Goal: Task Accomplishment & Management: Use online tool/utility

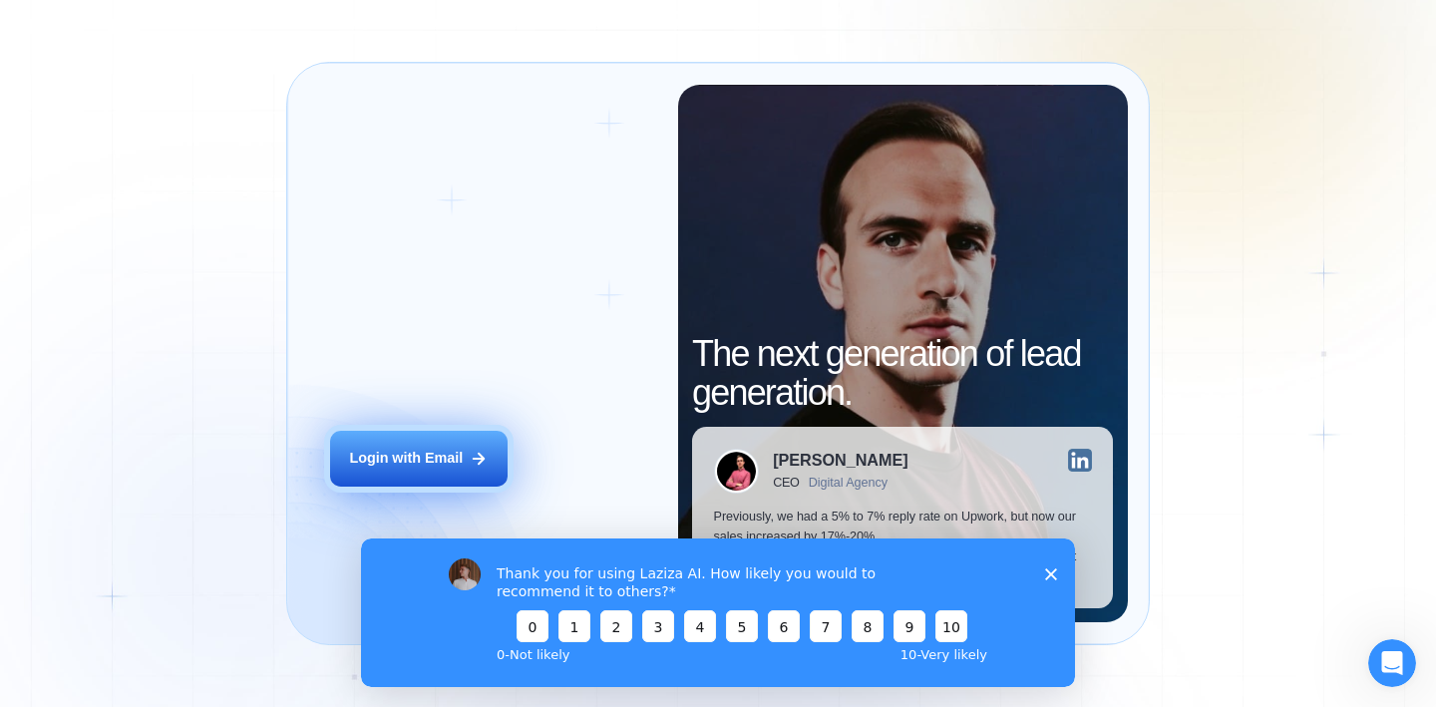
click at [454, 470] on button "Login with Email" at bounding box center [419, 459] width 178 height 56
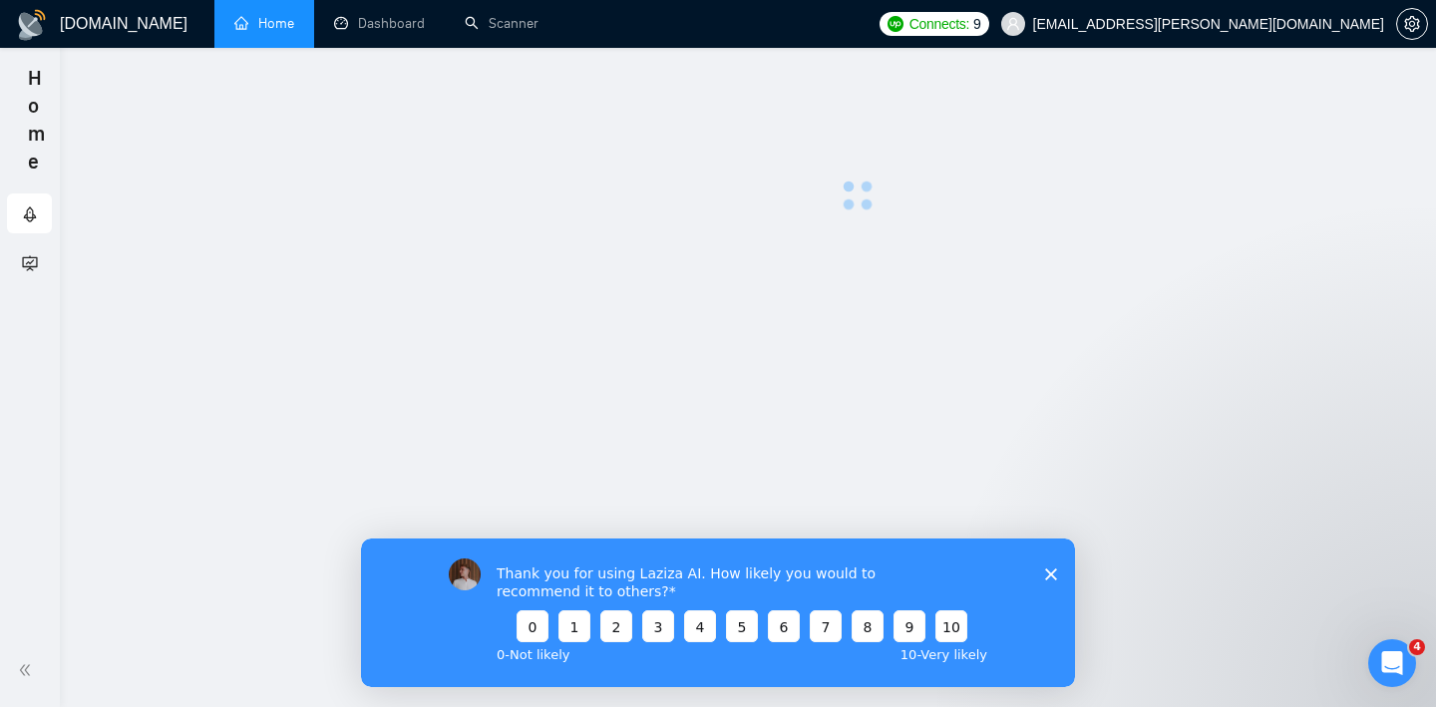
click at [1058, 570] on div "Thank you for using Laziza AI. How likely you would to recommend it to others? …" at bounding box center [718, 612] width 714 height 149
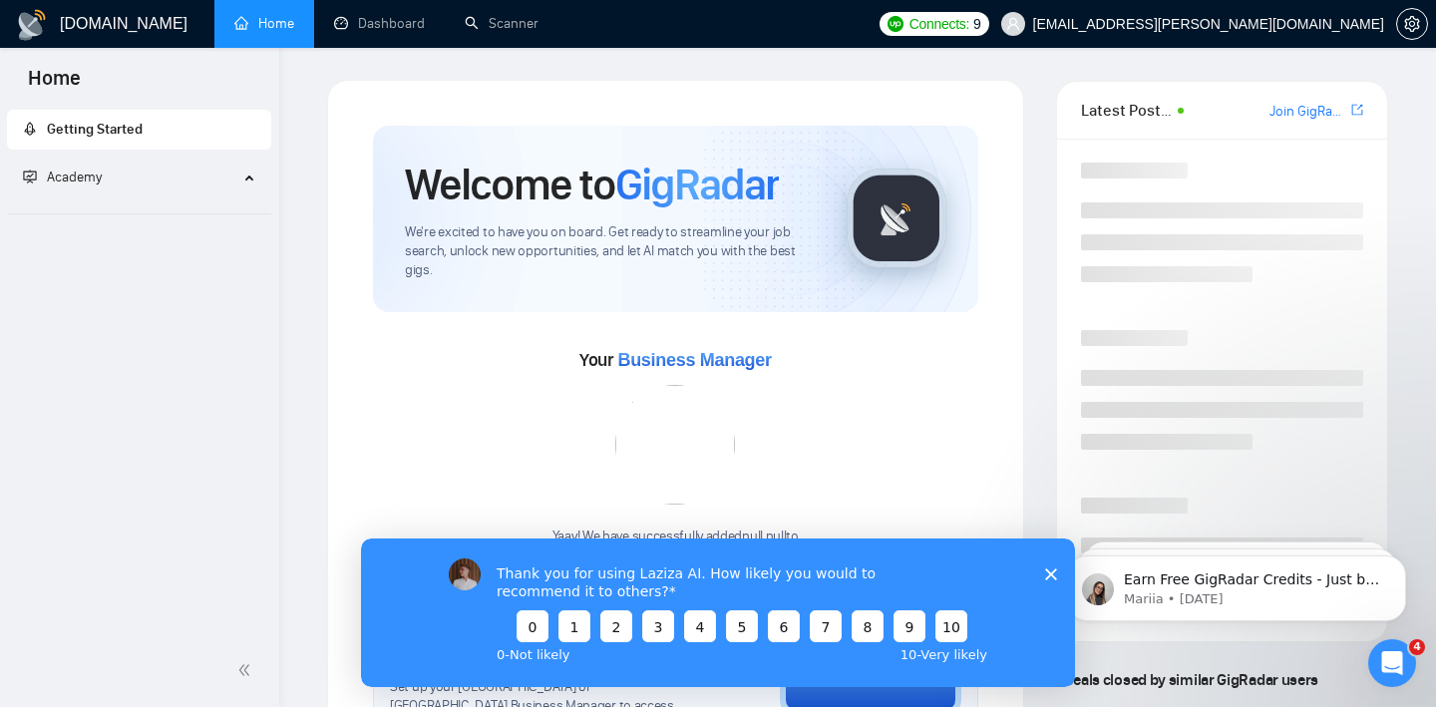
click at [1039, 572] on div "Thank you for using Laziza AI. How likely you would to recommend it to others? …" at bounding box center [718, 612] width 714 height 149
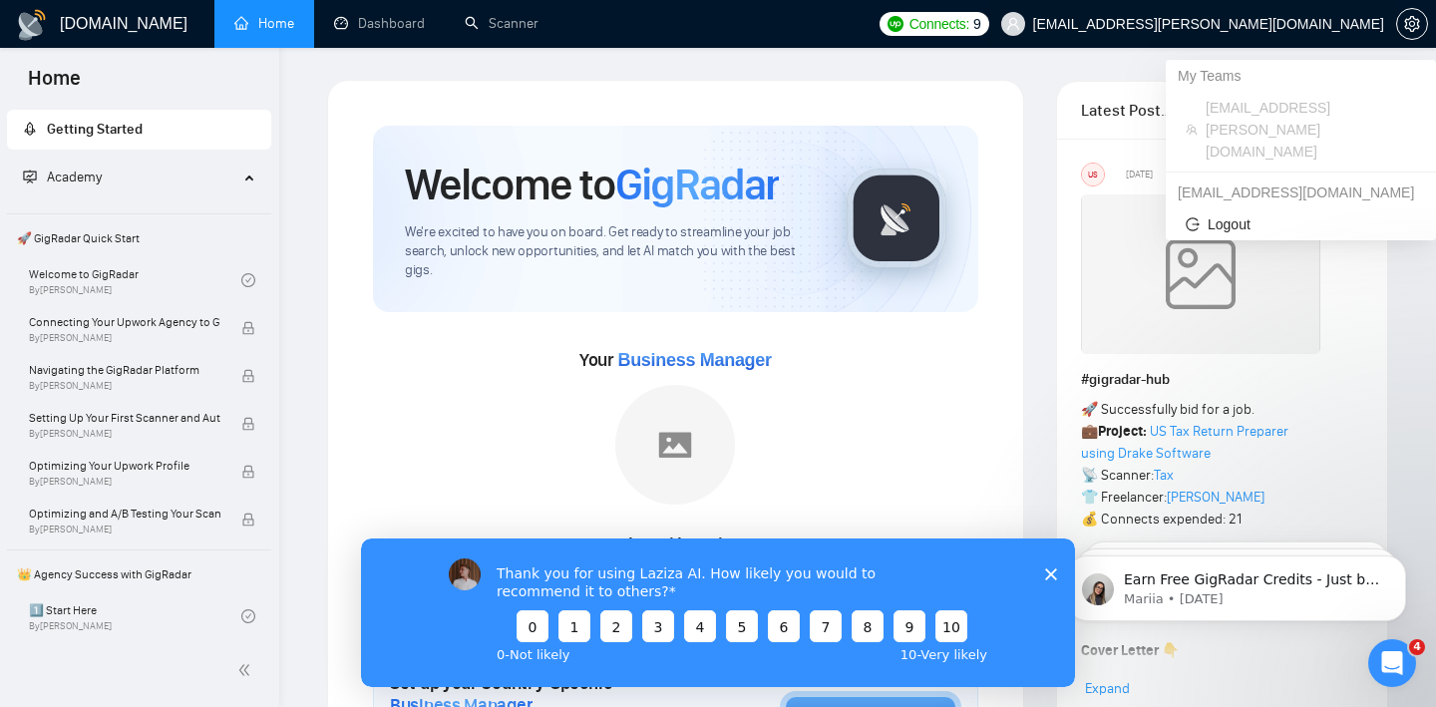
click at [1300, 24] on span "evgeny.korsak@akveo.com" at bounding box center [1208, 24] width 351 height 0
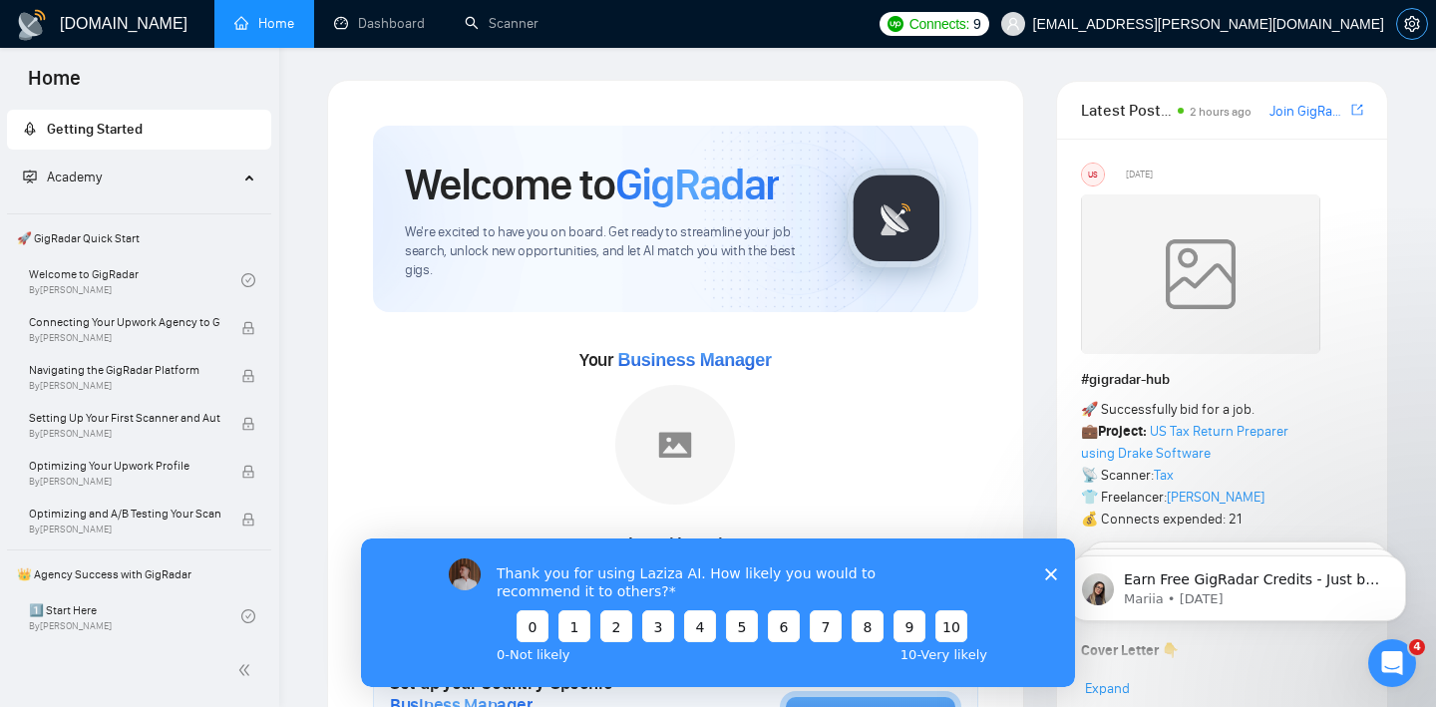
click at [1414, 25] on icon "setting" at bounding box center [1412, 24] width 16 height 16
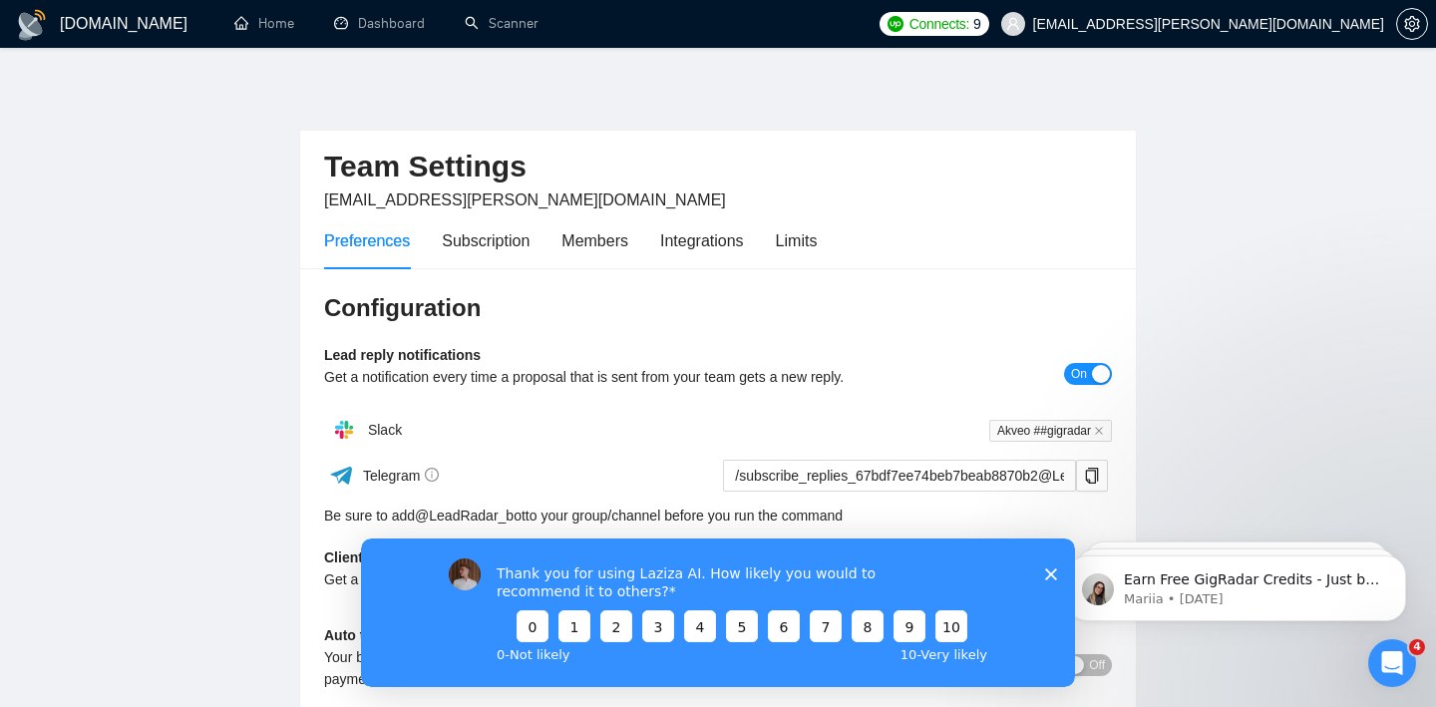
click at [1057, 572] on div "Thank you for using Laziza AI. How likely you would to recommend it to others? …" at bounding box center [718, 612] width 714 height 149
click at [1050, 571] on polygon "Close survey" at bounding box center [1051, 573] width 12 height 12
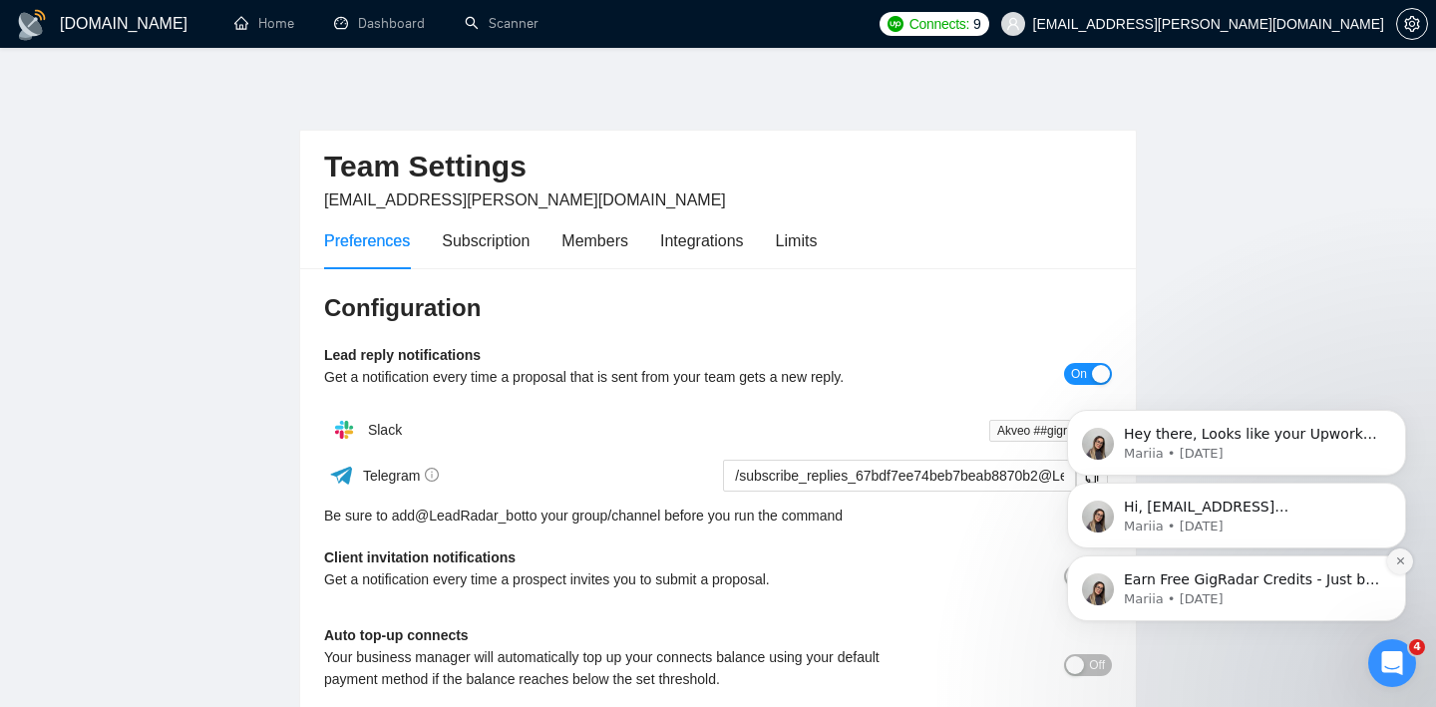
click at [1397, 557] on icon "Dismiss notification" at bounding box center [1399, 560] width 7 height 7
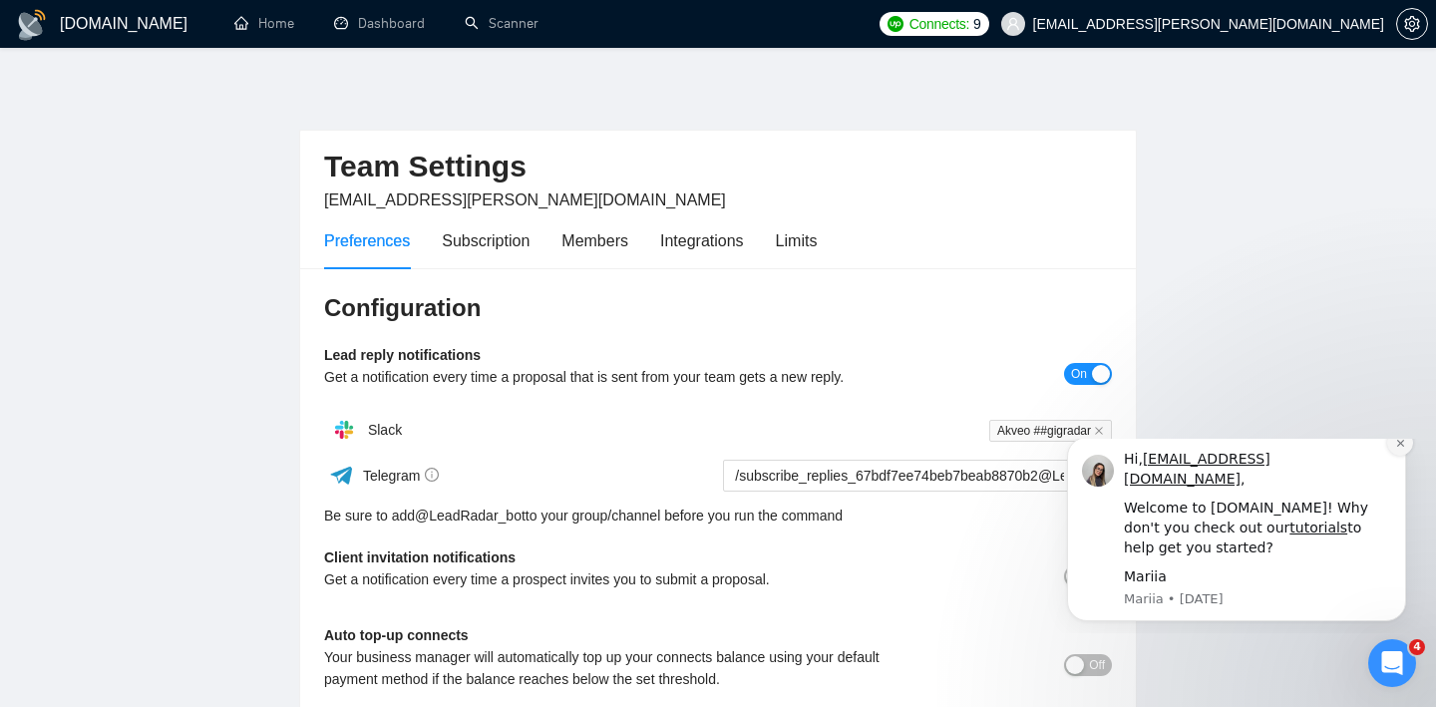
click at [1397, 447] on icon "Dismiss notification" at bounding box center [1399, 443] width 7 height 7
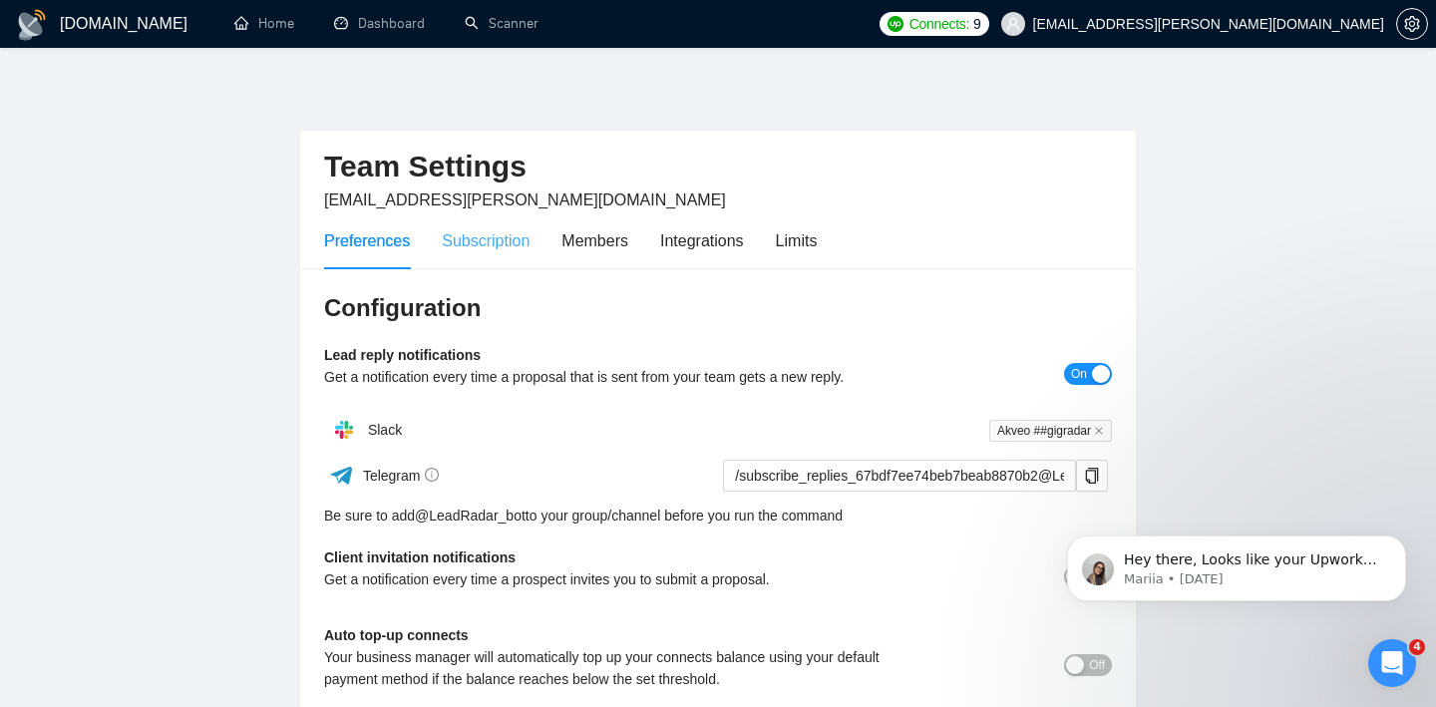
click at [511, 255] on div "Subscription" at bounding box center [486, 240] width 88 height 57
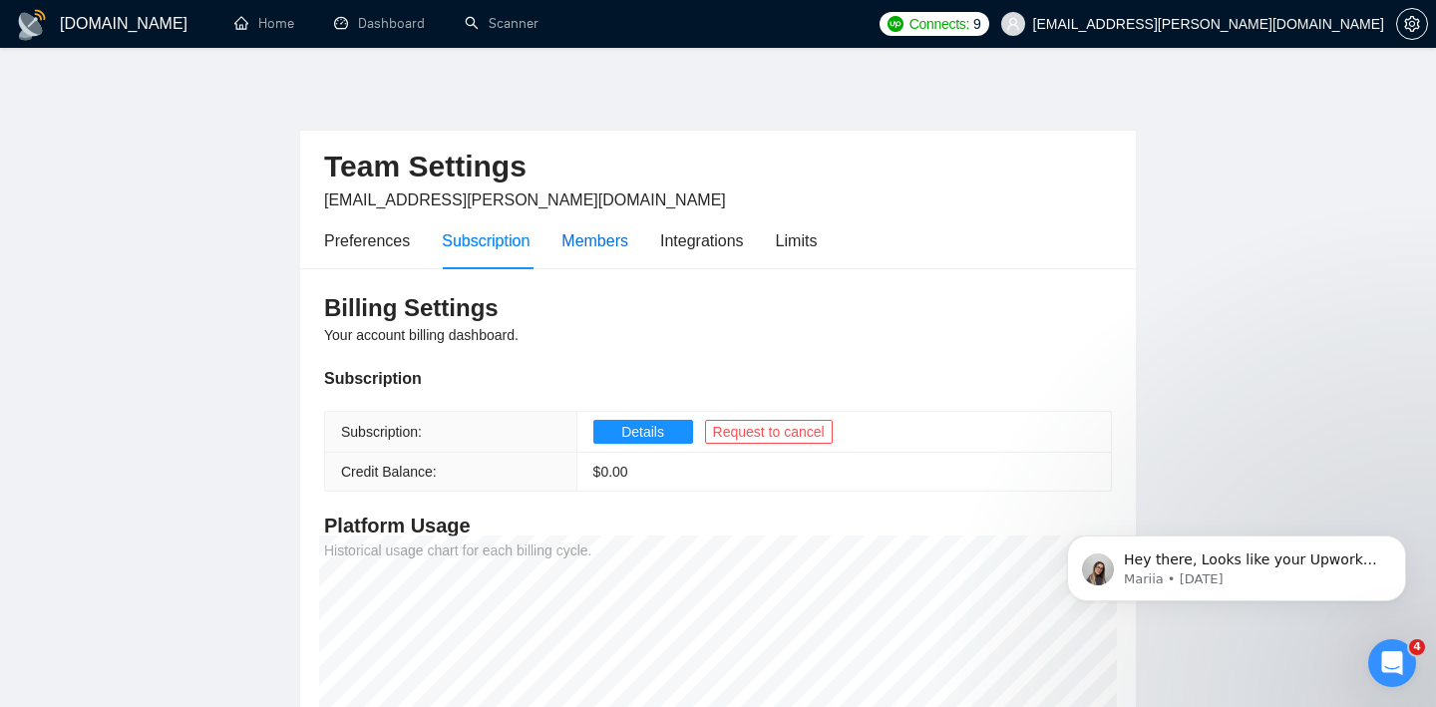
click at [603, 242] on div "Members" at bounding box center [594, 240] width 67 height 25
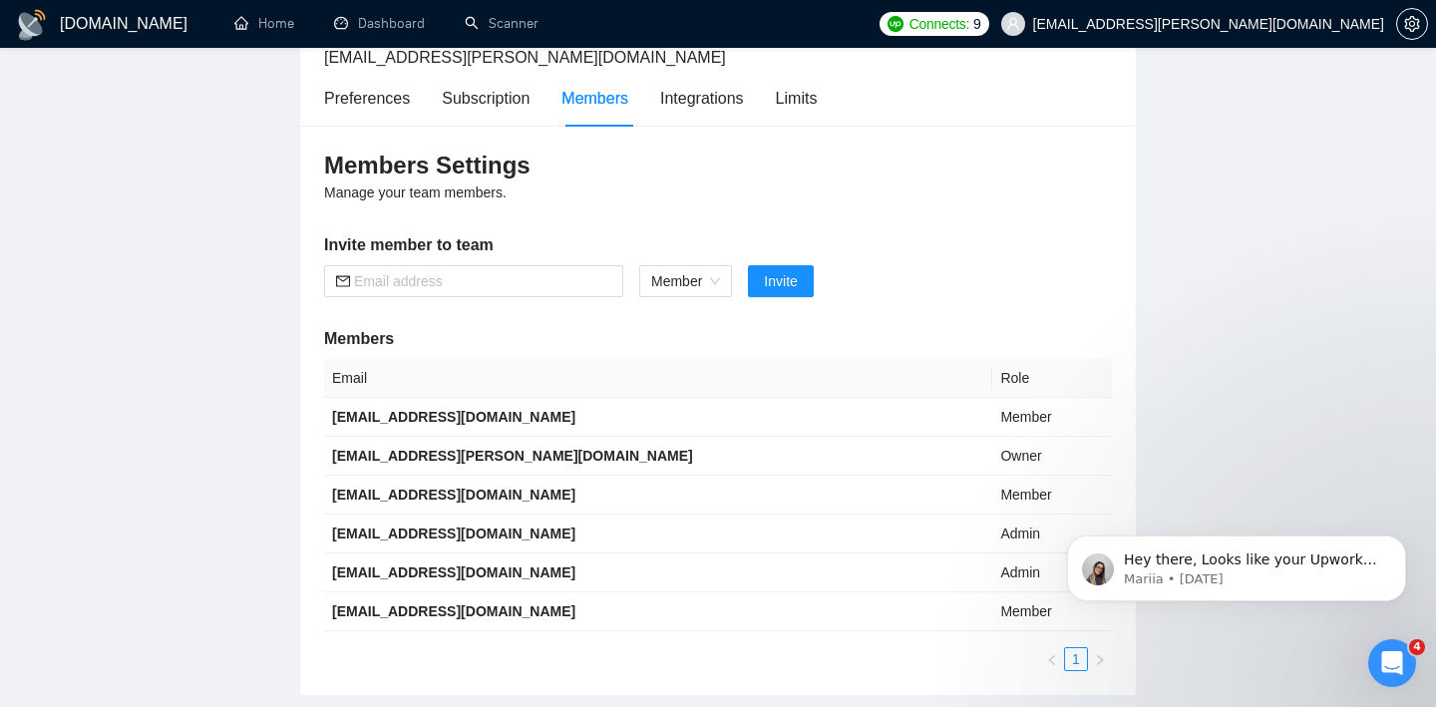
scroll to position [146, 0]
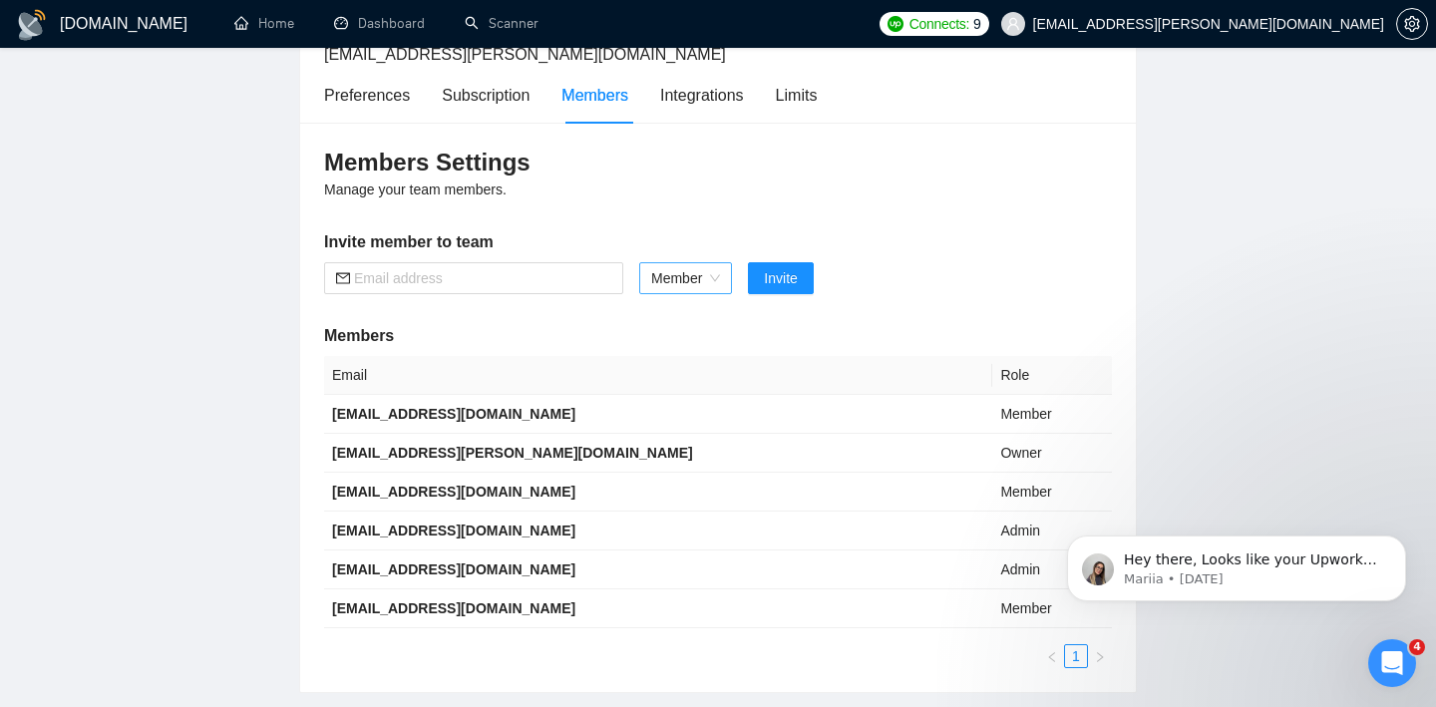
click at [695, 279] on span "Member" at bounding box center [685, 278] width 69 height 30
click at [677, 314] on div "Admin" at bounding box center [686, 318] width 71 height 22
click at [562, 275] on input "text" at bounding box center [482, 278] width 257 height 22
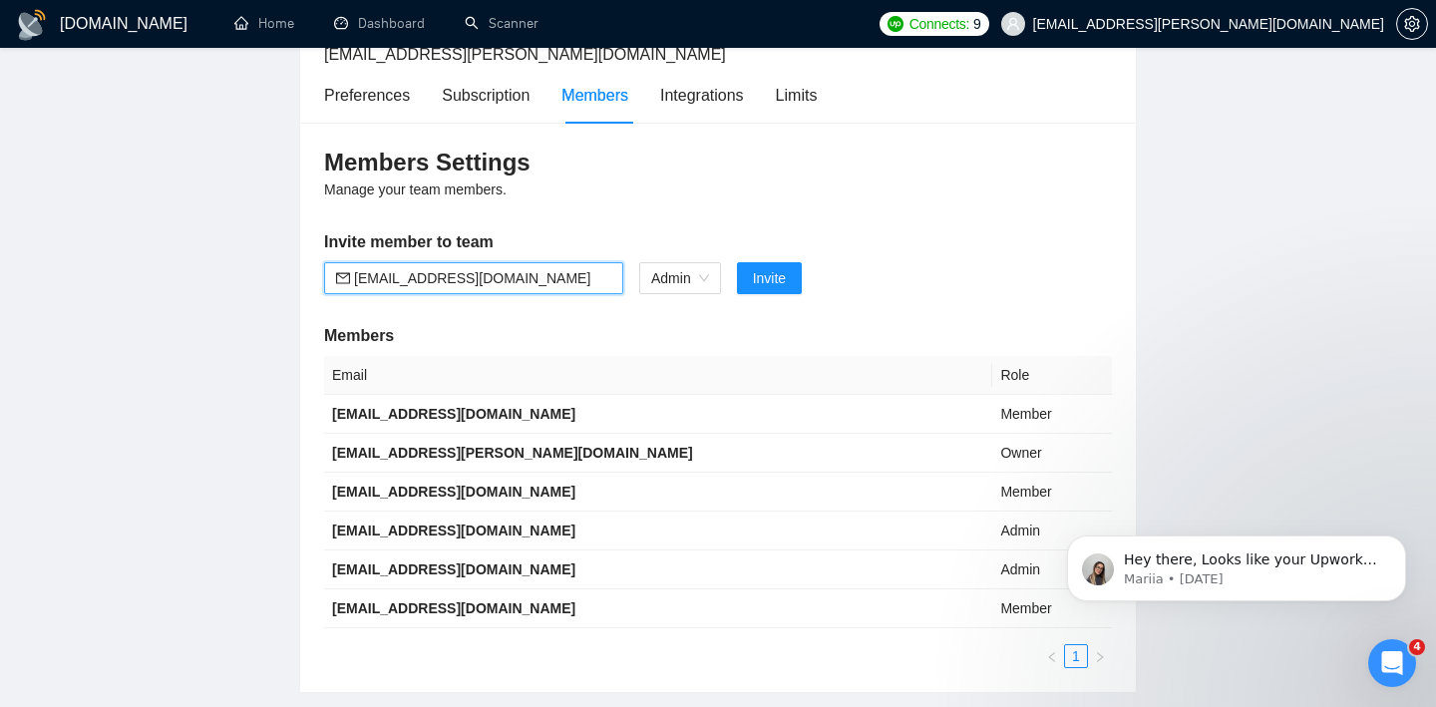
type input "[EMAIL_ADDRESS][DOMAIN_NAME]"
click at [751, 239] on h5 "Invite member to team" at bounding box center [718, 242] width 788 height 24
click at [768, 287] on span "Invite" at bounding box center [769, 278] width 33 height 22
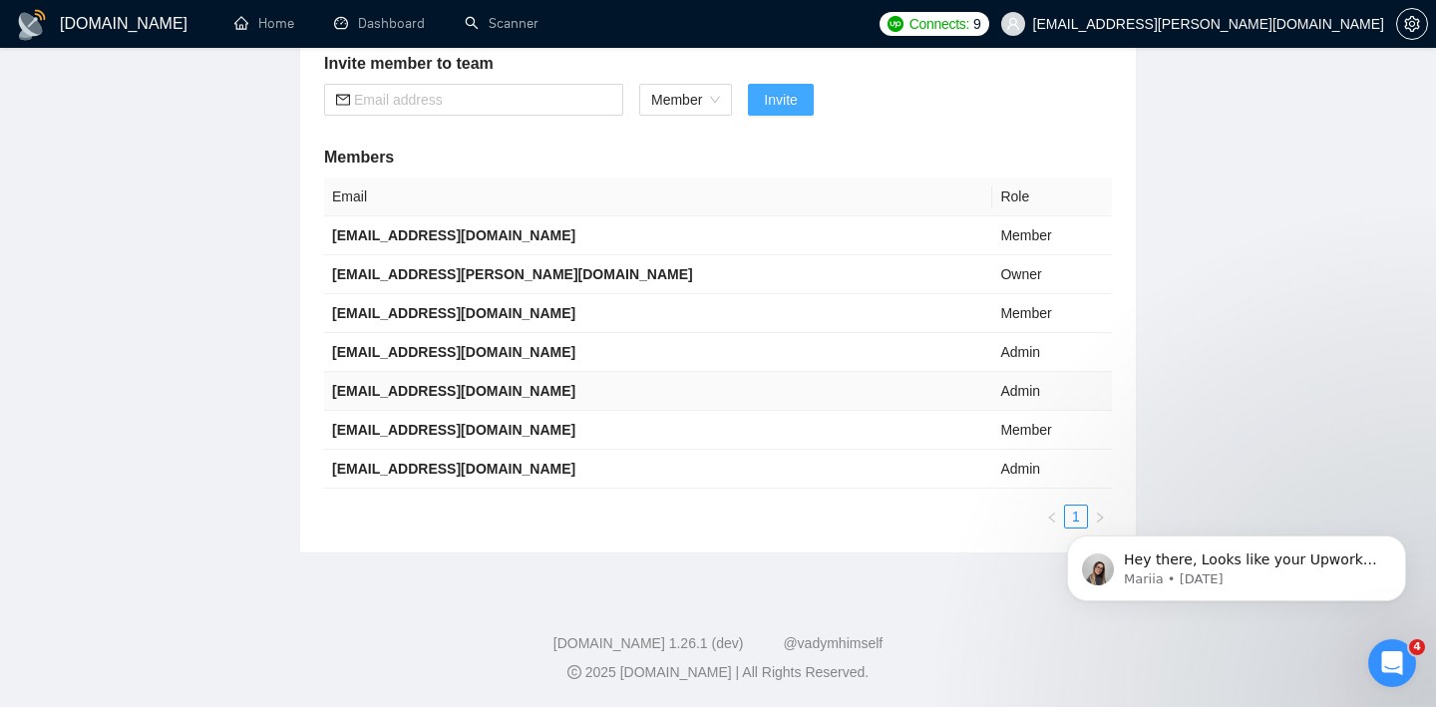
scroll to position [238, 0]
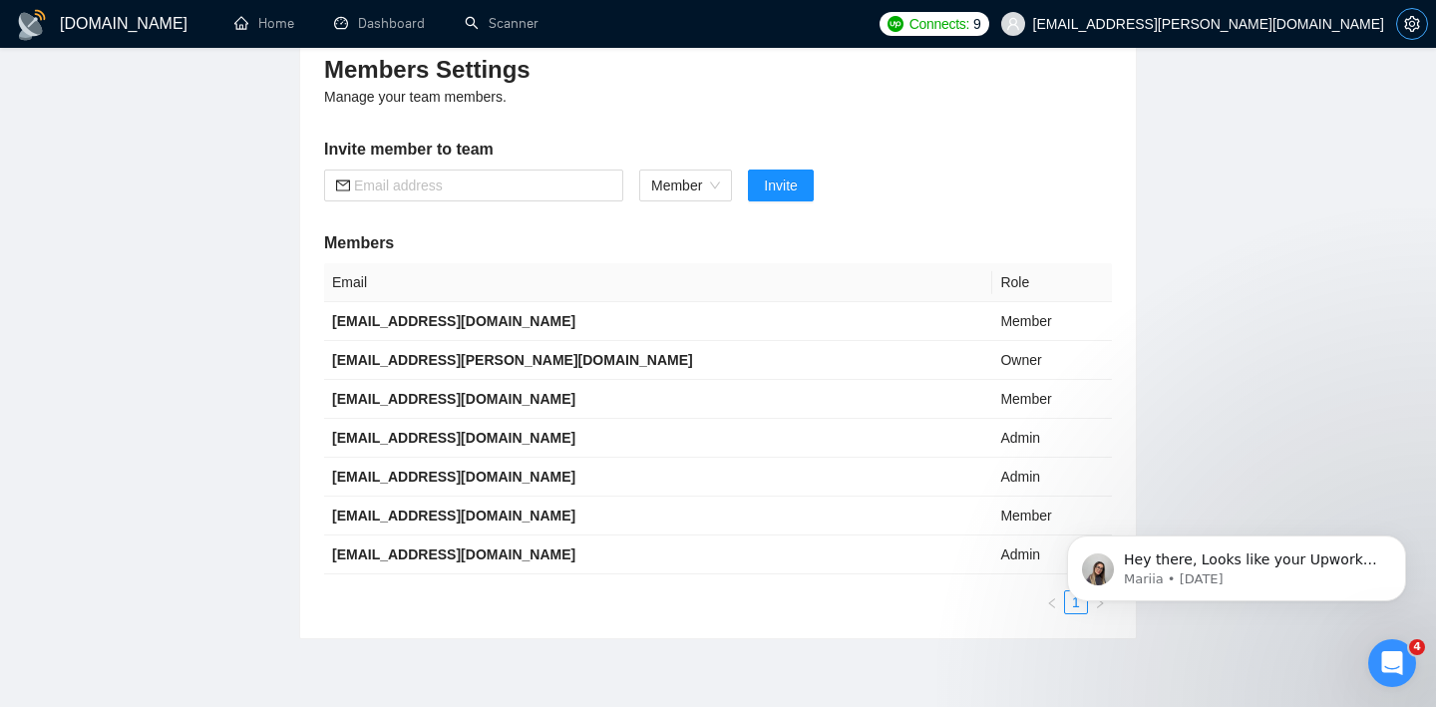
click at [1403, 27] on span "setting" at bounding box center [1412, 24] width 30 height 16
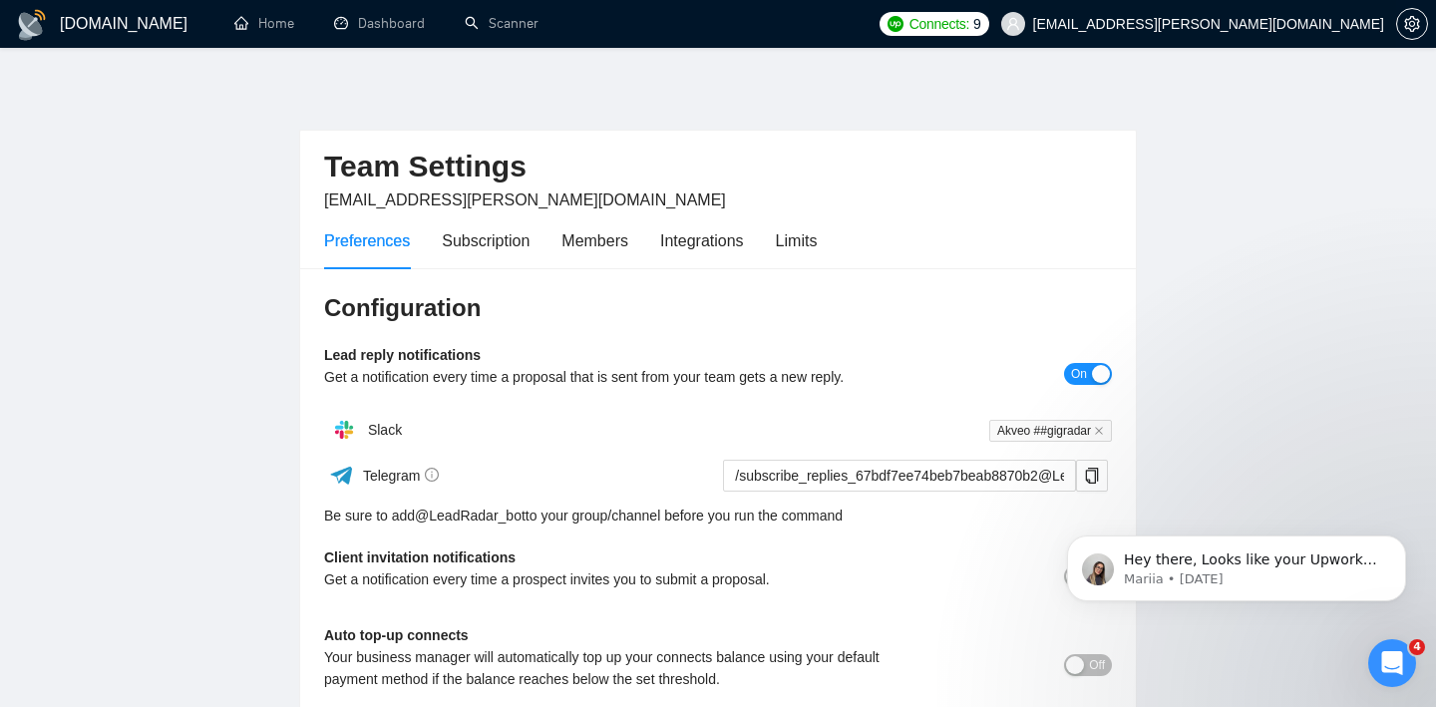
click at [1284, 24] on span "[EMAIL_ADDRESS][PERSON_NAME][DOMAIN_NAME]" at bounding box center [1208, 24] width 351 height 0
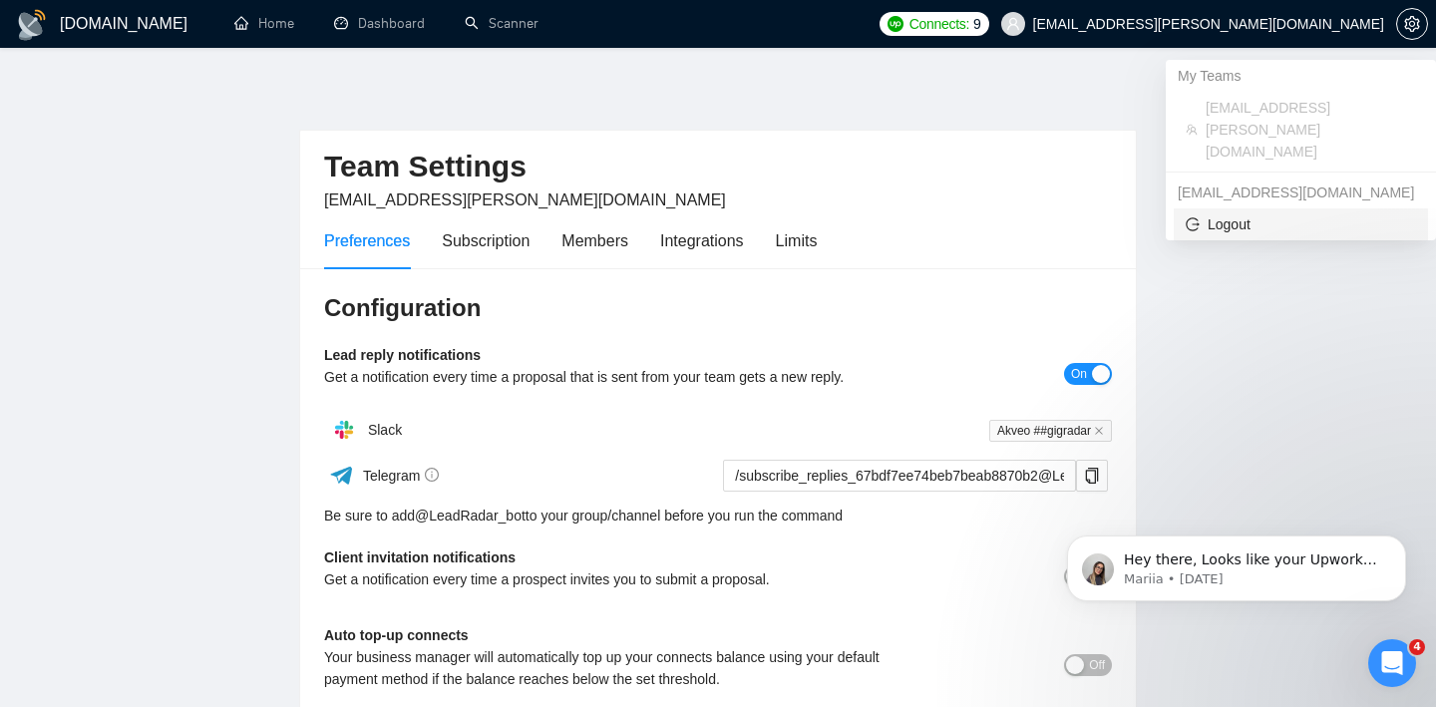
click at [1240, 213] on span "Logout" at bounding box center [1301, 224] width 230 height 22
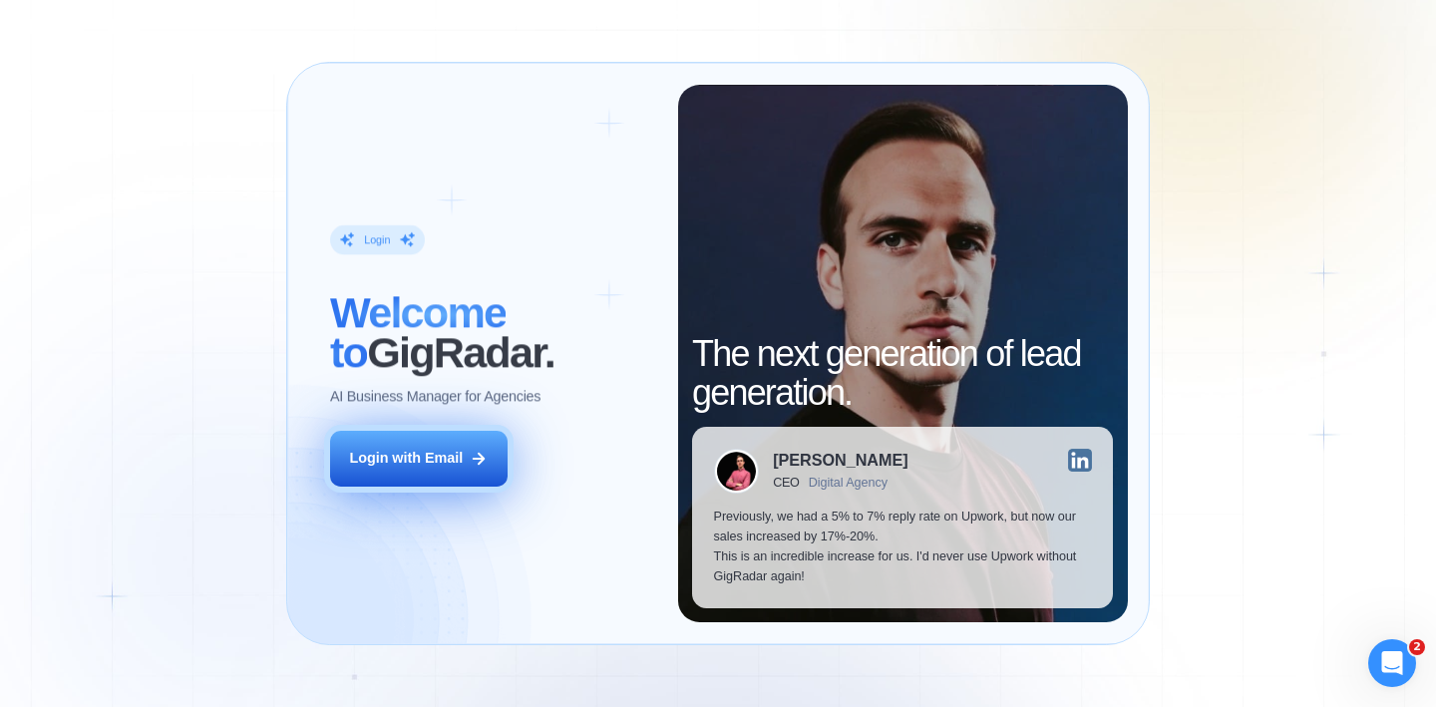
click at [419, 467] on div "Login with Email" at bounding box center [406, 459] width 114 height 20
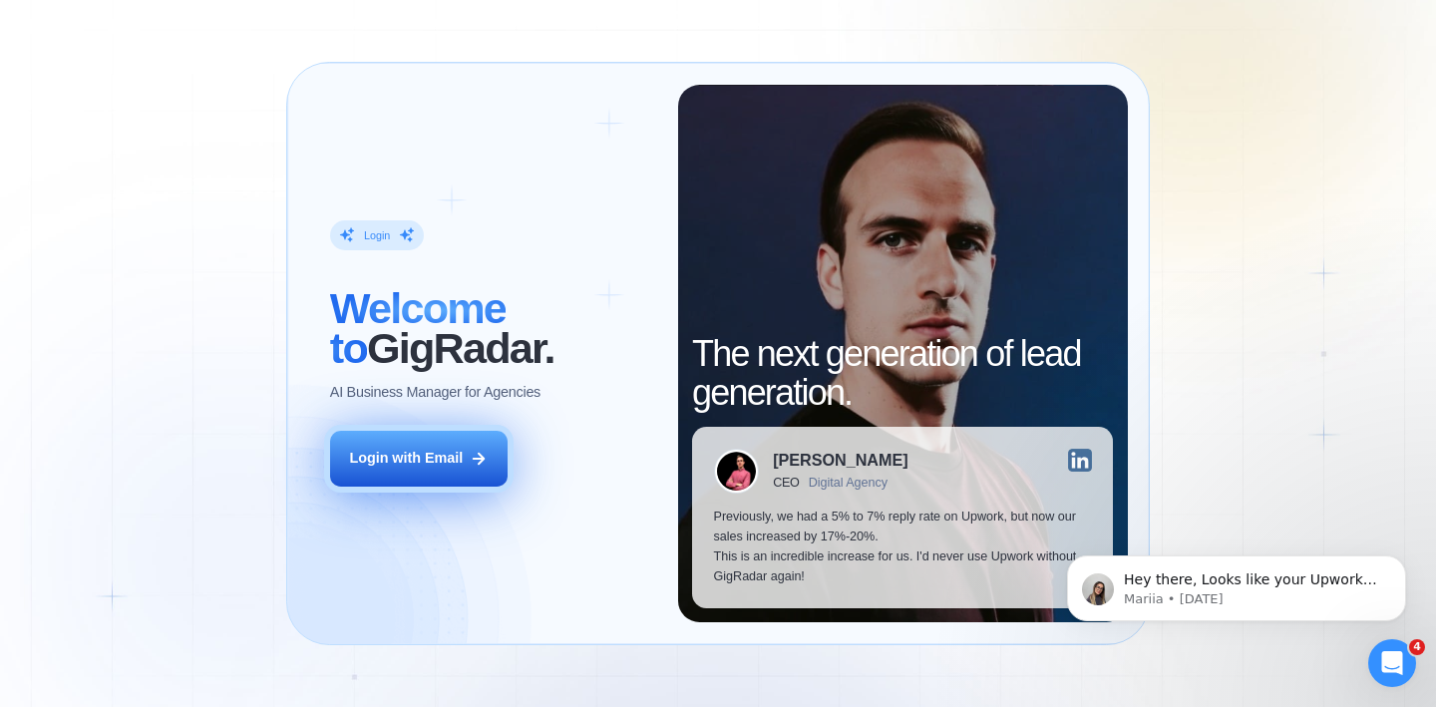
click at [425, 470] on button "Login with Email" at bounding box center [419, 459] width 178 height 56
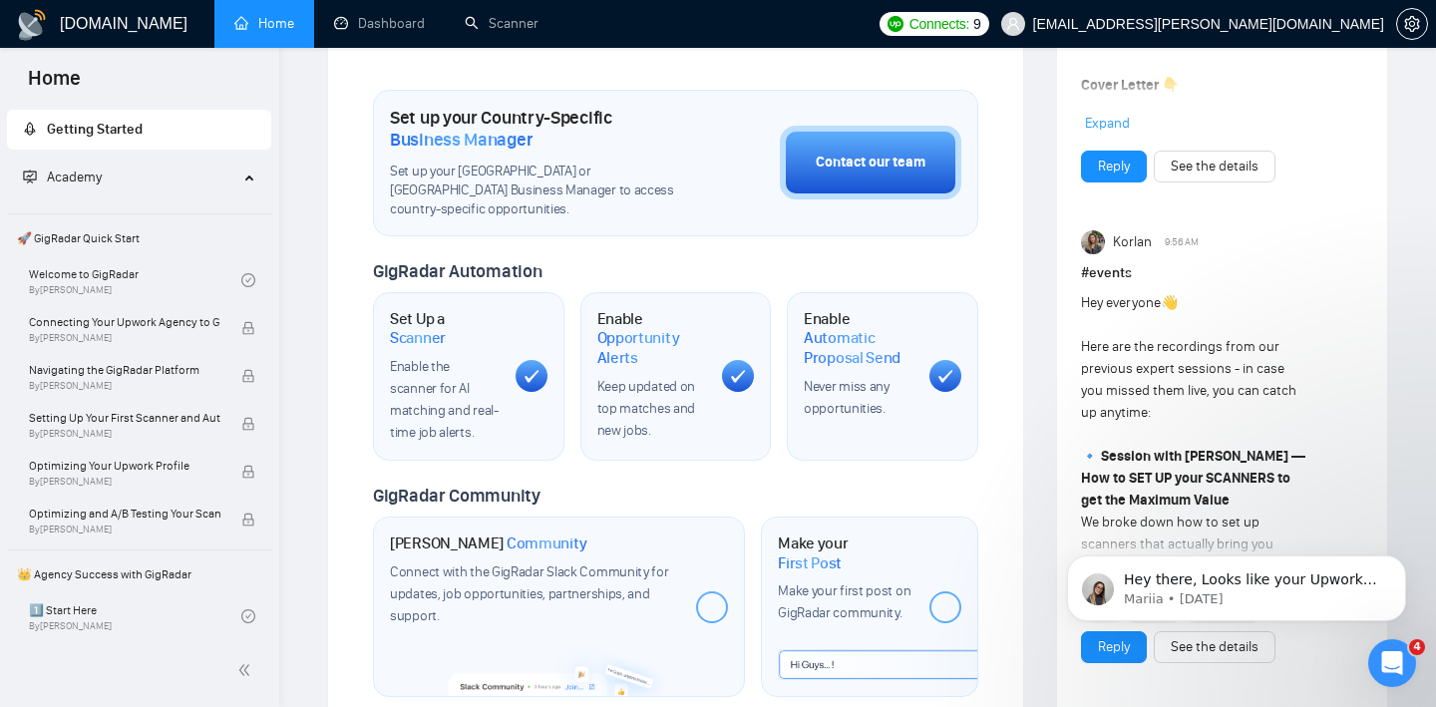
scroll to position [1050, 0]
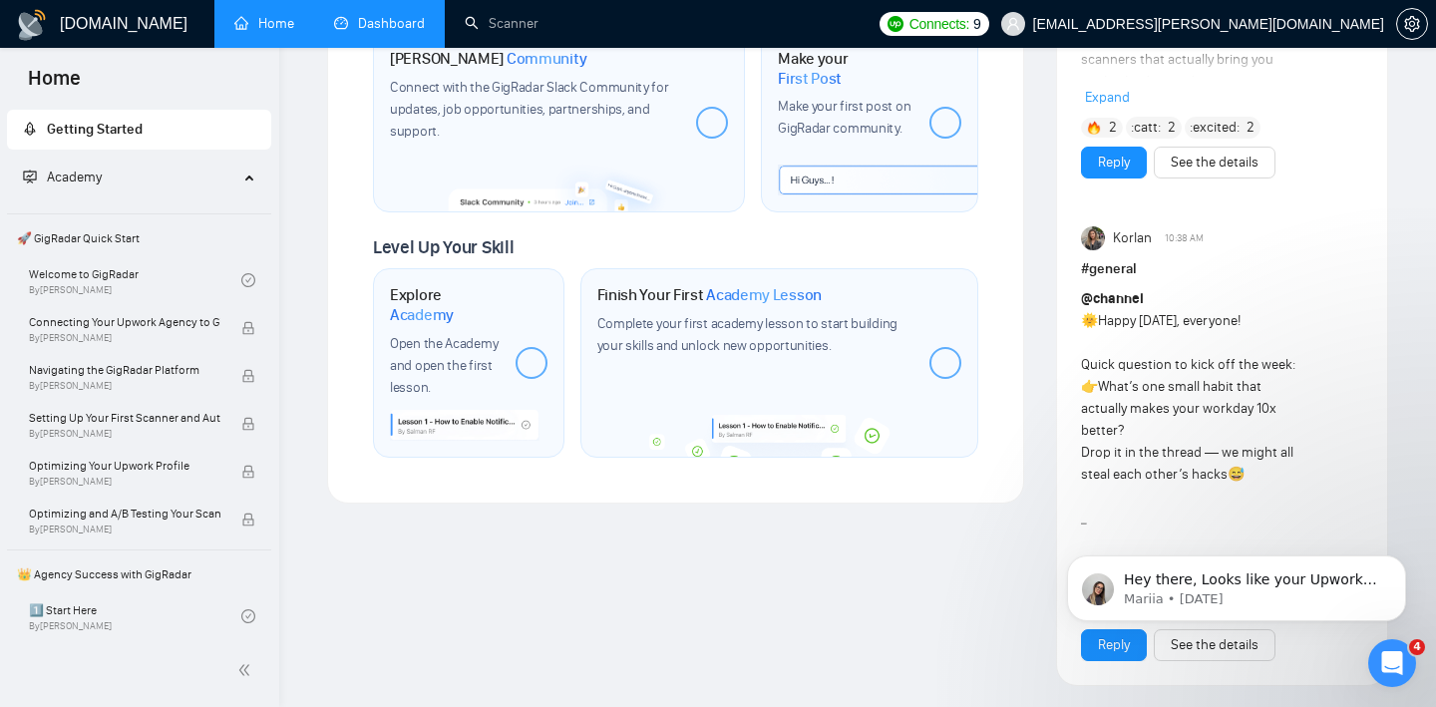
click at [379, 27] on link "Dashboard" at bounding box center [379, 23] width 91 height 17
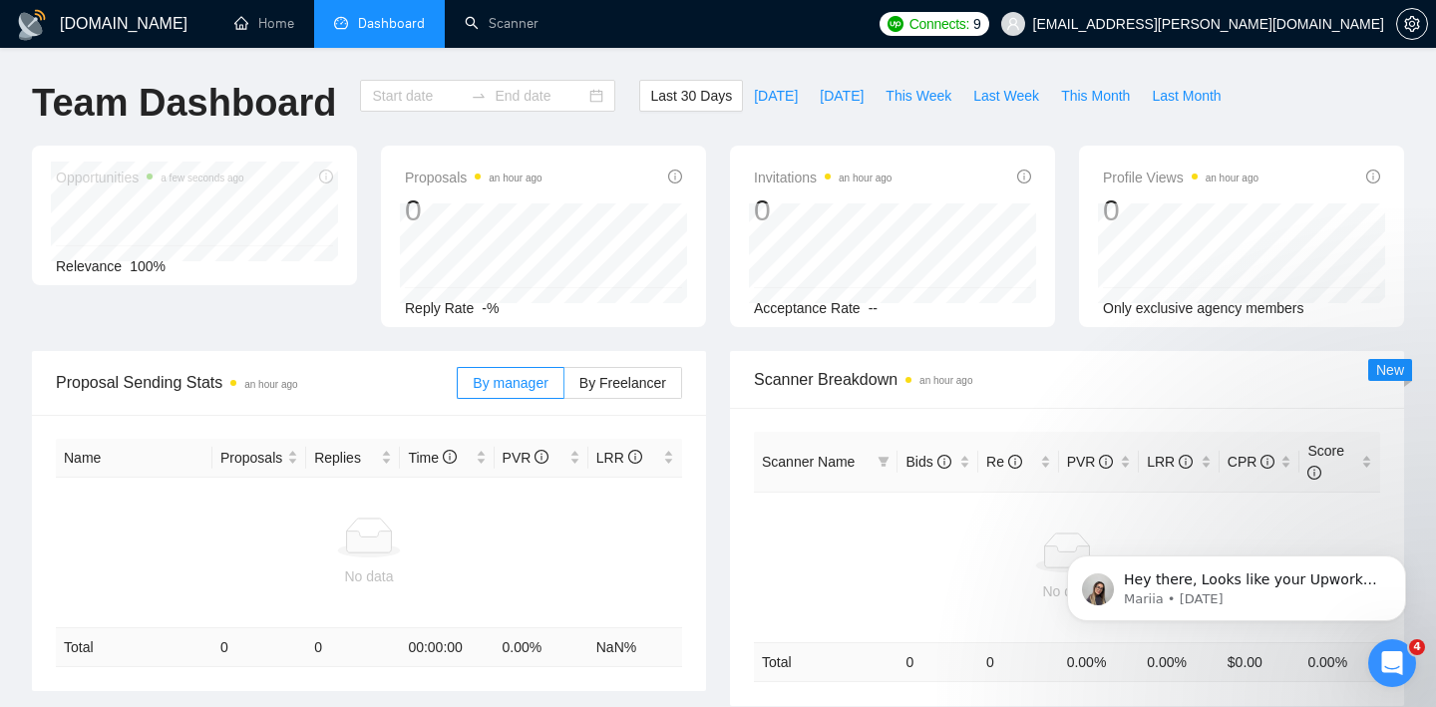
type input "[DATE]"
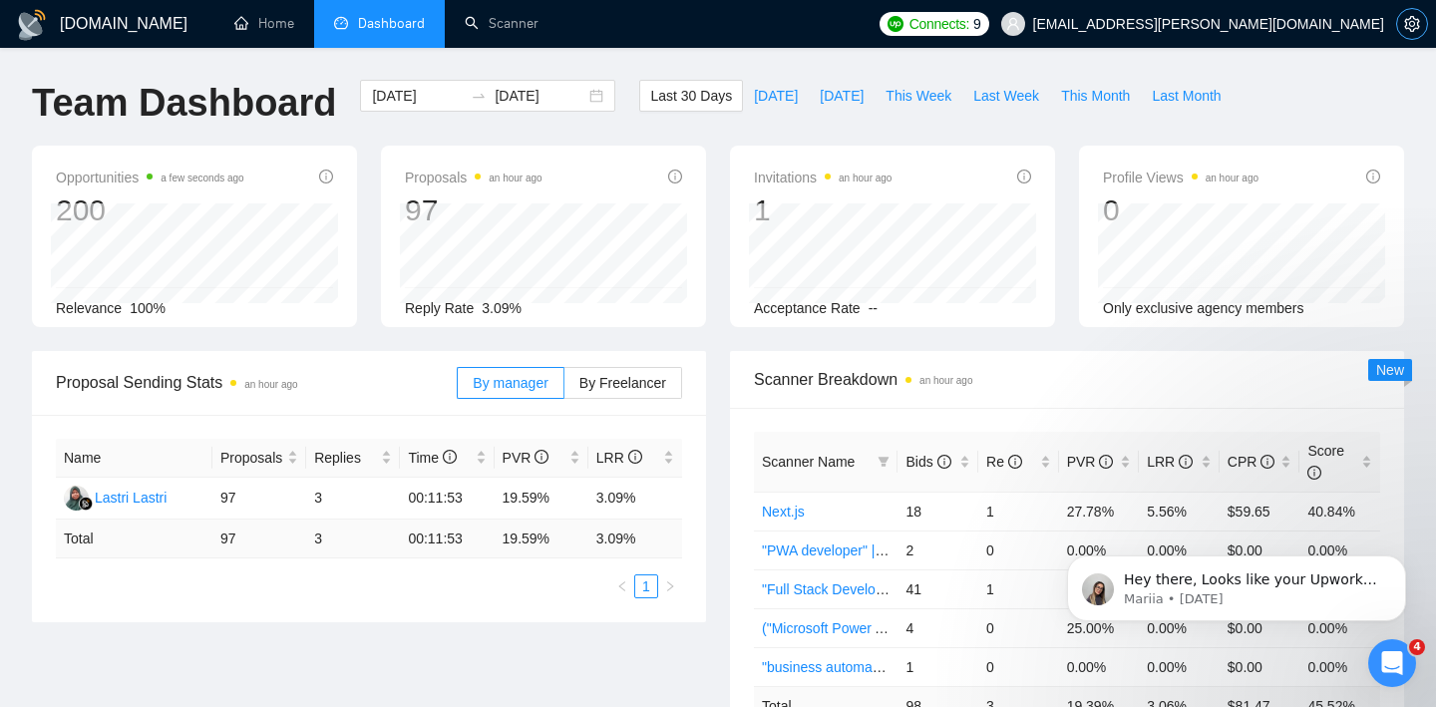
click at [1413, 26] on icon "setting" at bounding box center [1411, 24] width 15 height 16
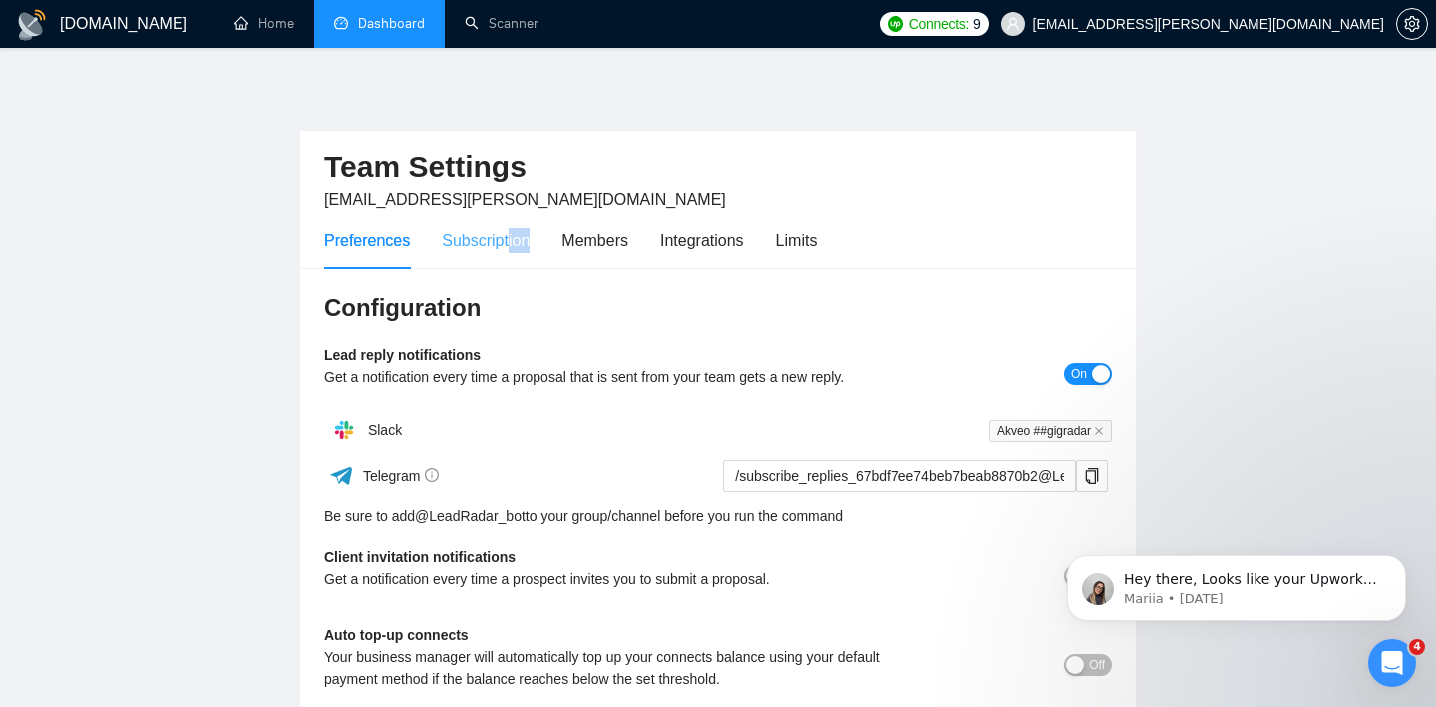
click at [512, 252] on div "Subscription" at bounding box center [486, 240] width 88 height 57
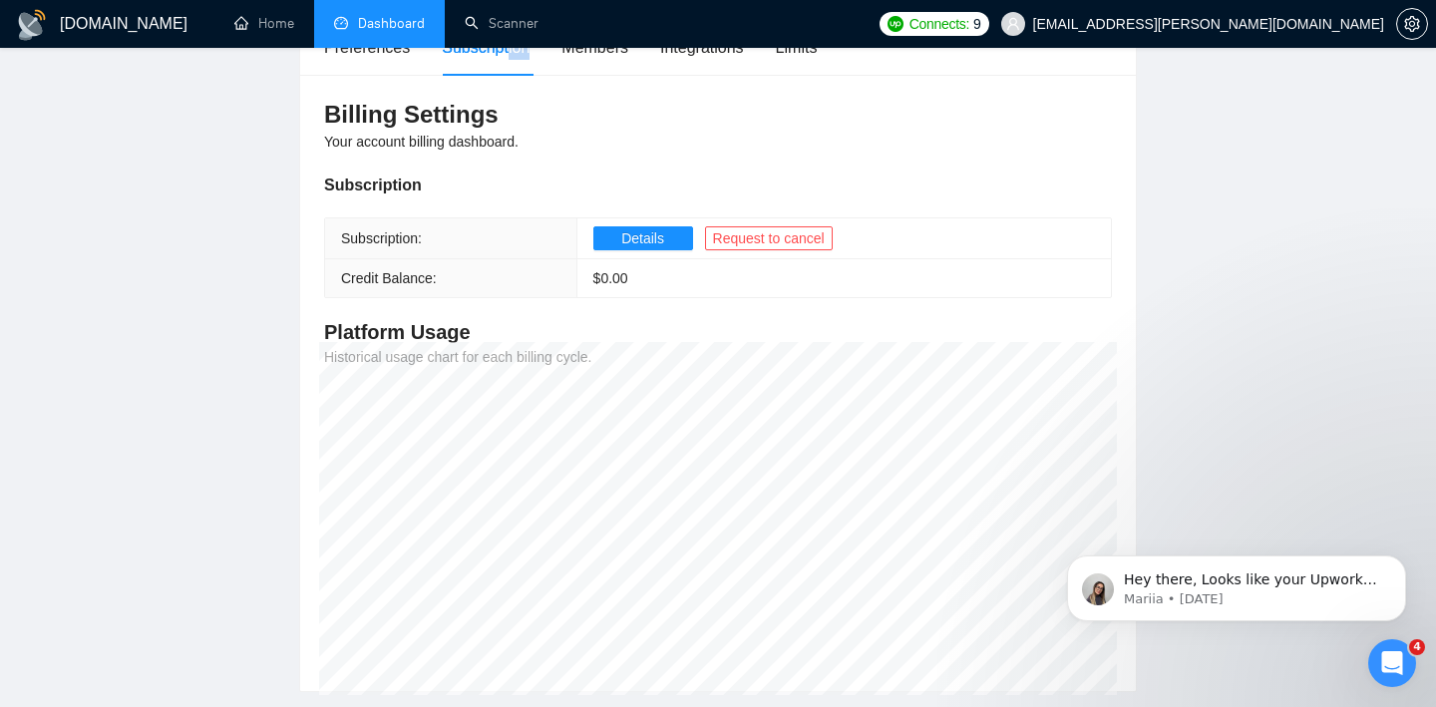
scroll to position [103, 0]
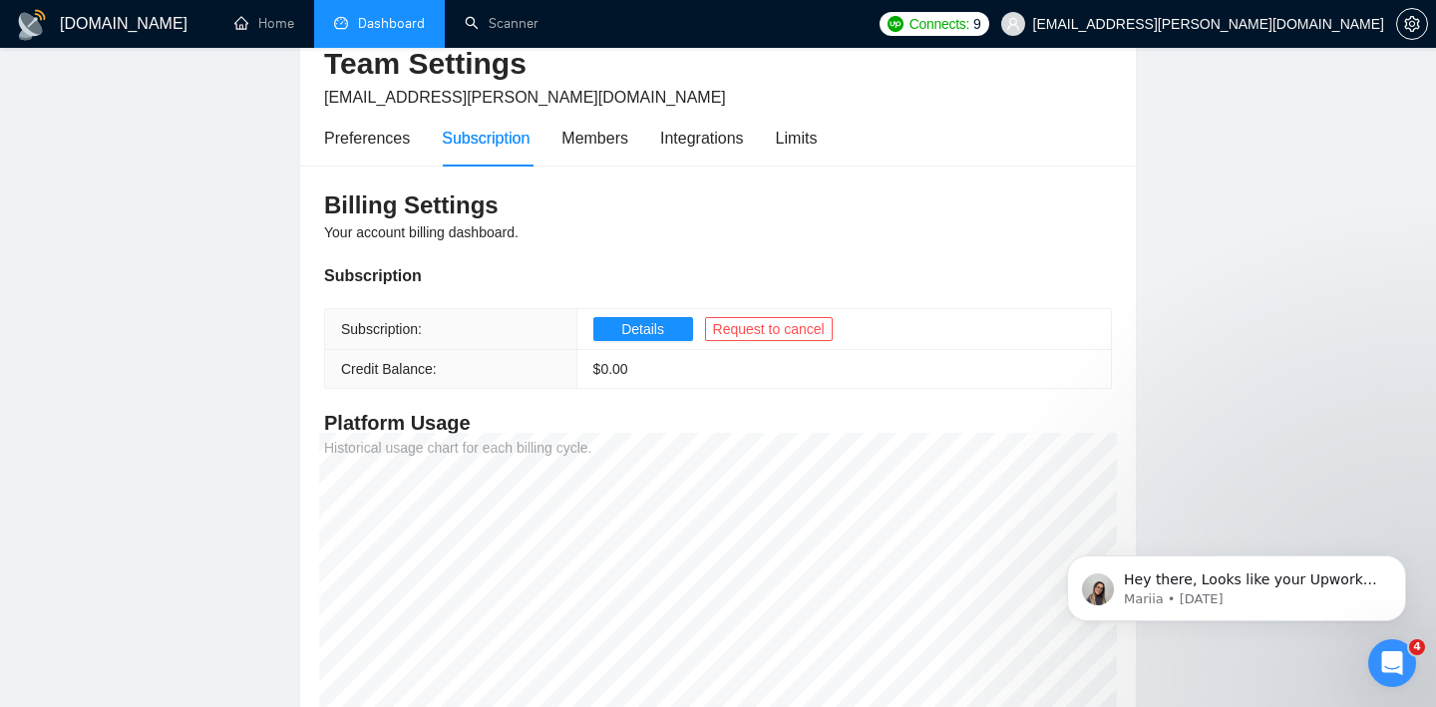
click at [544, 229] on div "Billing Settings Your account billing dashboard. Subscription Subscription: Det…" at bounding box center [718, 474] width 836 height 617
click at [384, 151] on div "Preferences" at bounding box center [367, 138] width 86 height 57
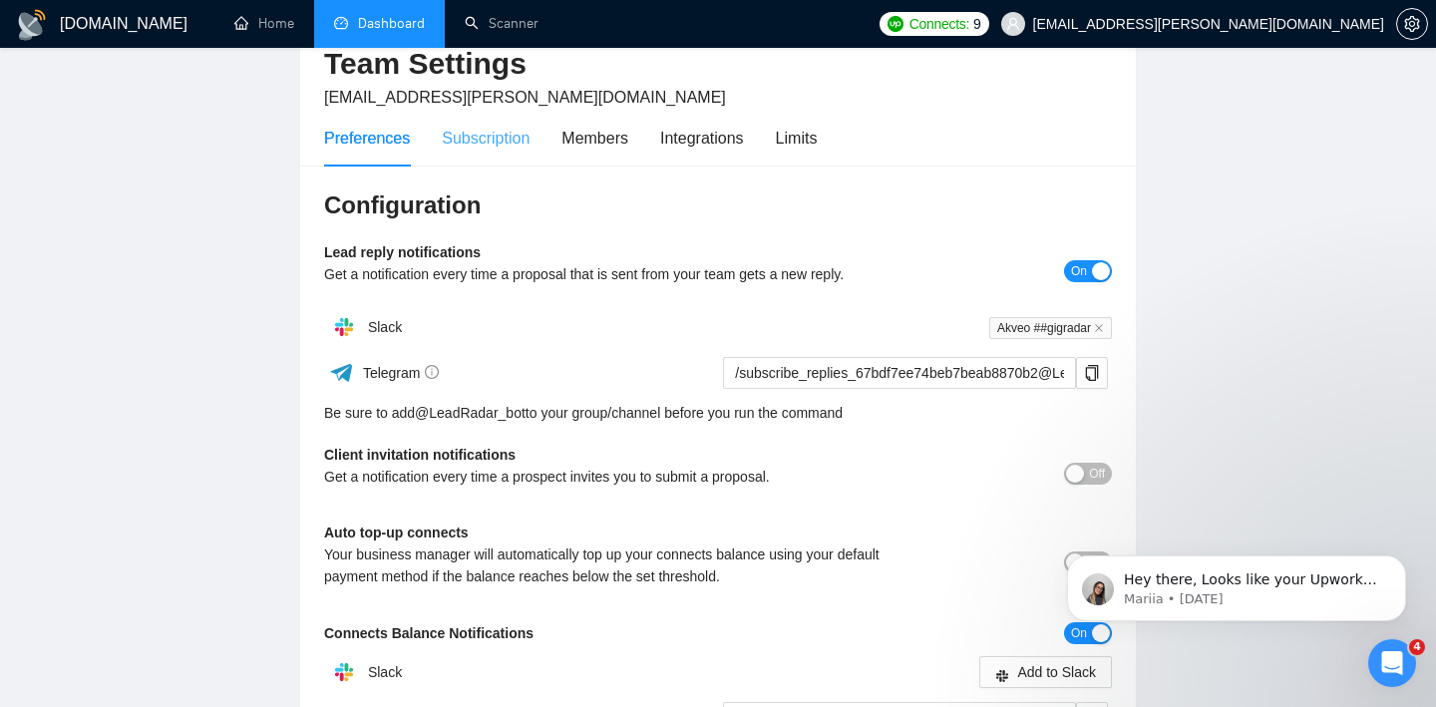
click at [516, 155] on div "Subscription" at bounding box center [486, 138] width 88 height 57
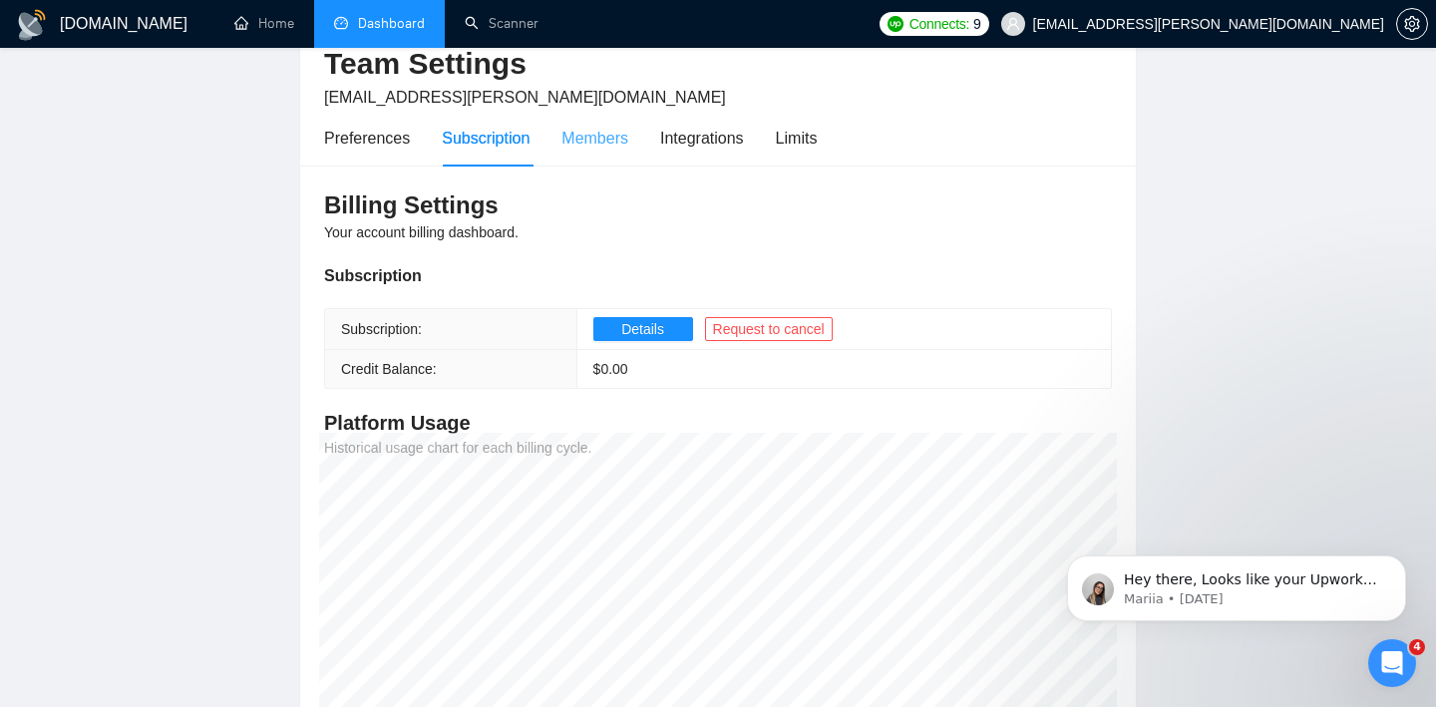
click at [603, 153] on div "Members" at bounding box center [594, 138] width 67 height 57
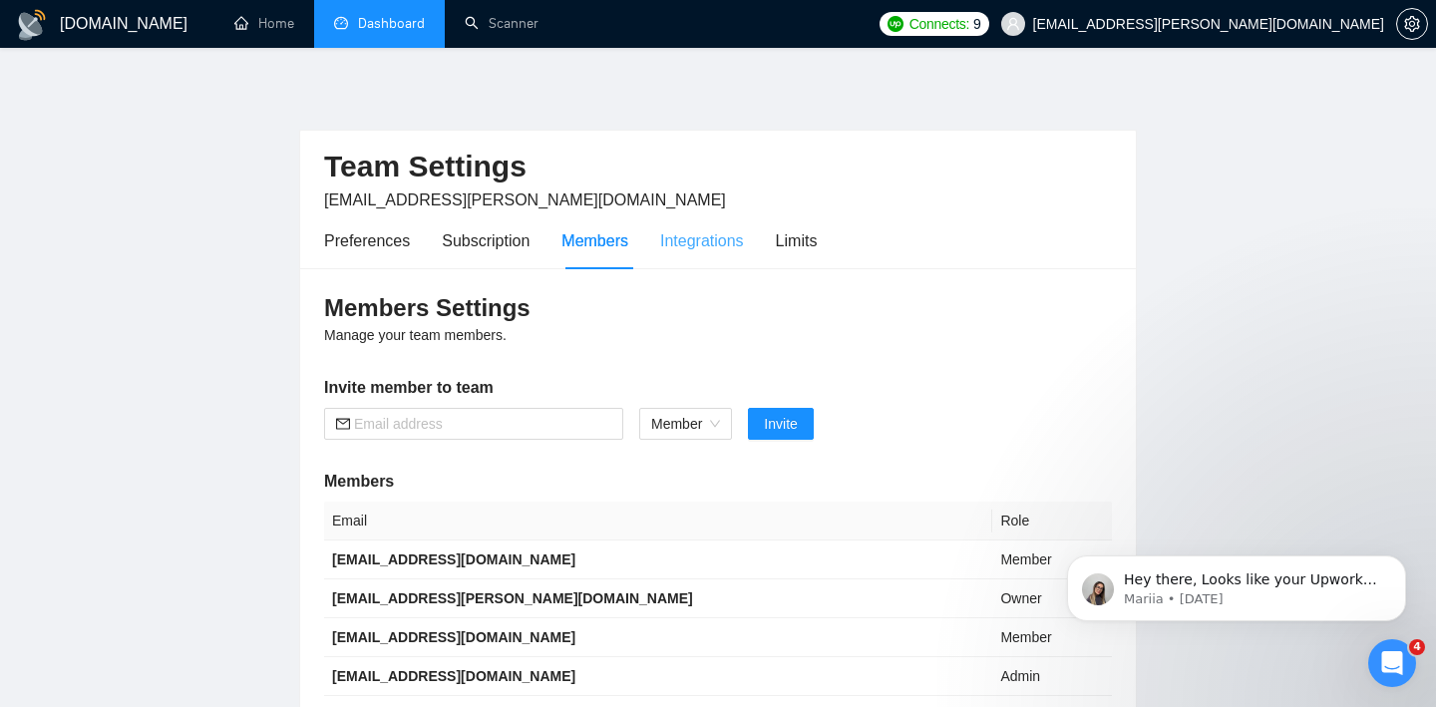
click at [693, 213] on div "Integrations" at bounding box center [702, 240] width 84 height 57
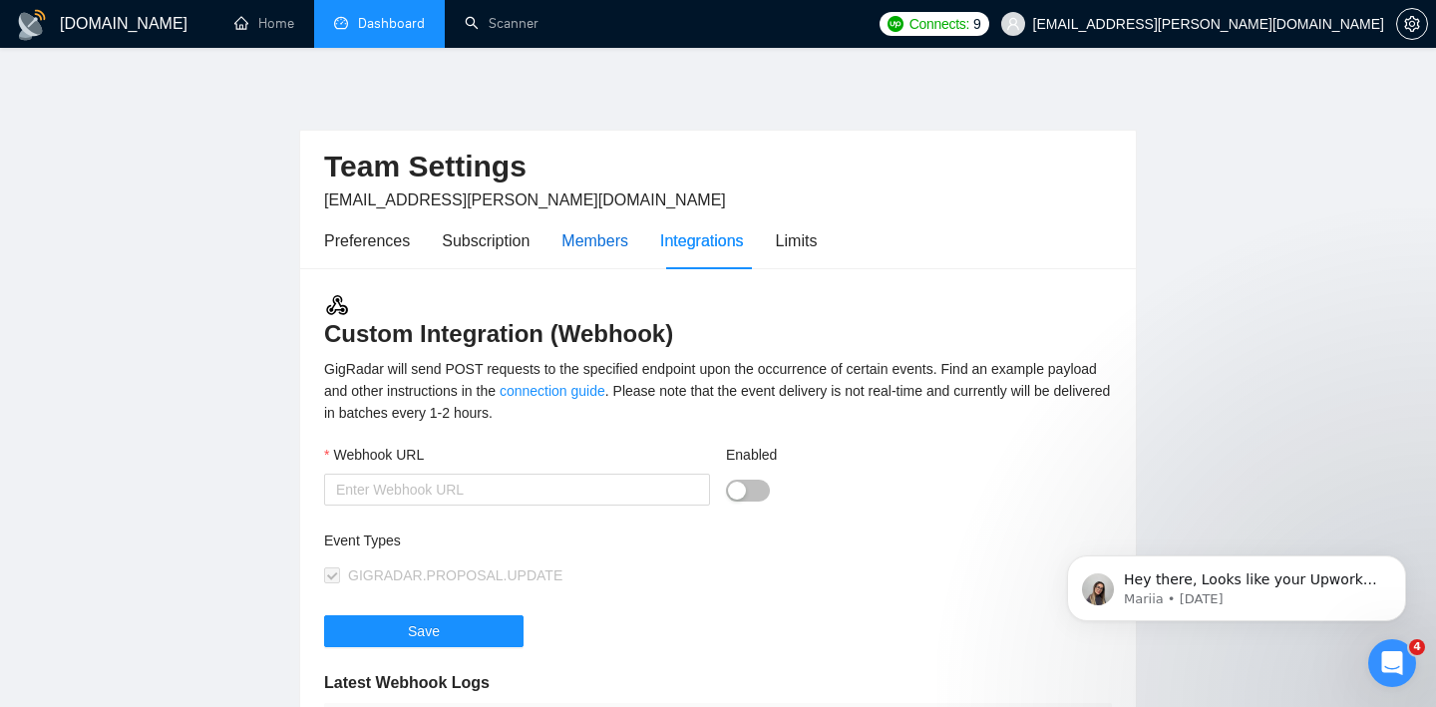
click at [609, 250] on div "Members" at bounding box center [594, 240] width 67 height 25
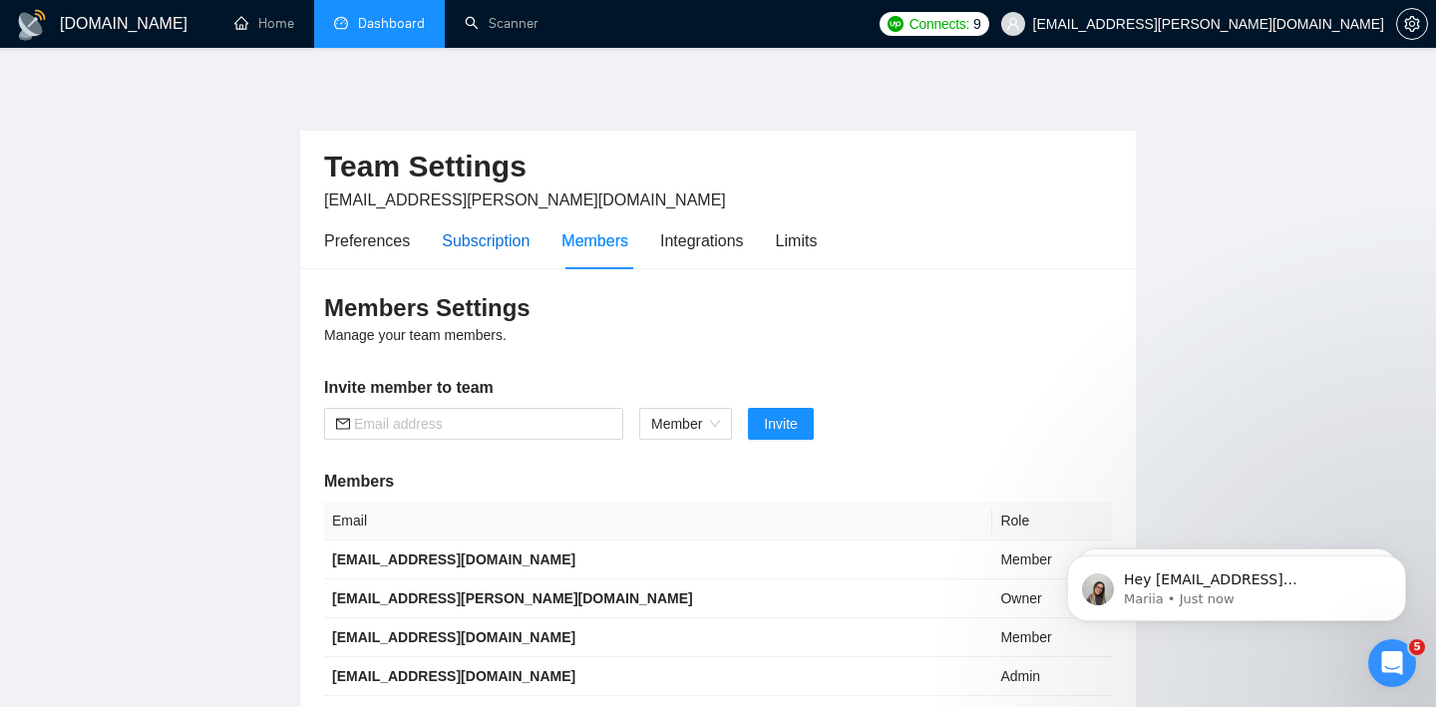
click at [466, 249] on div "Subscription" at bounding box center [486, 240] width 88 height 25
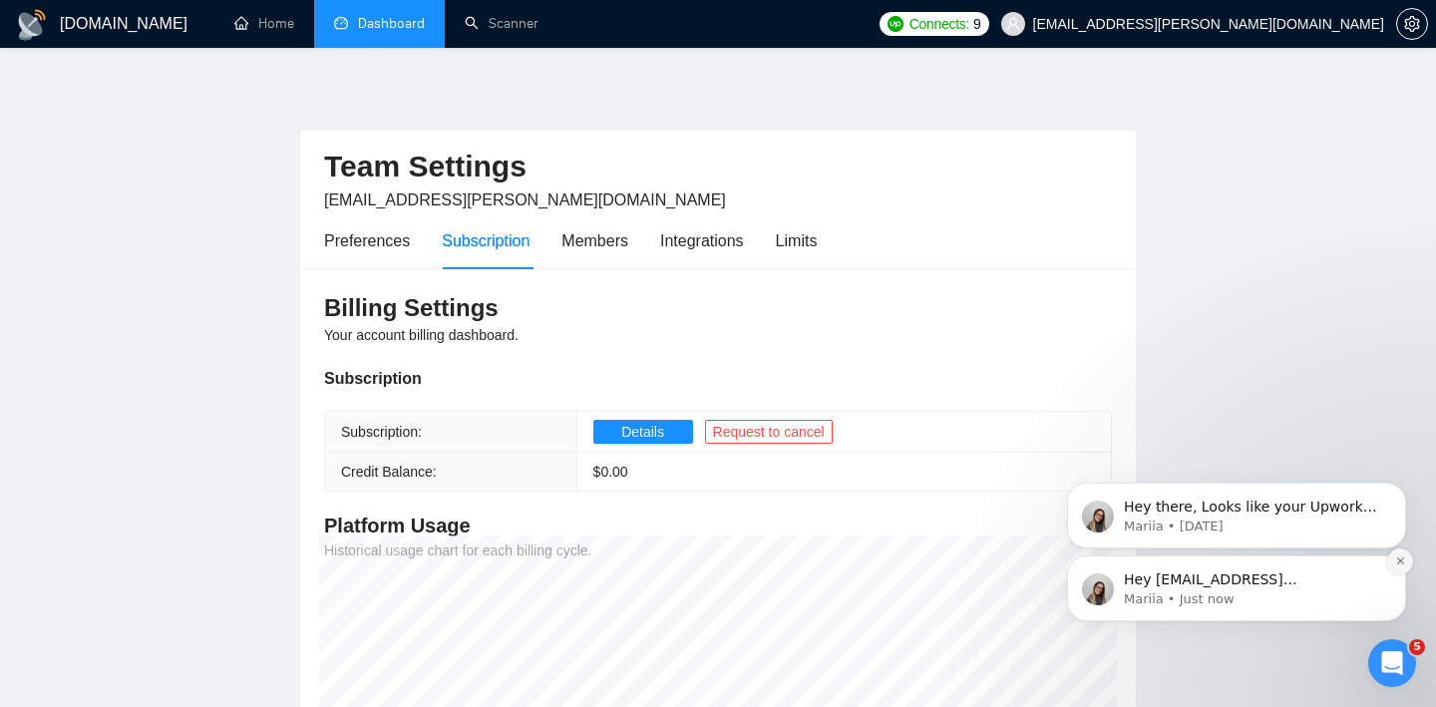
click at [1400, 556] on icon "Dismiss notification" at bounding box center [1400, 560] width 11 height 11
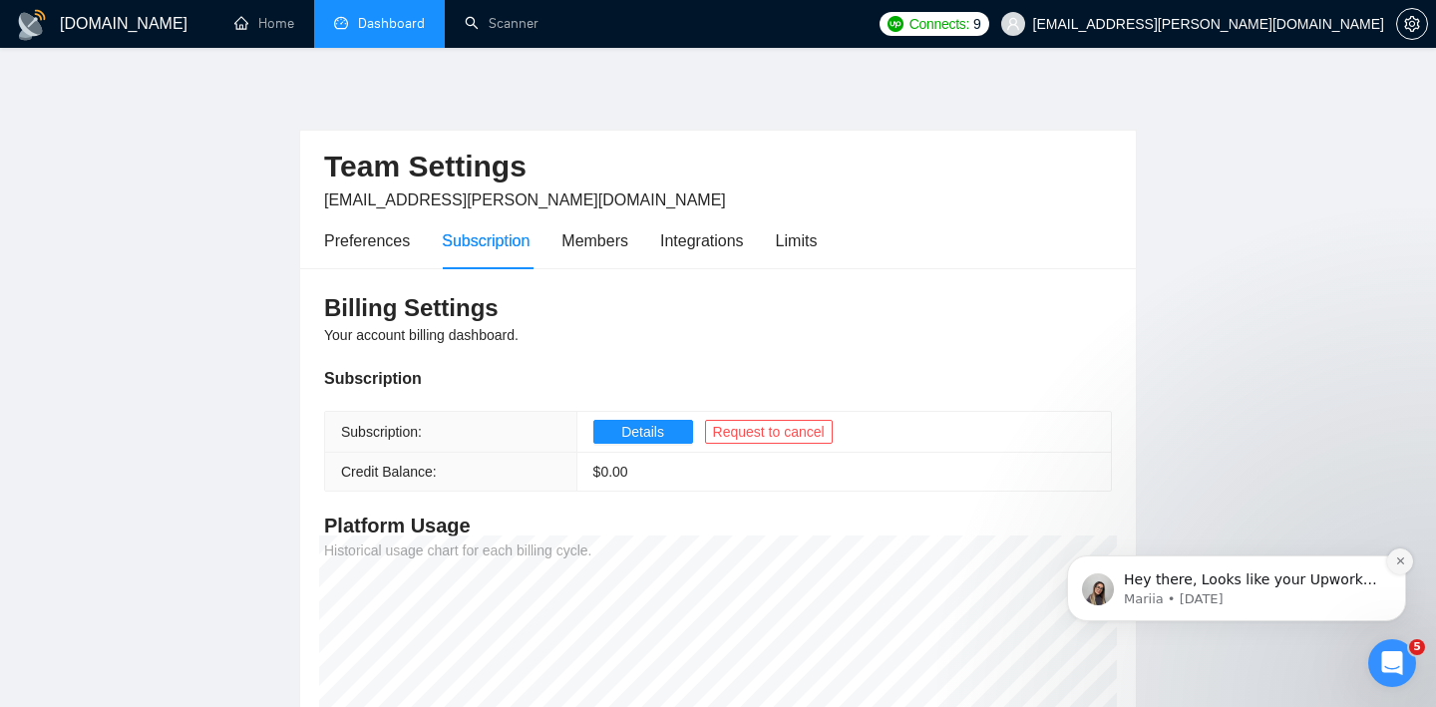
click at [1400, 557] on icon "Dismiss notification" at bounding box center [1400, 560] width 11 height 11
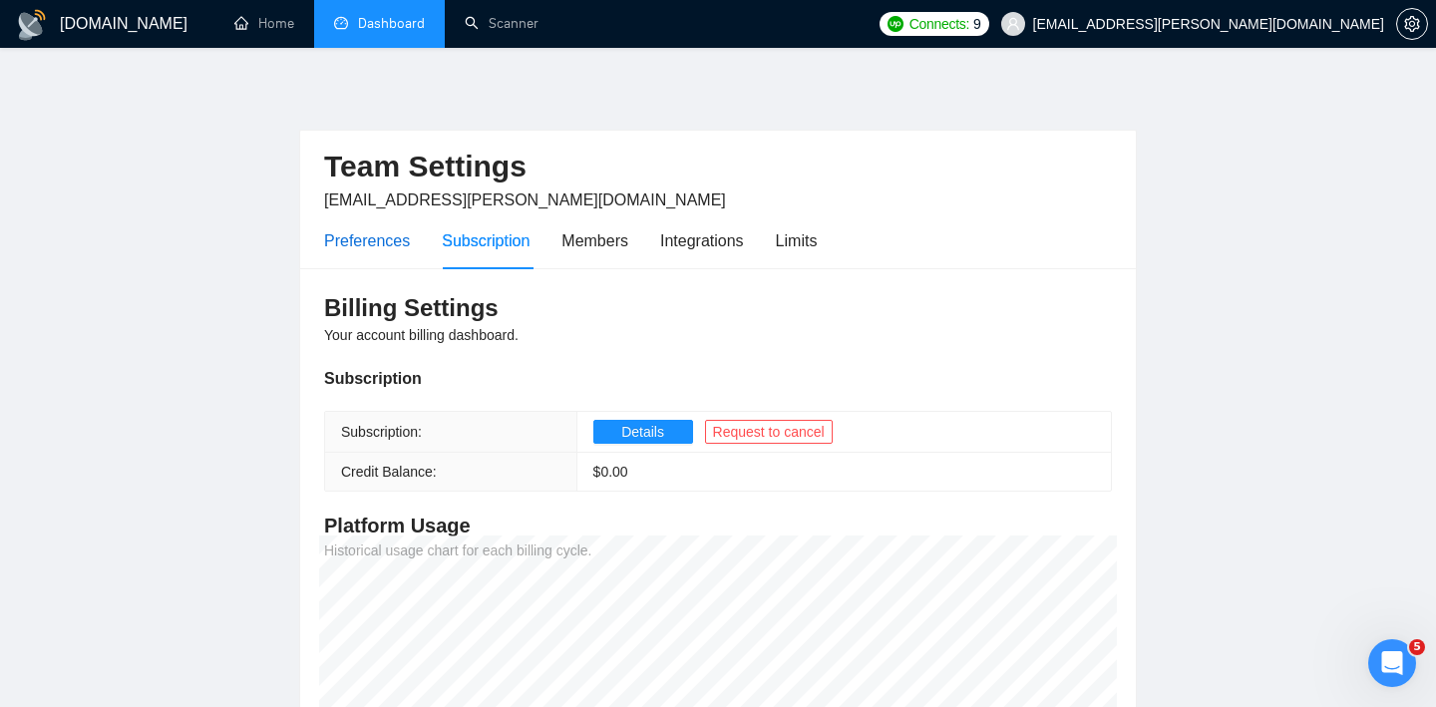
click at [403, 249] on div "Preferences" at bounding box center [367, 240] width 86 height 25
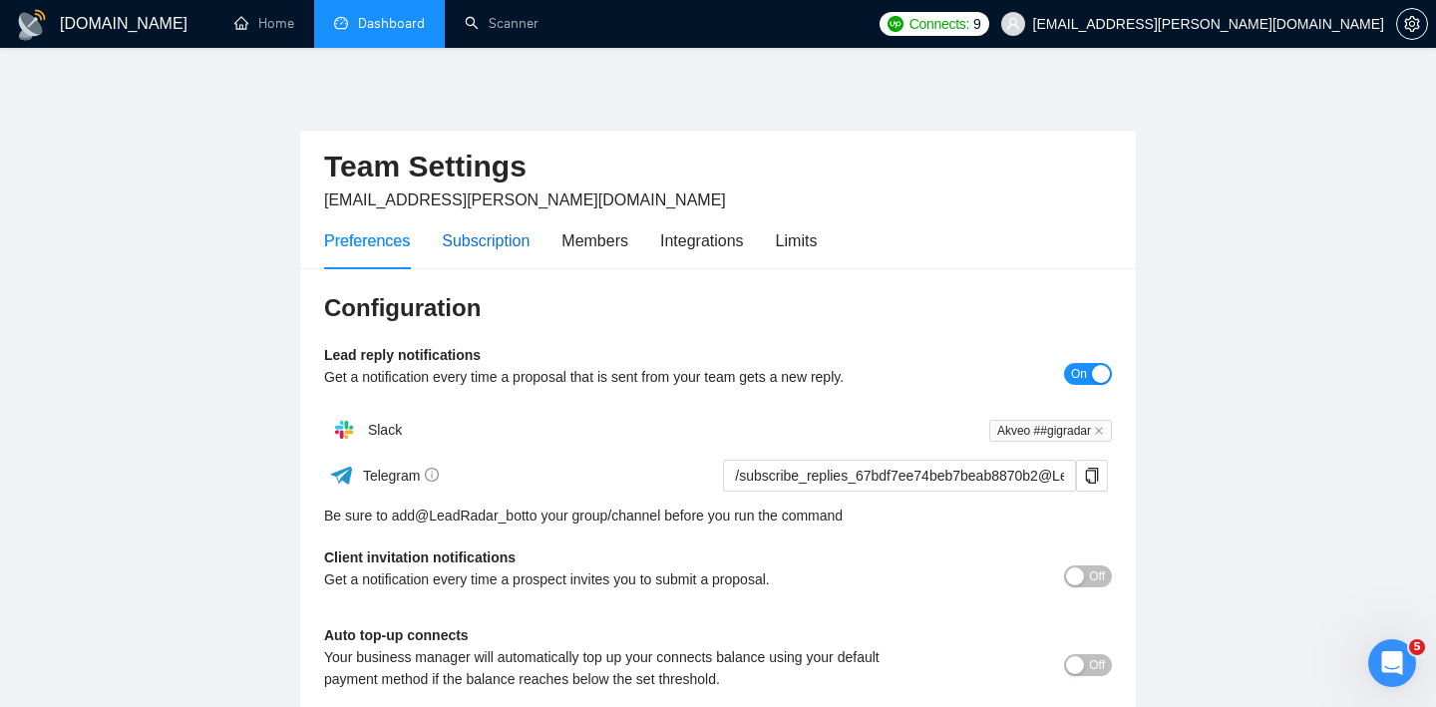
click at [475, 228] on div "Subscription" at bounding box center [486, 240] width 88 height 25
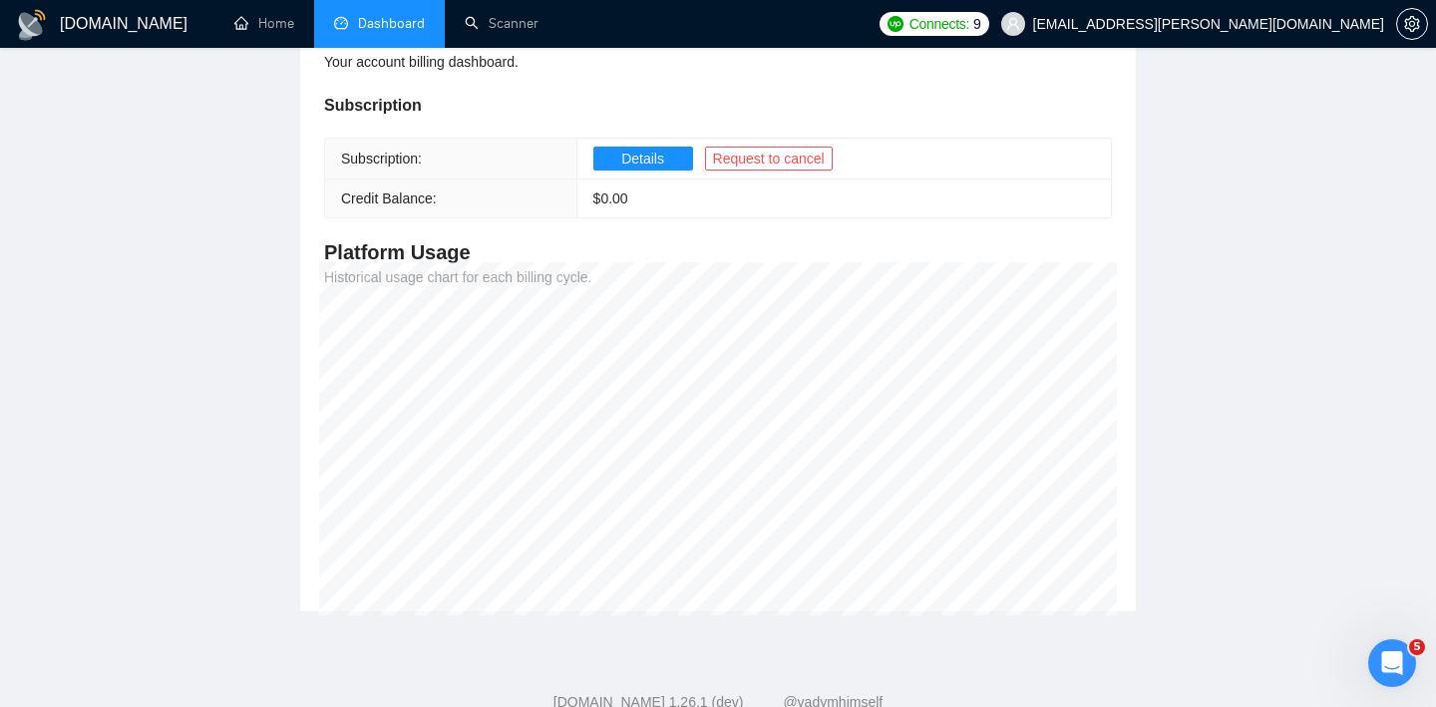
scroll to position [167, 0]
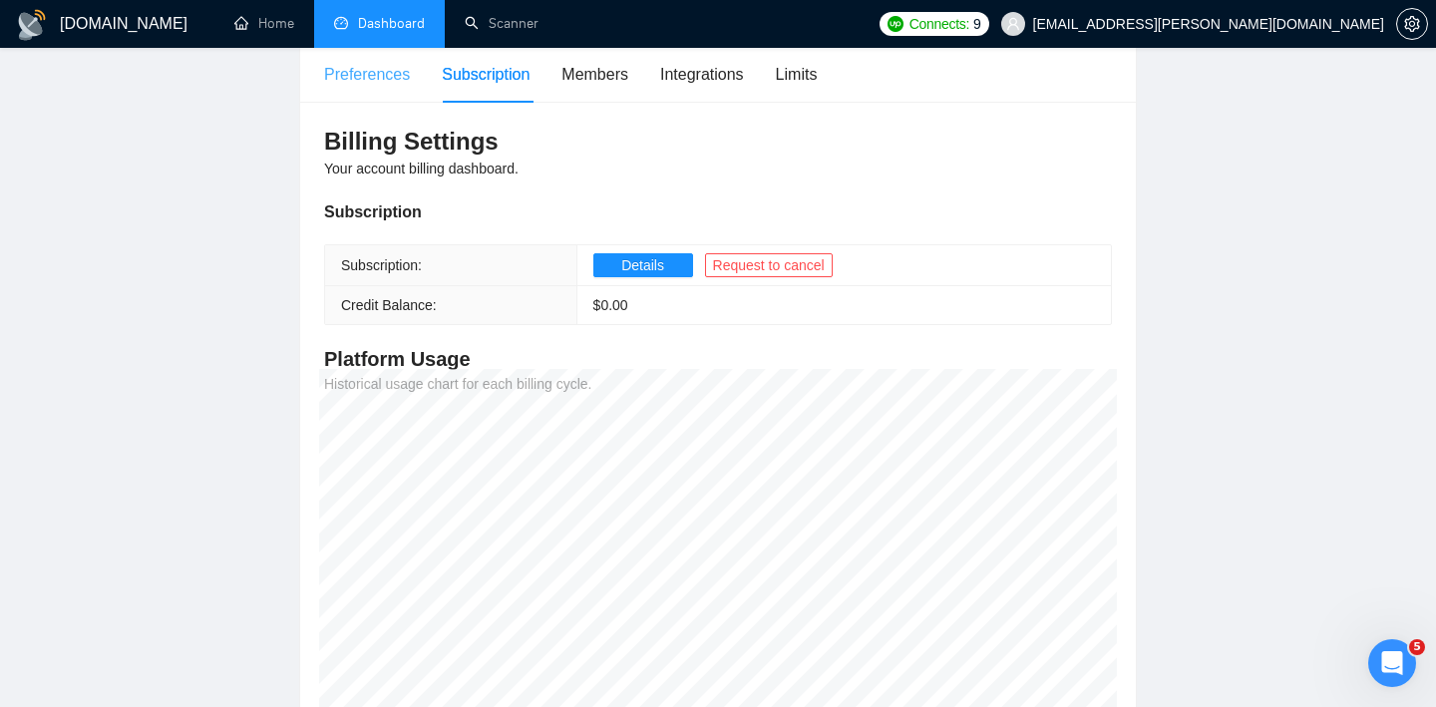
click at [383, 89] on div "Preferences" at bounding box center [367, 74] width 86 height 57
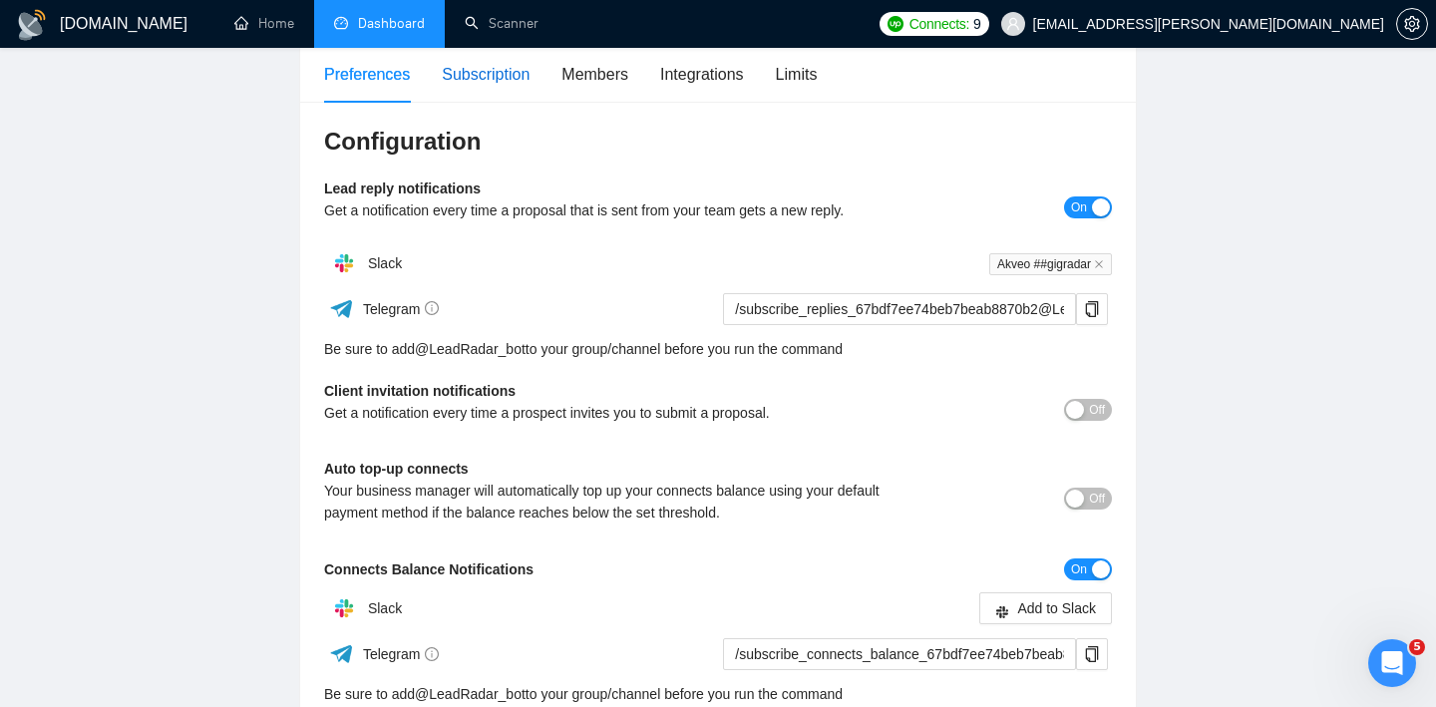
click at [493, 83] on div "Subscription" at bounding box center [486, 74] width 88 height 25
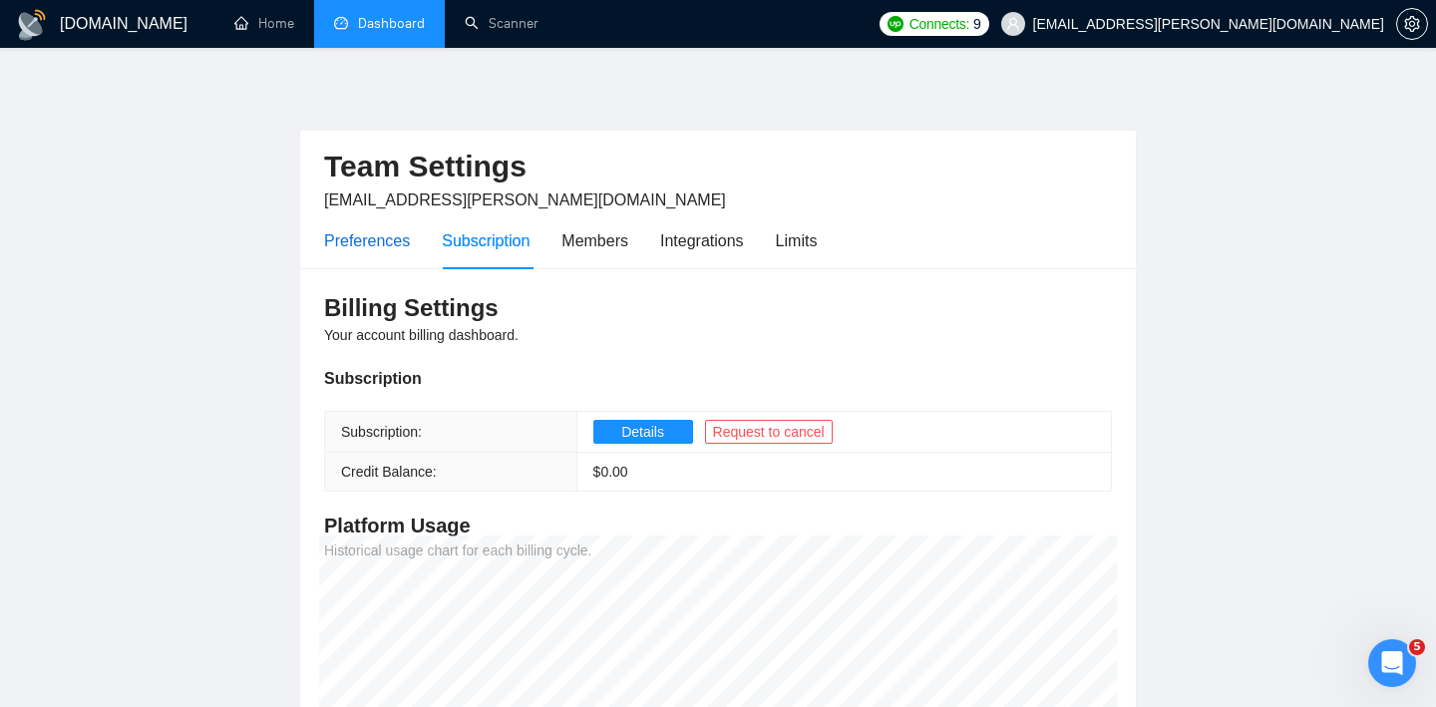
click at [397, 243] on div "Preferences" at bounding box center [367, 240] width 86 height 25
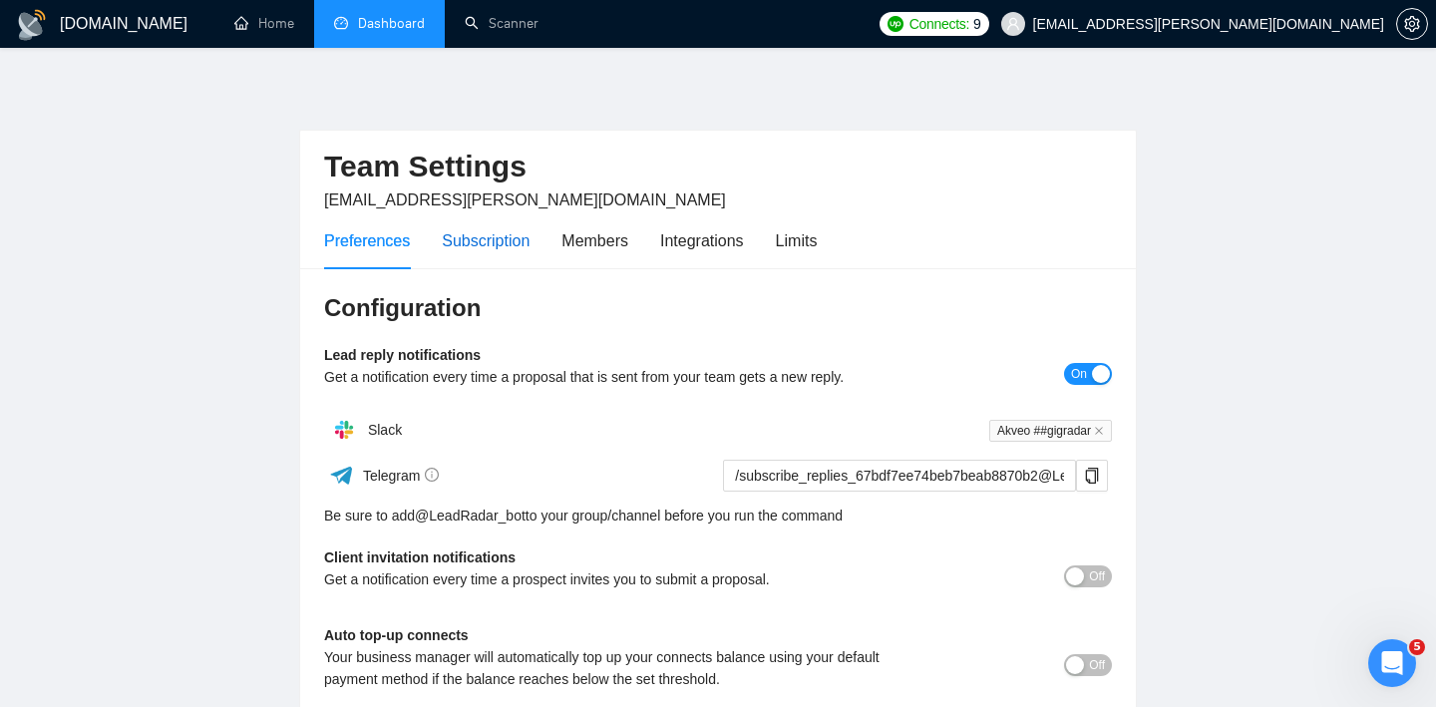
click at [501, 239] on div "Subscription" at bounding box center [486, 240] width 88 height 25
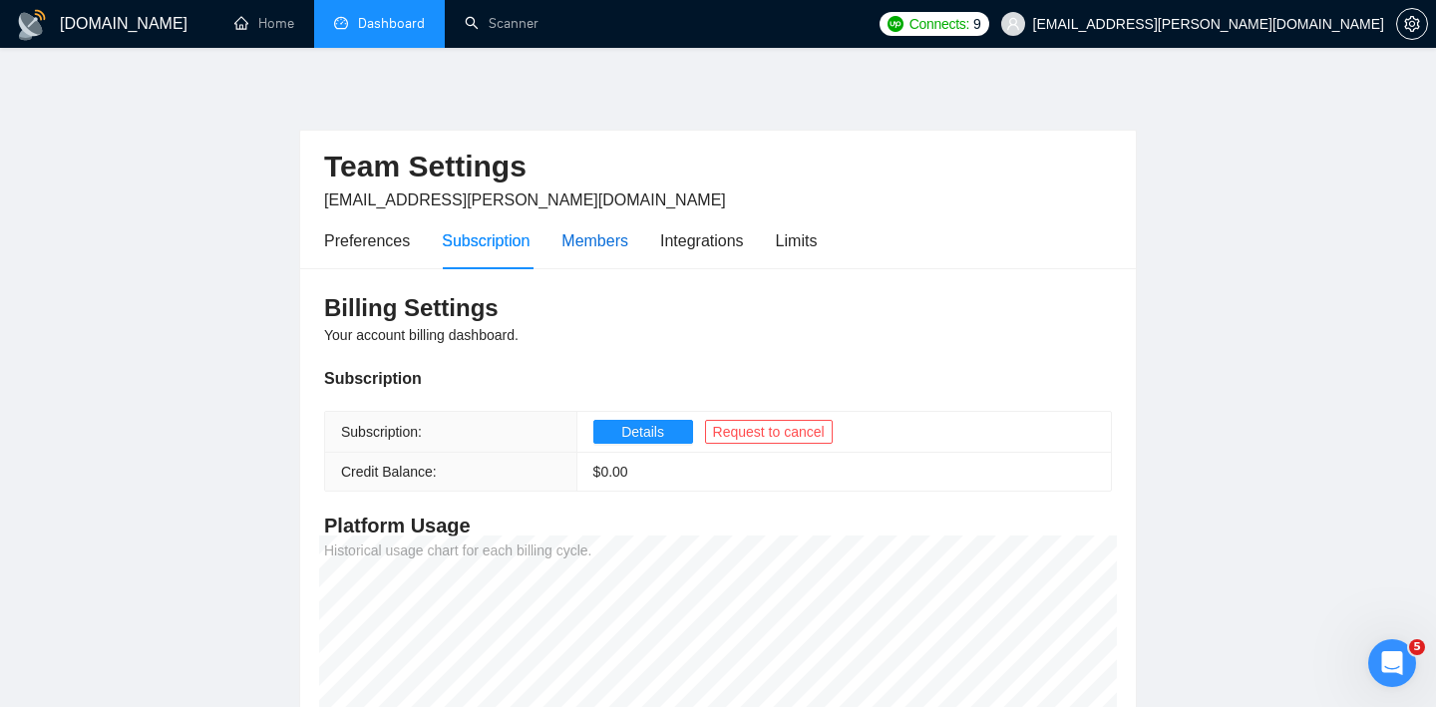
click at [585, 228] on div "Members" at bounding box center [594, 240] width 67 height 25
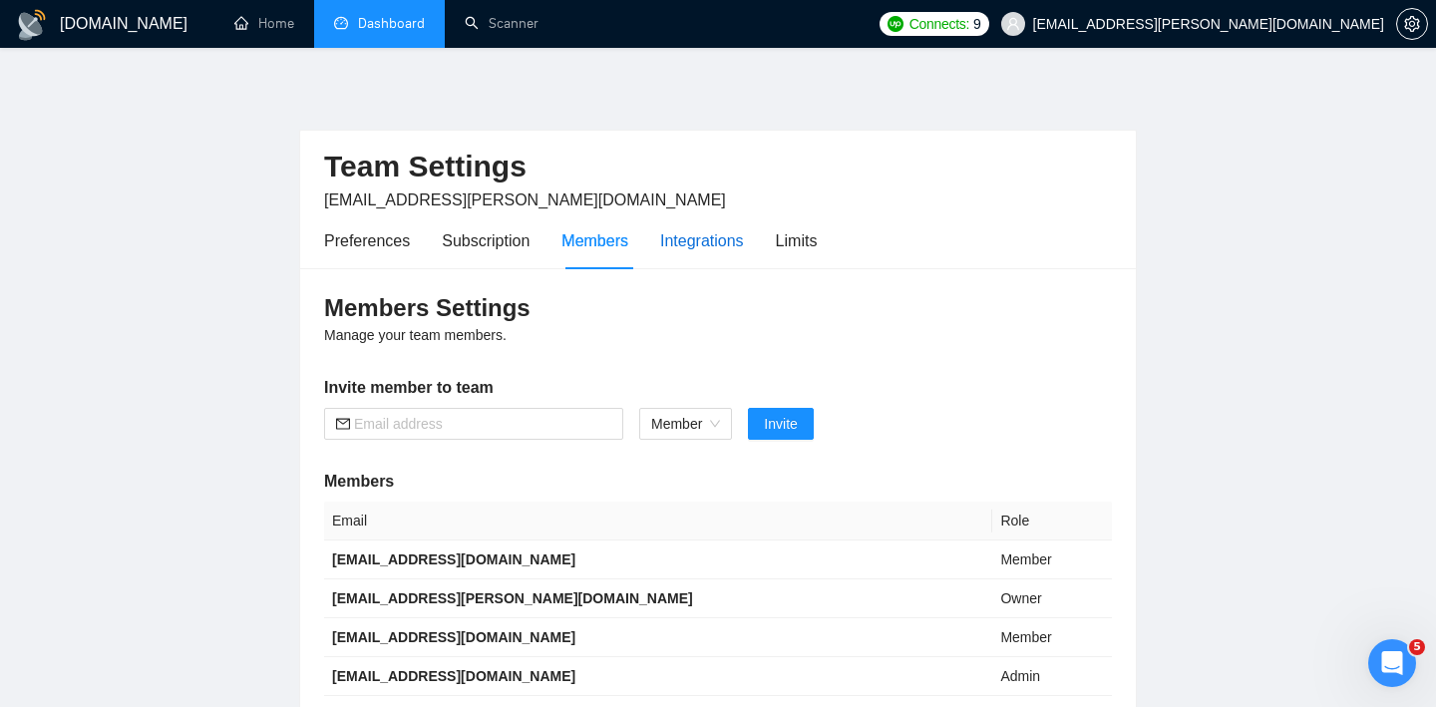
click at [672, 234] on div "Integrations" at bounding box center [702, 240] width 84 height 25
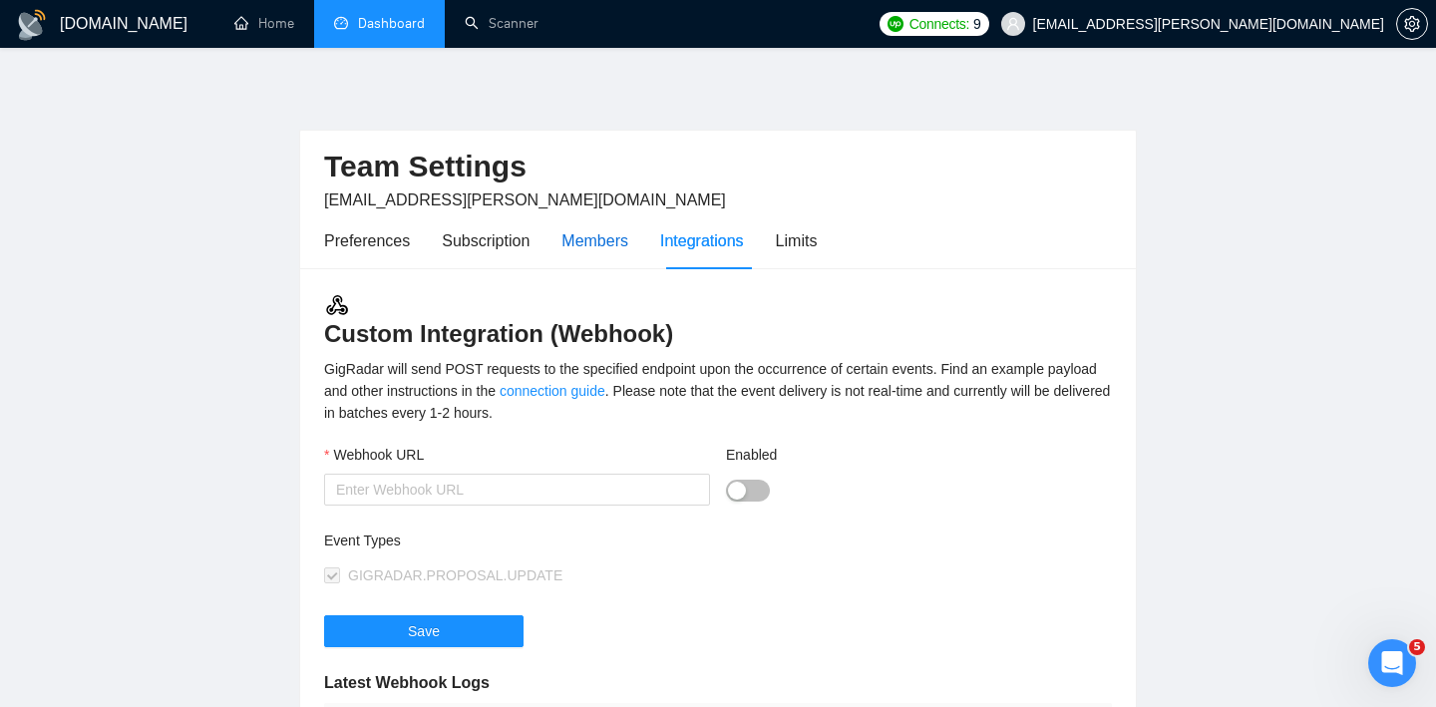
click at [591, 237] on div "Members" at bounding box center [594, 240] width 67 height 25
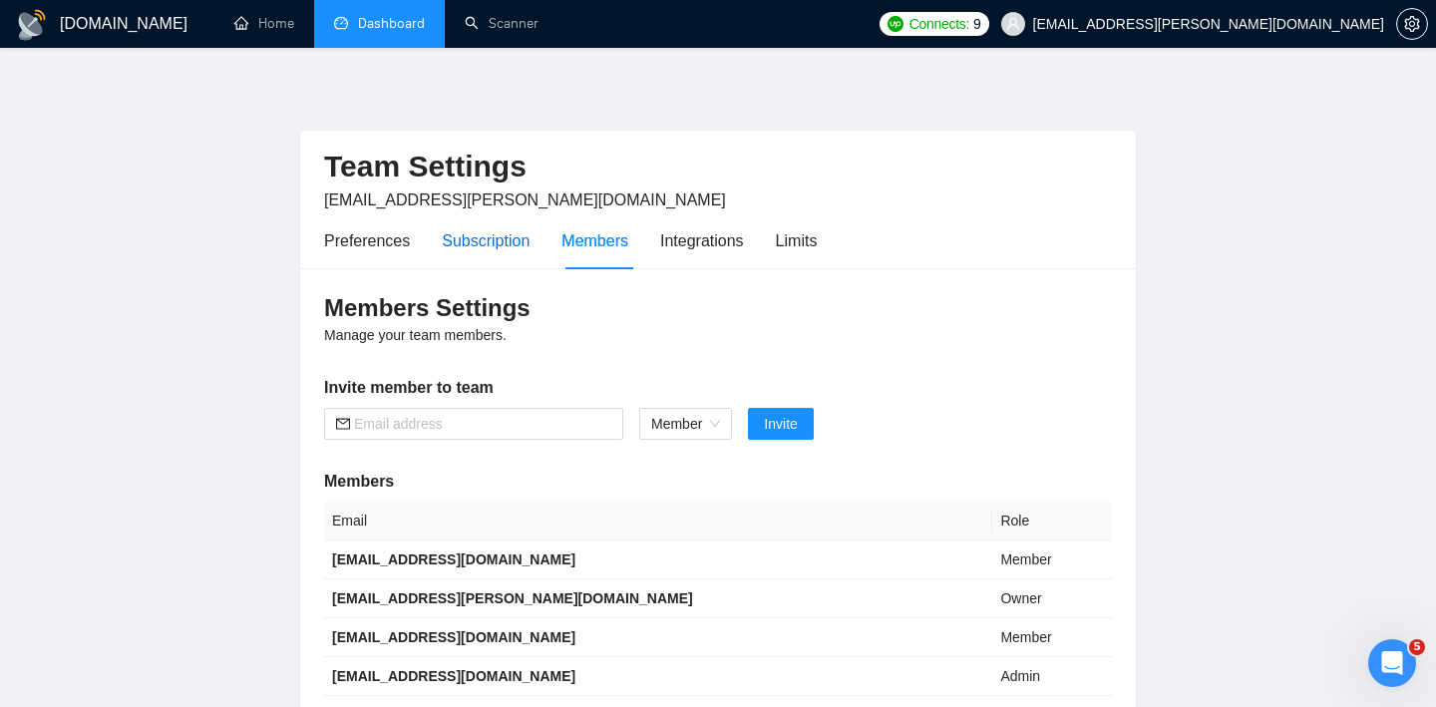
click at [485, 238] on div "Subscription" at bounding box center [486, 240] width 88 height 25
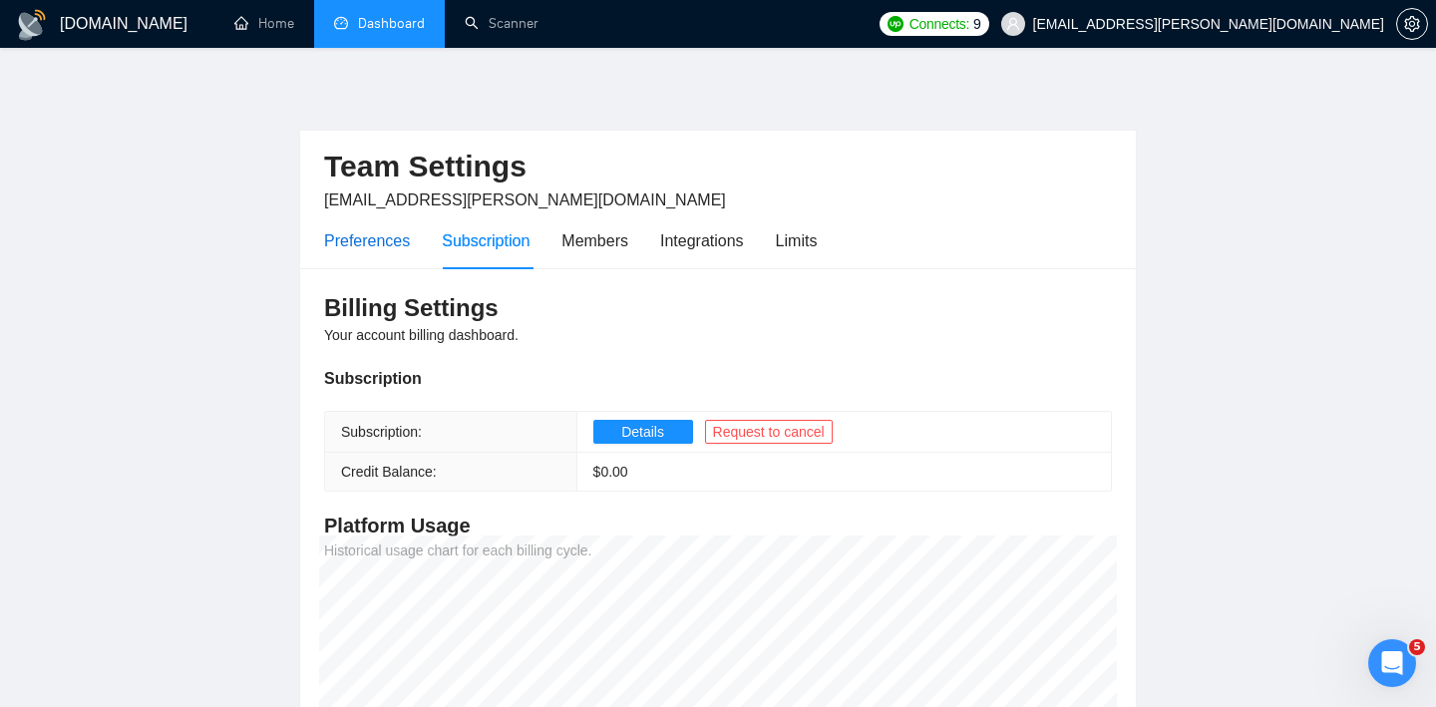
click at [390, 237] on div "Preferences" at bounding box center [367, 240] width 86 height 25
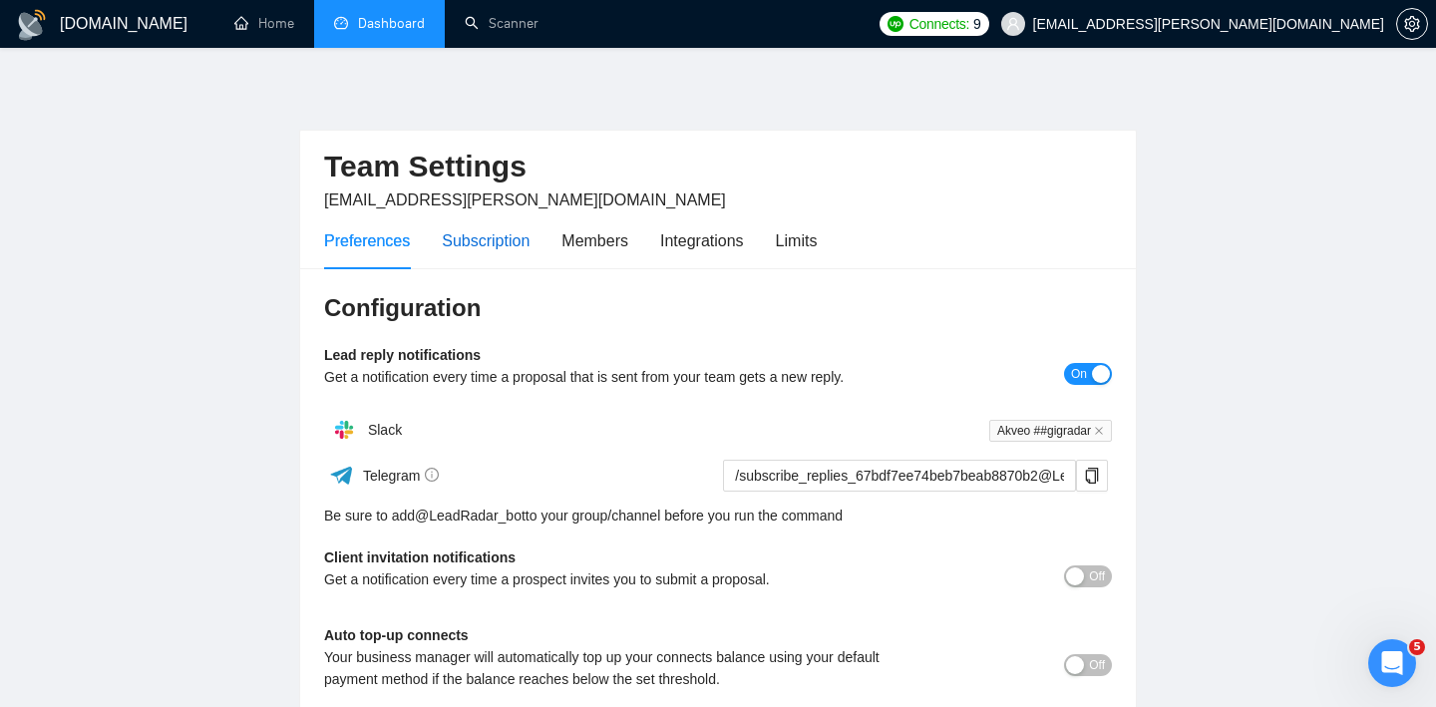
click at [516, 240] on div "Subscription" at bounding box center [486, 240] width 88 height 25
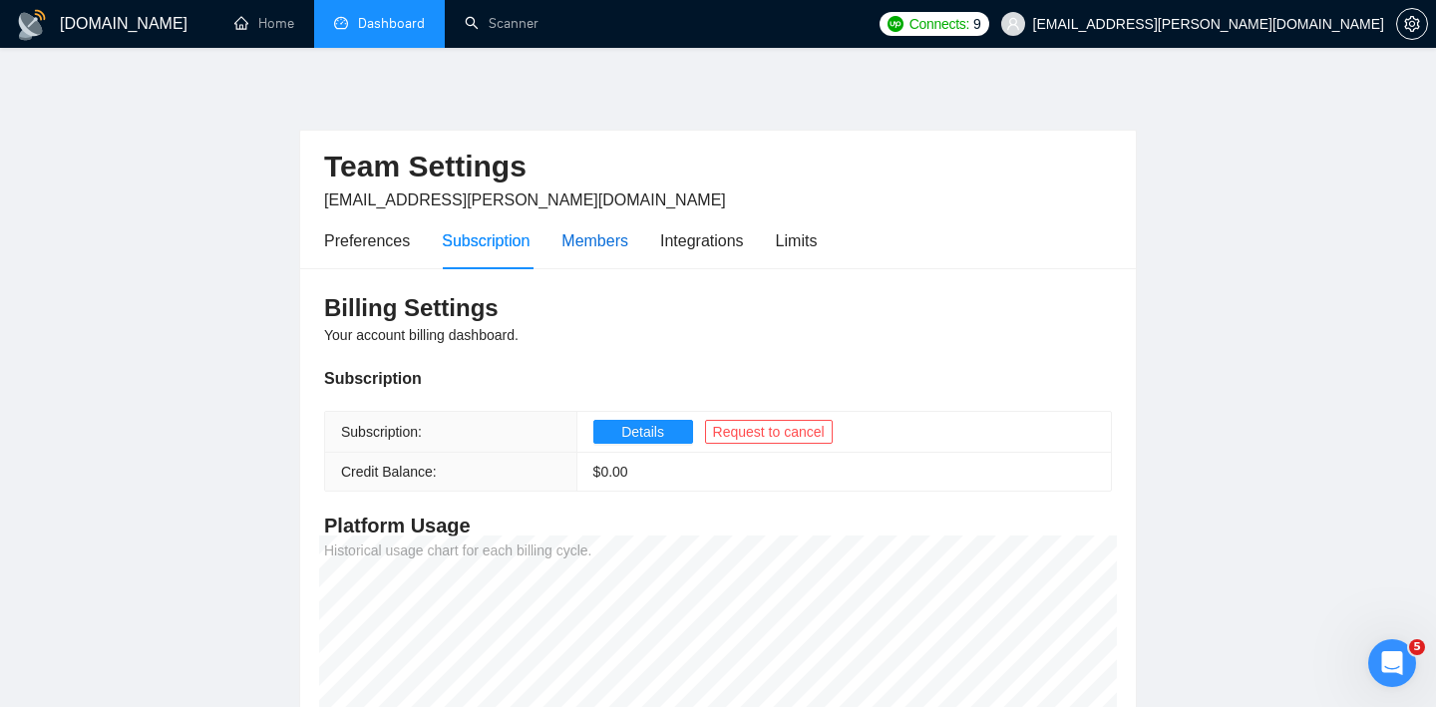
click at [612, 241] on div "Members" at bounding box center [594, 240] width 67 height 25
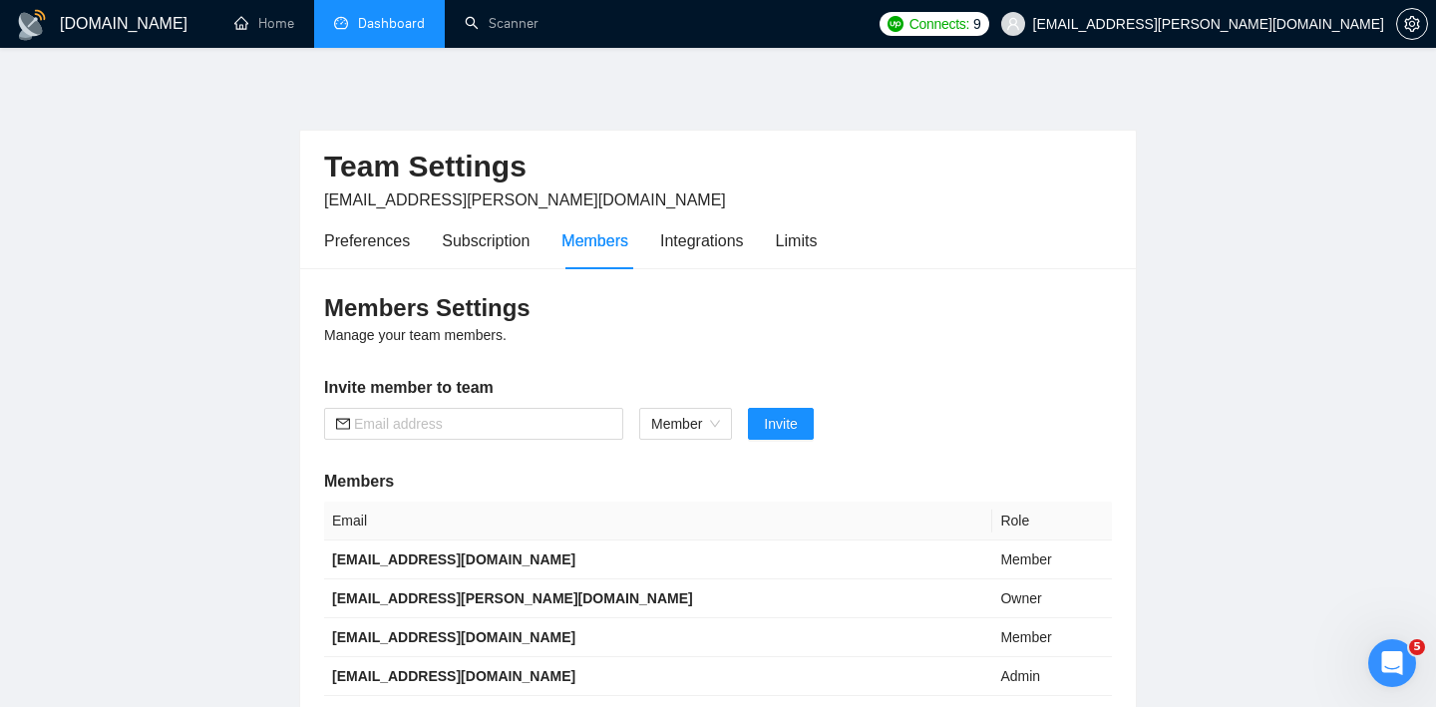
click at [364, 20] on link "Dashboard" at bounding box center [379, 23] width 91 height 17
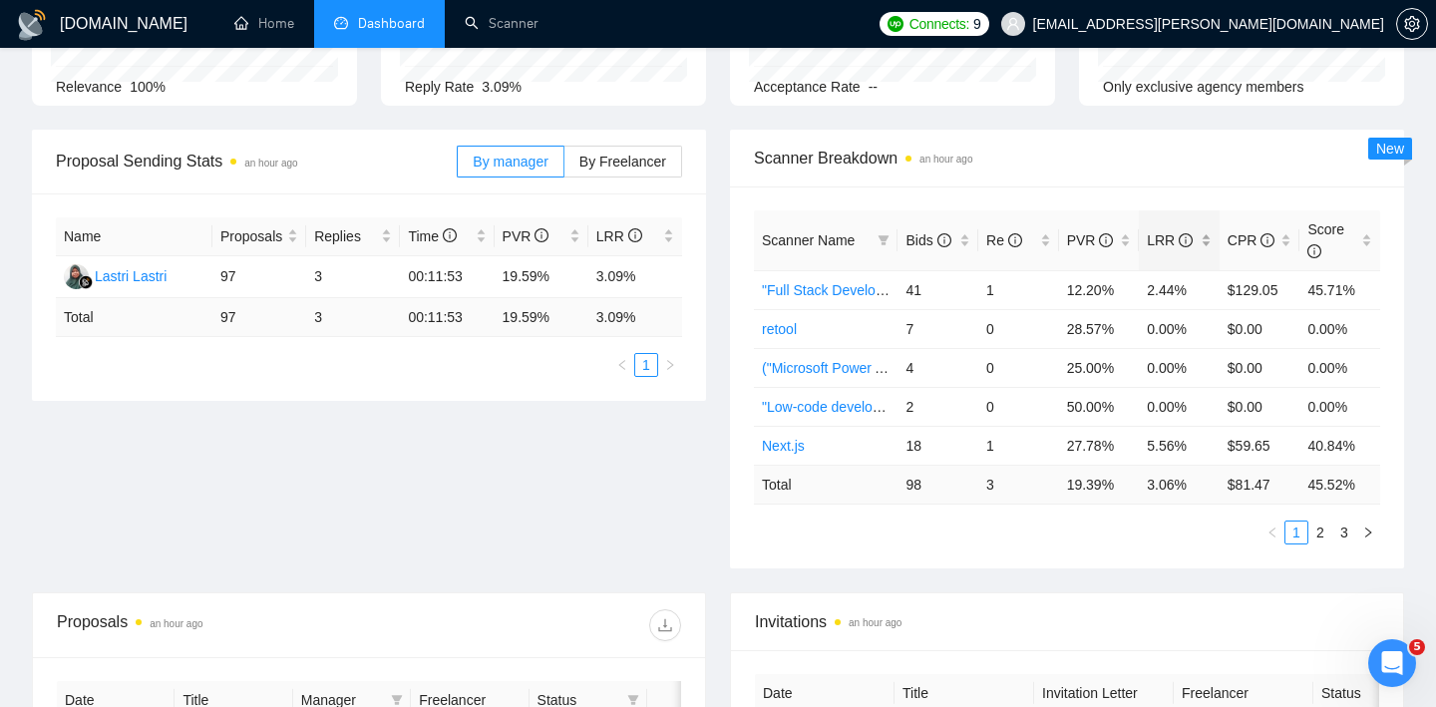
scroll to position [222, 0]
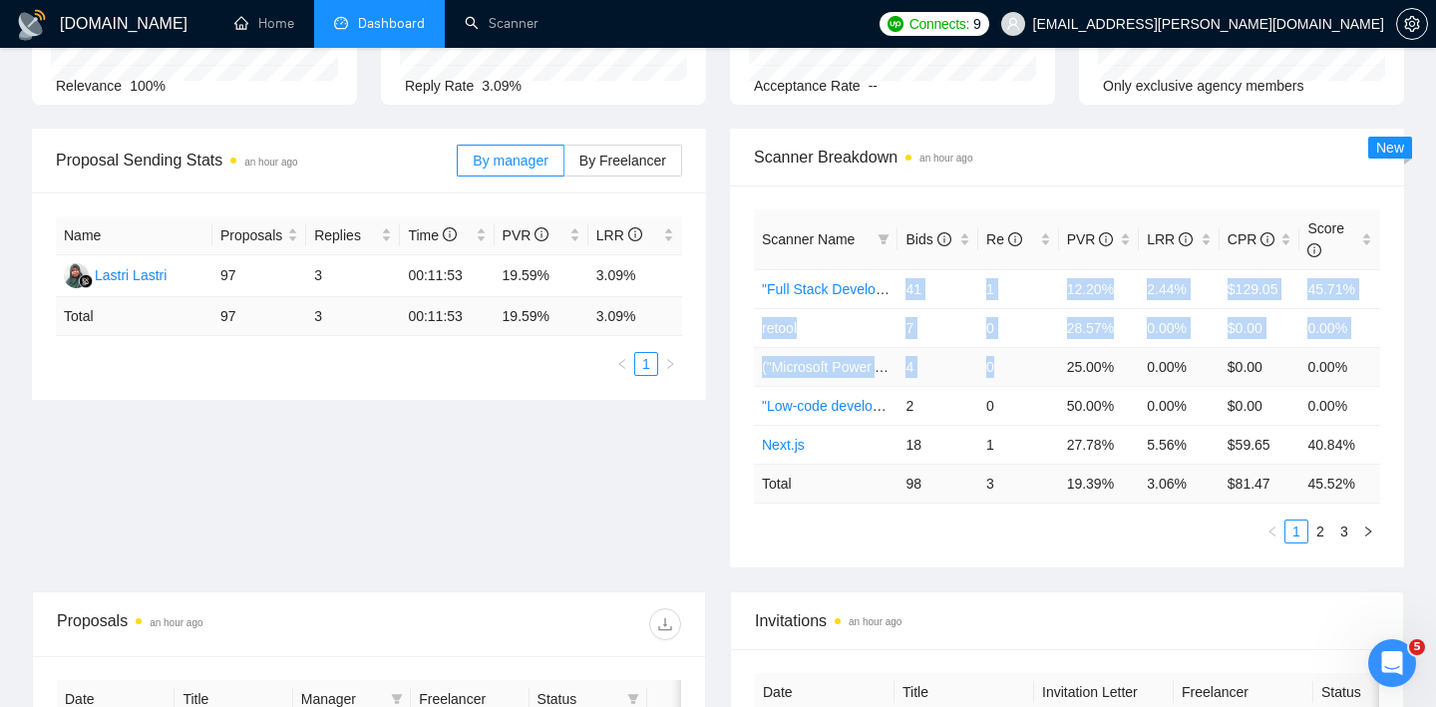
drag, startPoint x: 909, startPoint y: 291, endPoint x: 1022, endPoint y: 374, distance: 140.6
click at [1022, 374] on tbody ""Full Stack Develope 41 1 12.20% 2.44% $129.05 45.71% retool 7 0 28.57% 0.00% $…" at bounding box center [1067, 366] width 626 height 194
click at [1022, 373] on td "0" at bounding box center [1018, 366] width 81 height 39
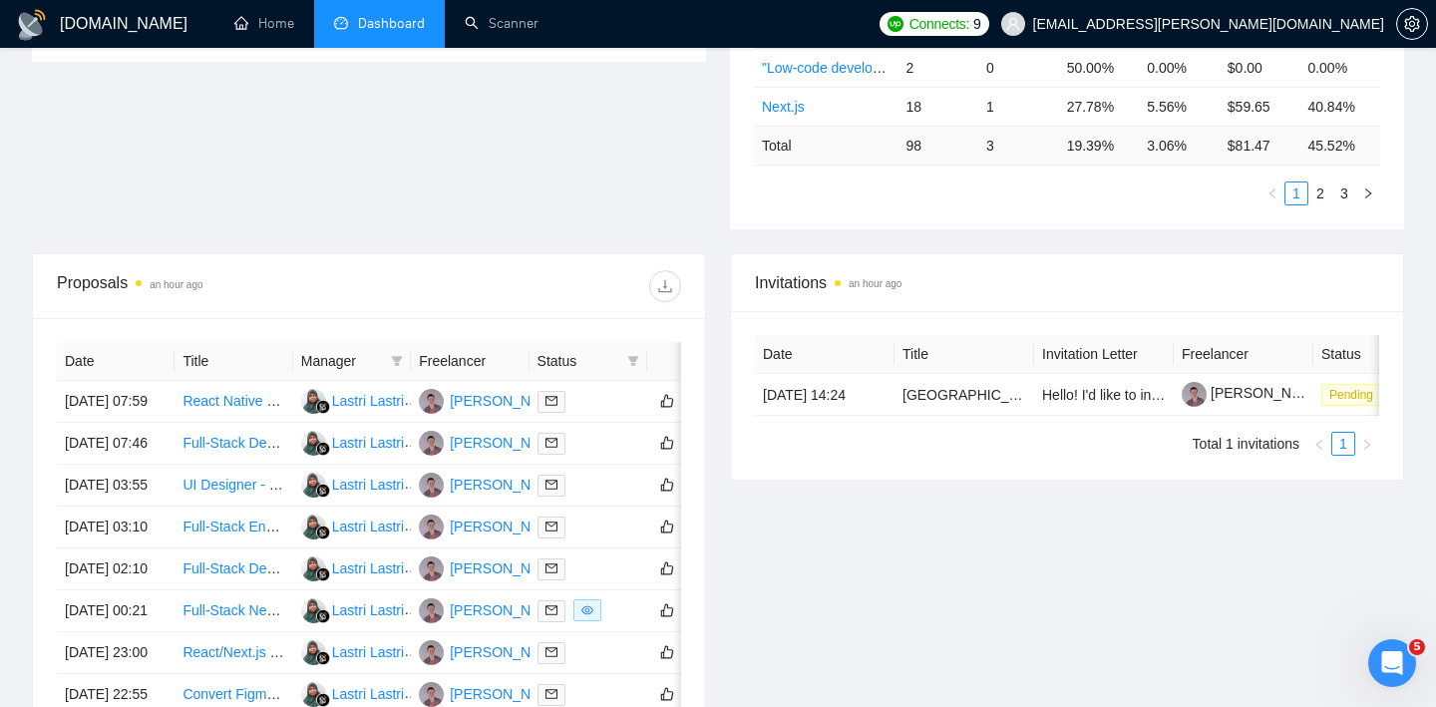
scroll to position [83, 0]
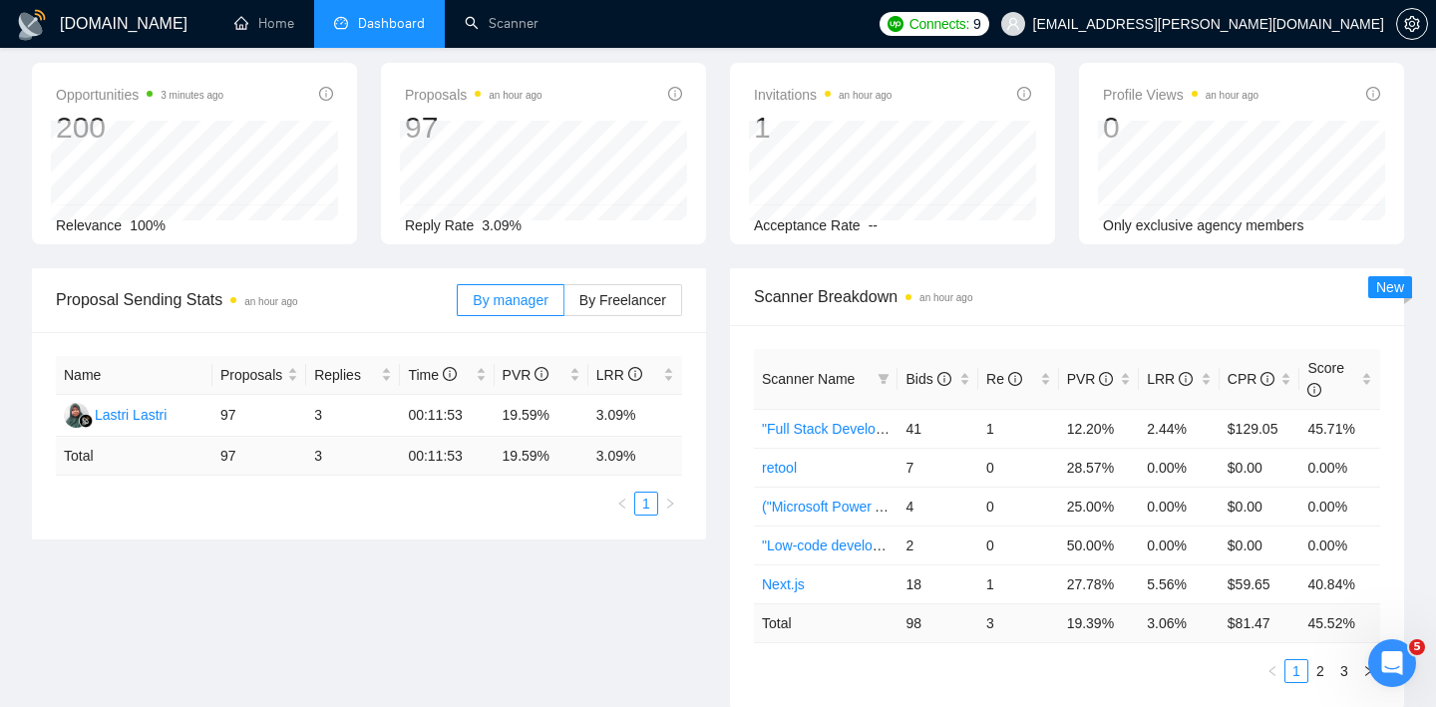
click at [304, 551] on div "Proposal Sending Stats an hour ago By manager By Freelancer Name Proposals Repl…" at bounding box center [718, 499] width 1396 height 463
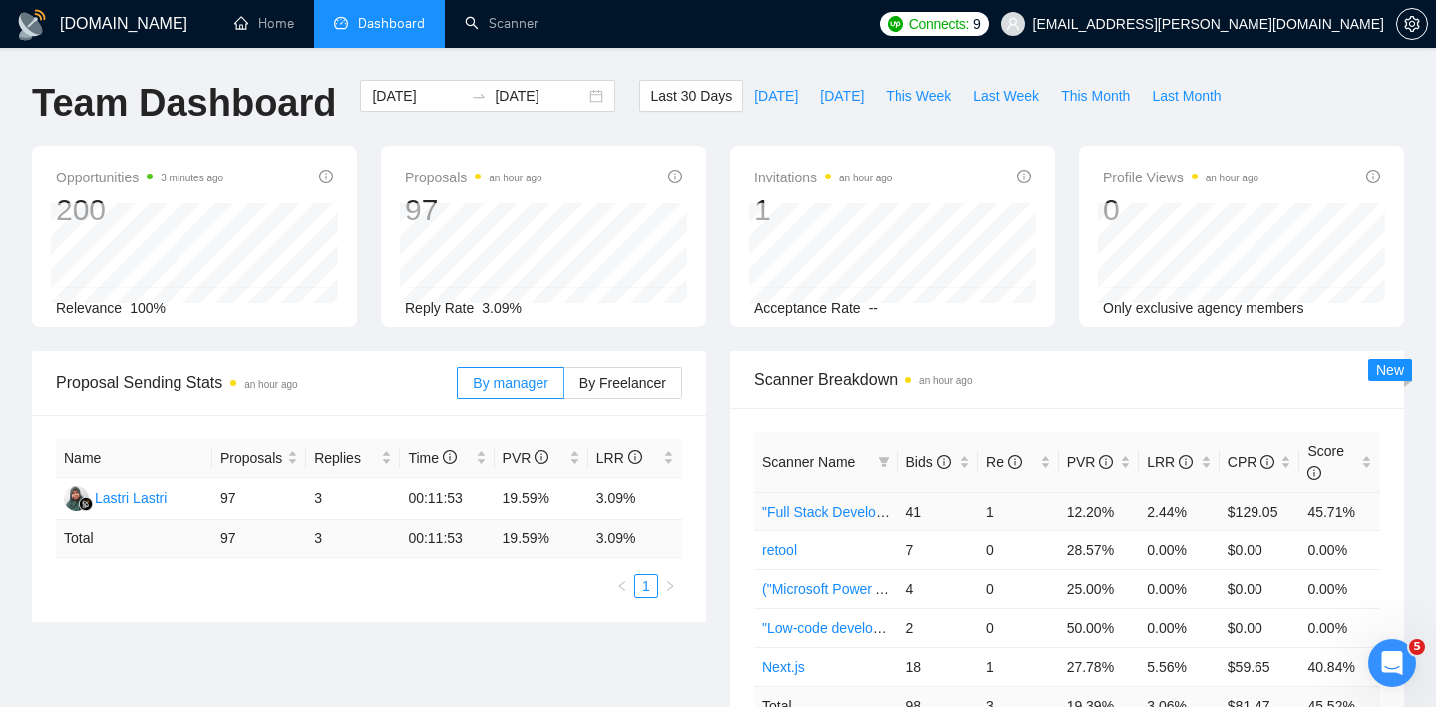
click at [828, 505] on link ""Full Stack Develope" at bounding box center [826, 512] width 129 height 16
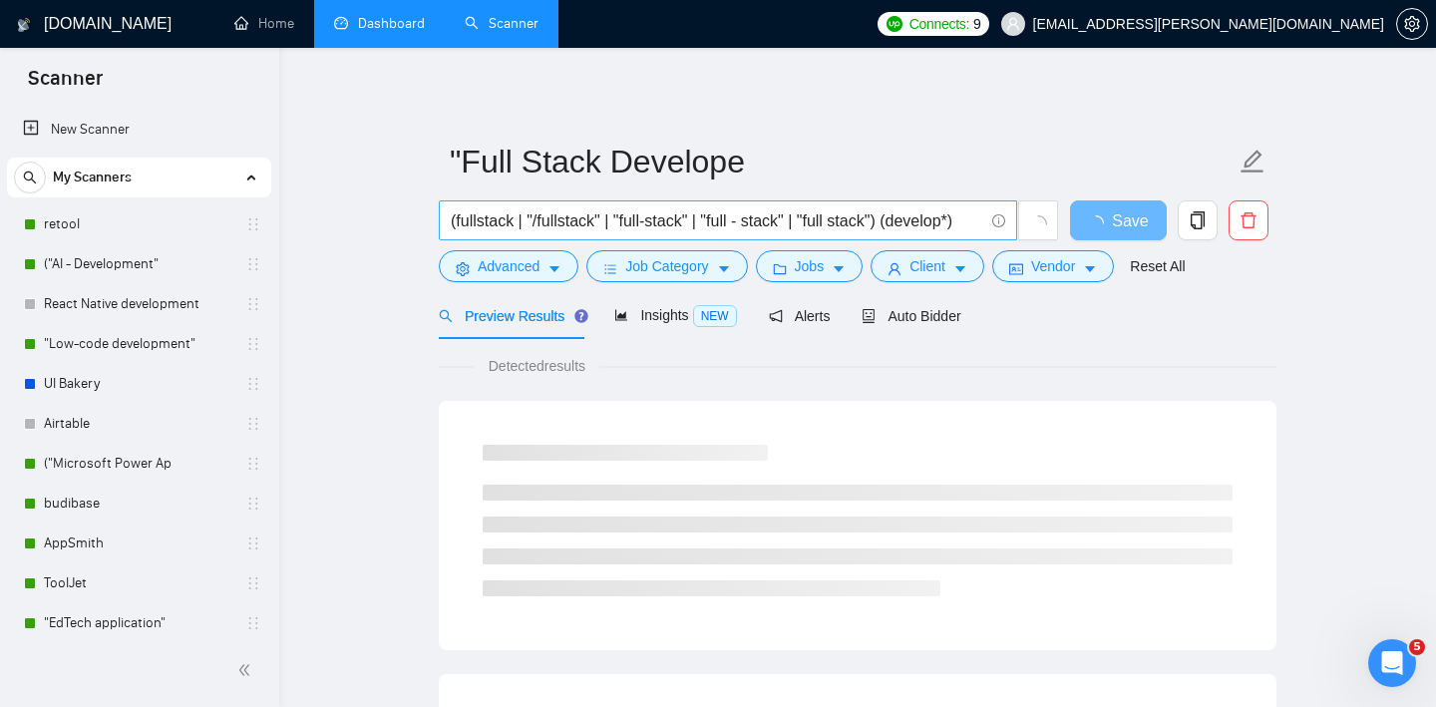
click at [794, 221] on input "(fullstack | "/fullstack" | "full-stack" | "full - stack" | "full stack") (deve…" at bounding box center [717, 220] width 533 height 25
click at [912, 321] on span "Auto Bidder" at bounding box center [911, 316] width 99 height 16
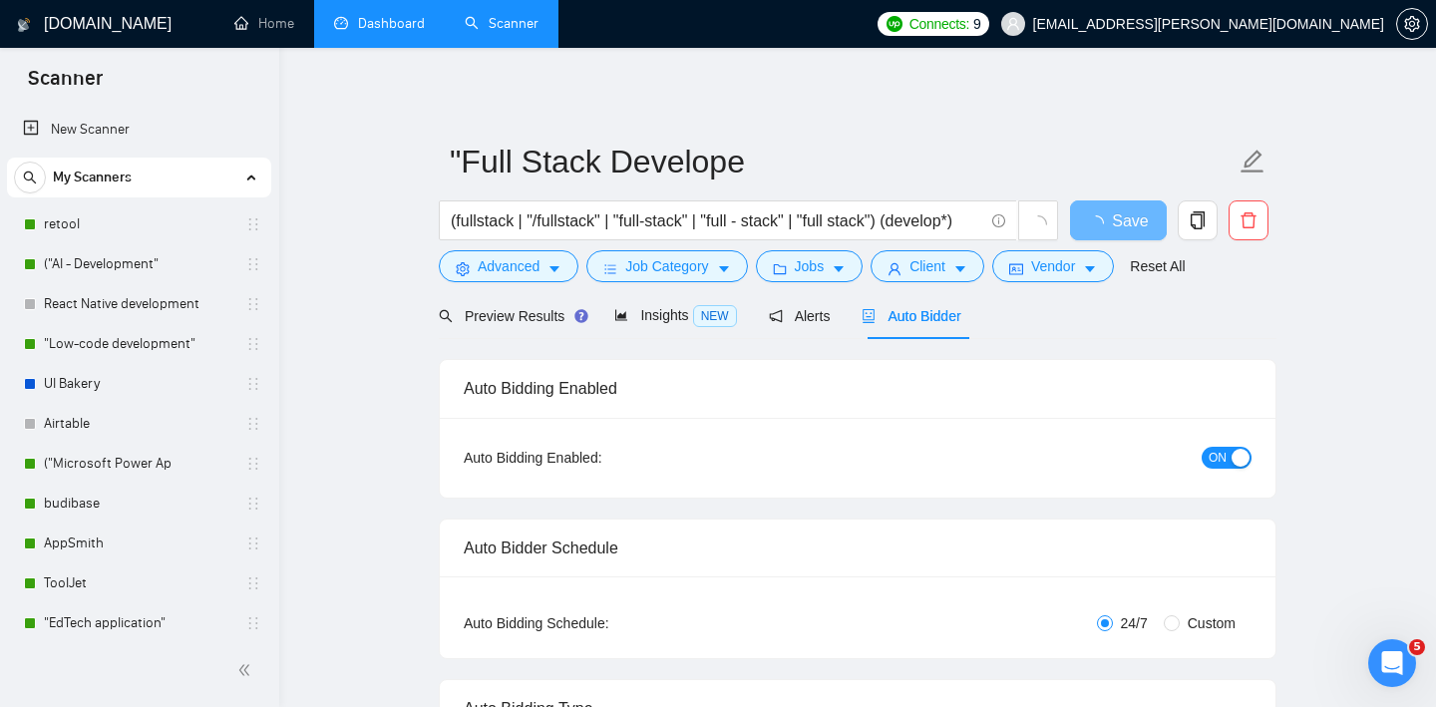
radio input "false"
radio input "true"
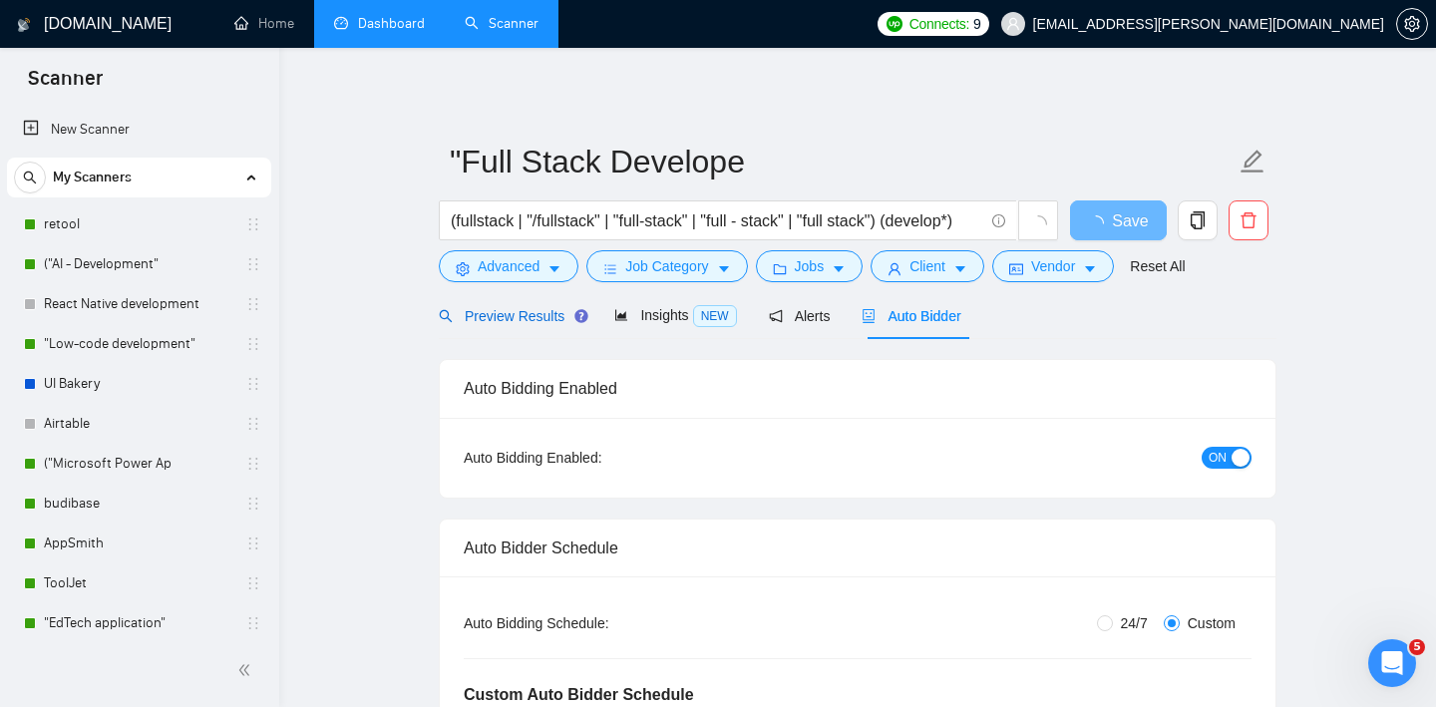
click at [481, 319] on span "Preview Results" at bounding box center [511, 316] width 144 height 16
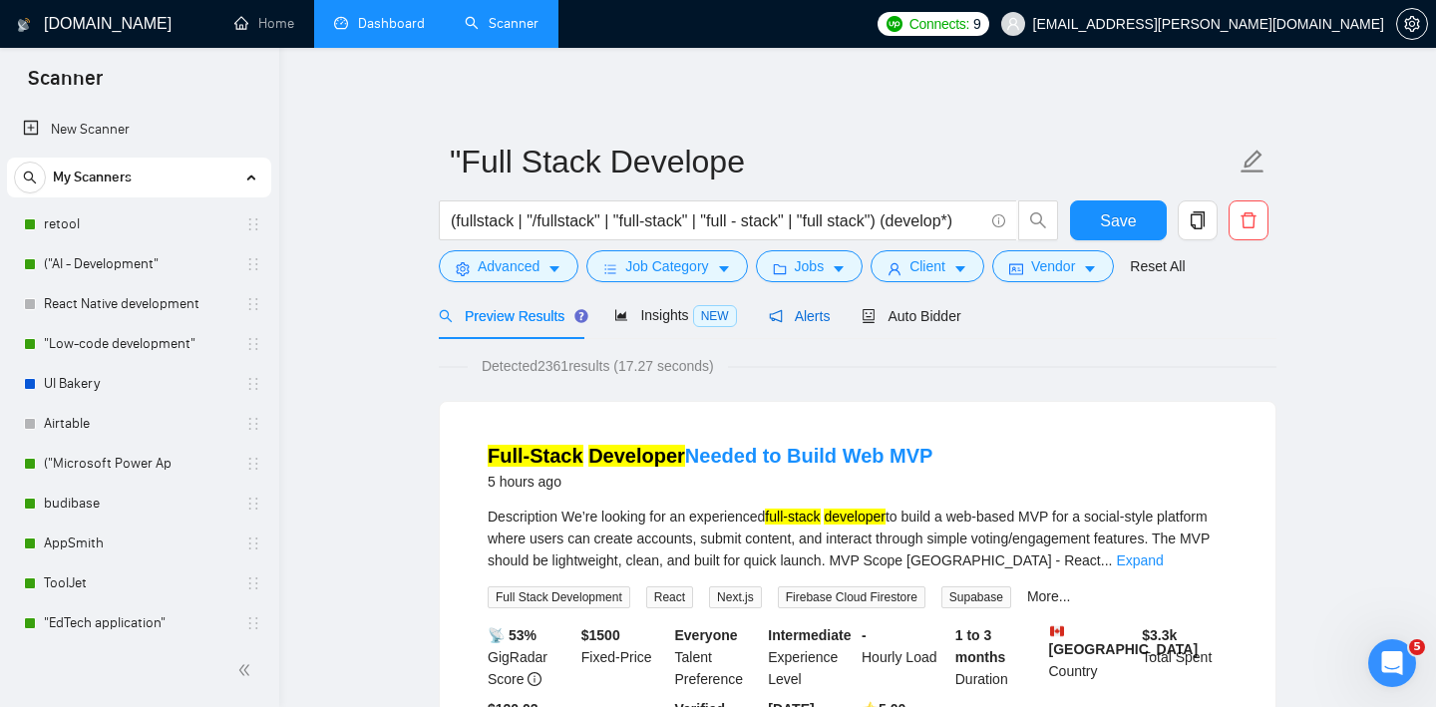
click at [816, 308] on span "Alerts" at bounding box center [800, 316] width 62 height 16
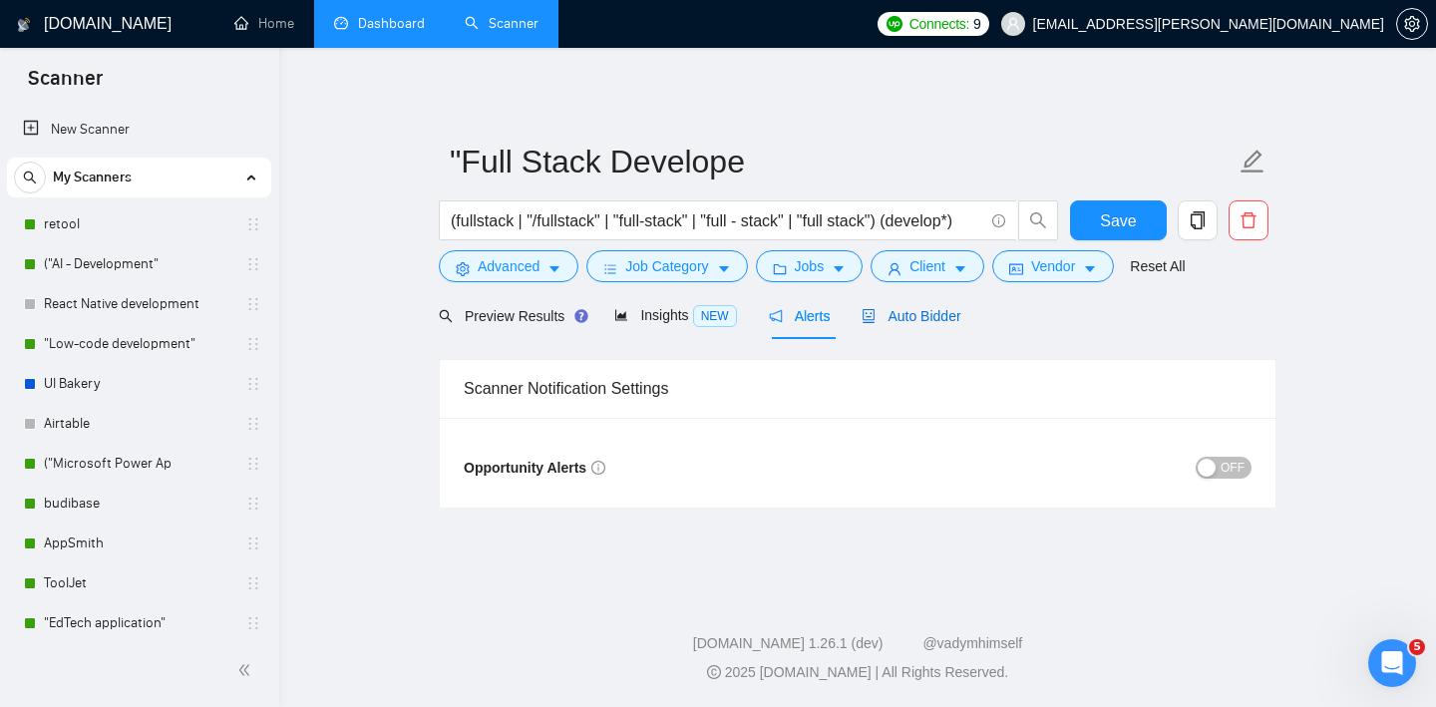
click at [899, 318] on span "Auto Bidder" at bounding box center [911, 316] width 99 height 16
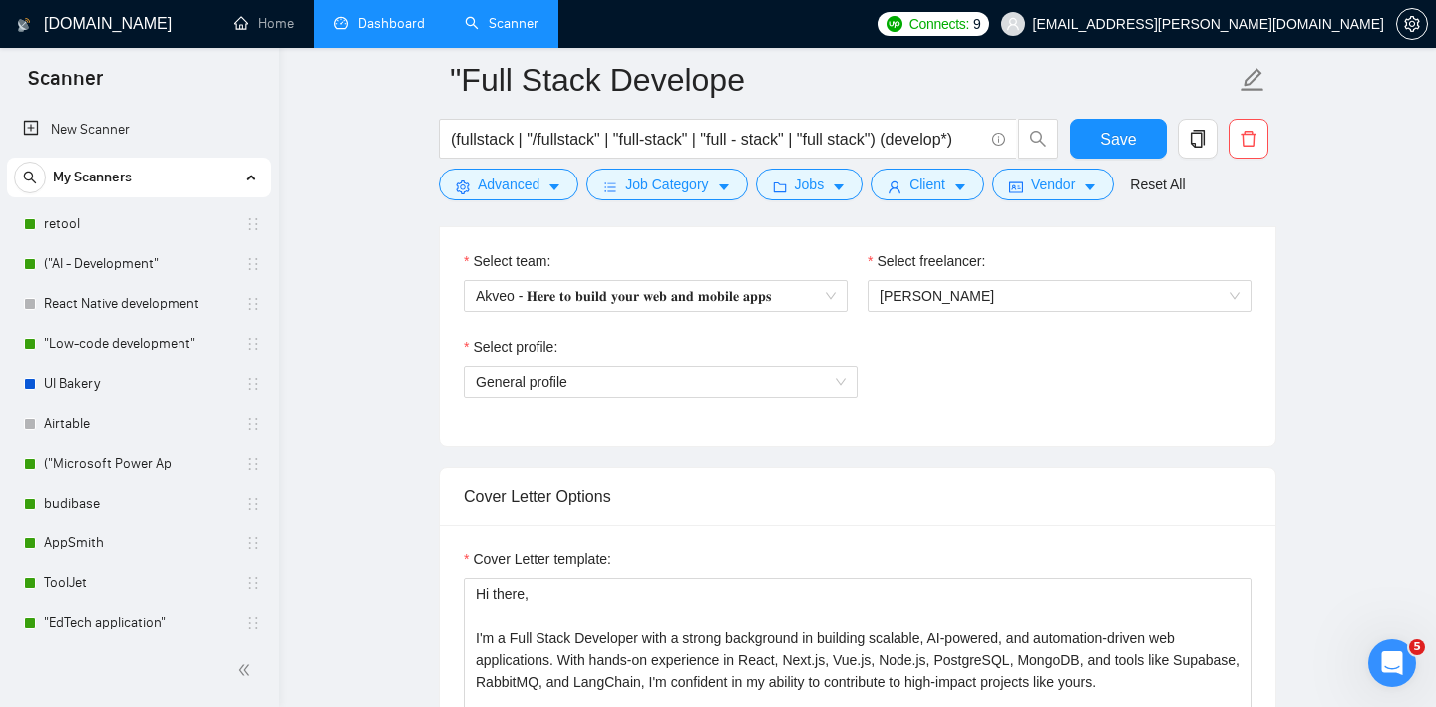
scroll to position [1272, 0]
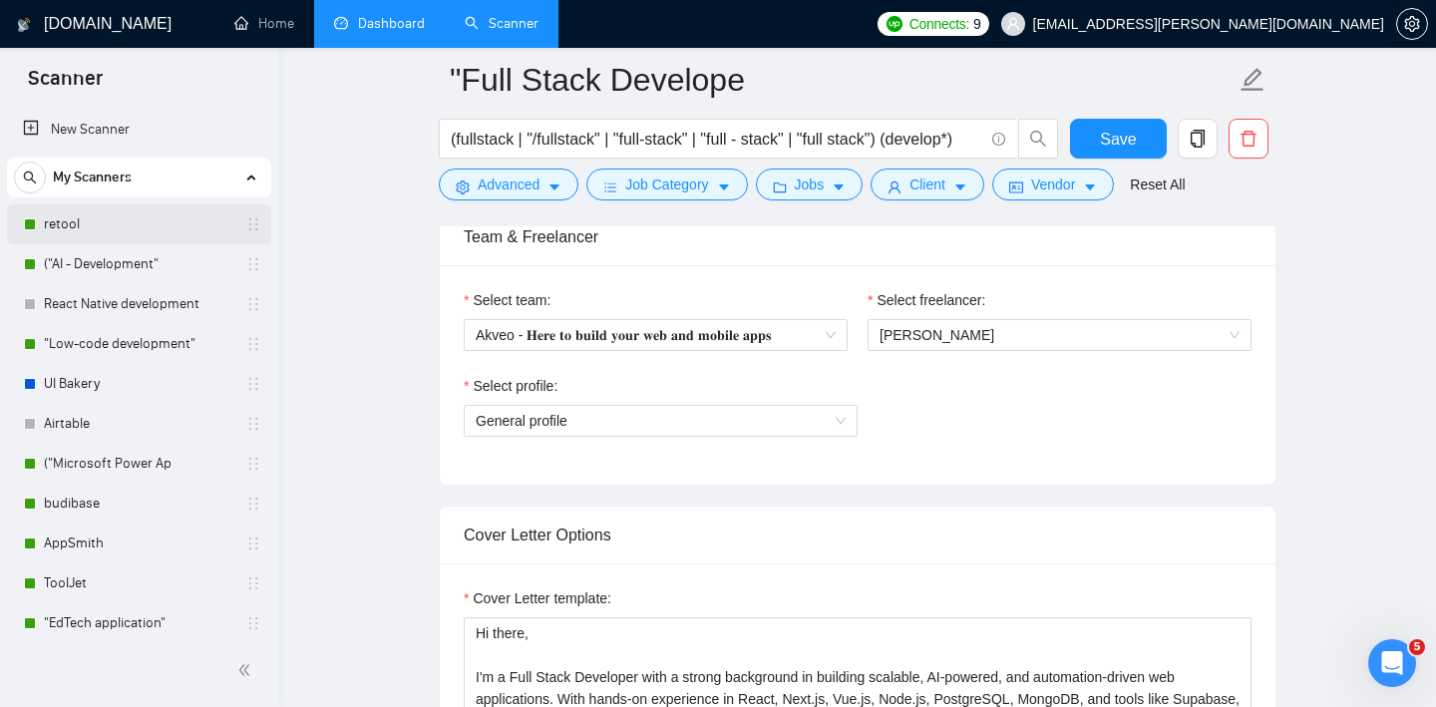
click at [88, 223] on link "retool" at bounding box center [138, 224] width 189 height 40
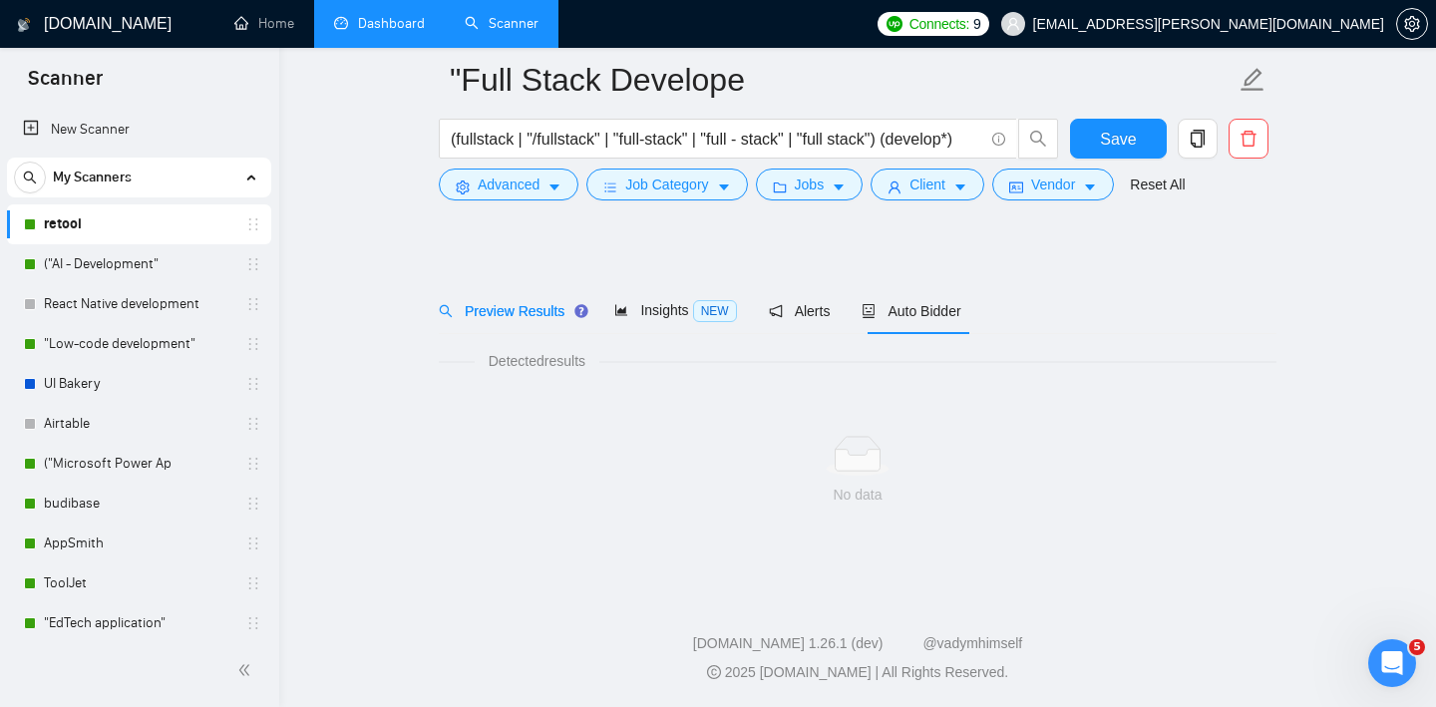
scroll to position [21, 0]
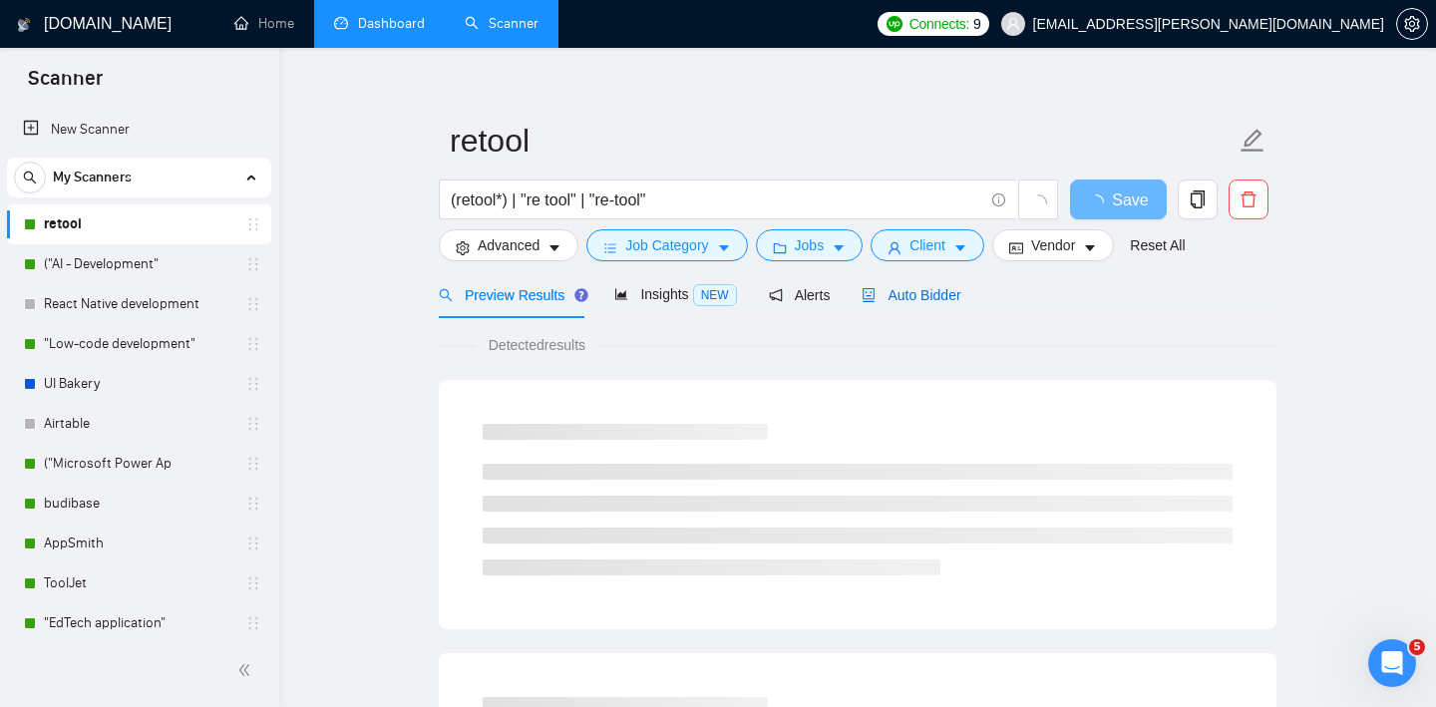
click at [934, 288] on span "Auto Bidder" at bounding box center [911, 295] width 99 height 16
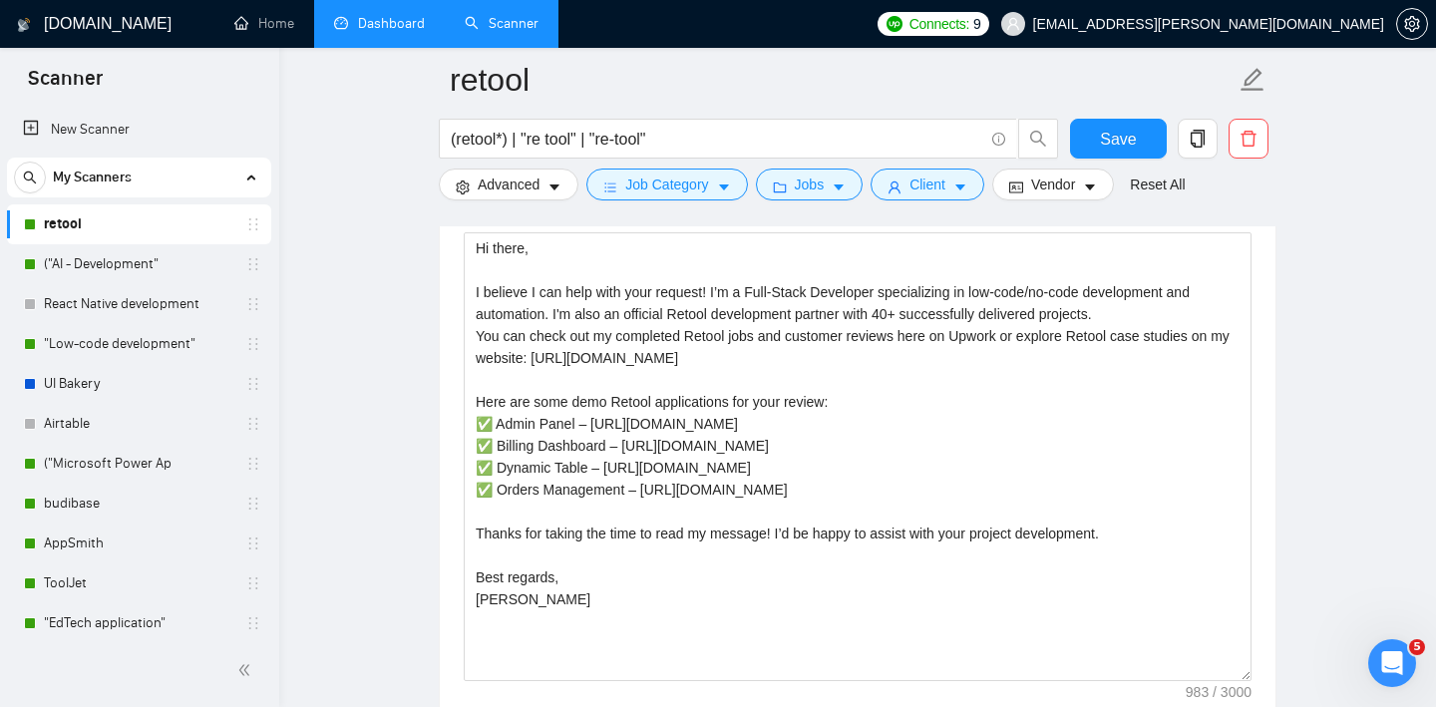
scroll to position [1366, 0]
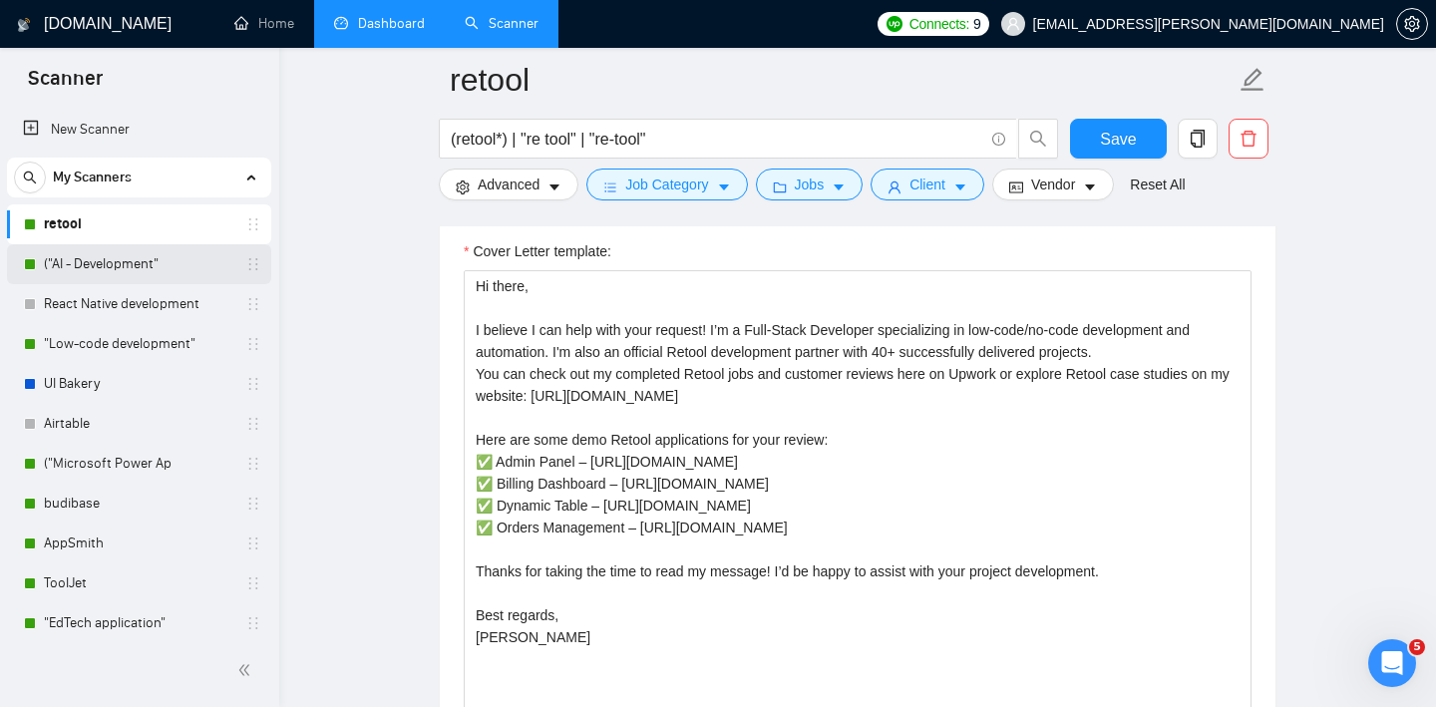
click at [153, 257] on link "("AI - Development"" at bounding box center [138, 264] width 189 height 40
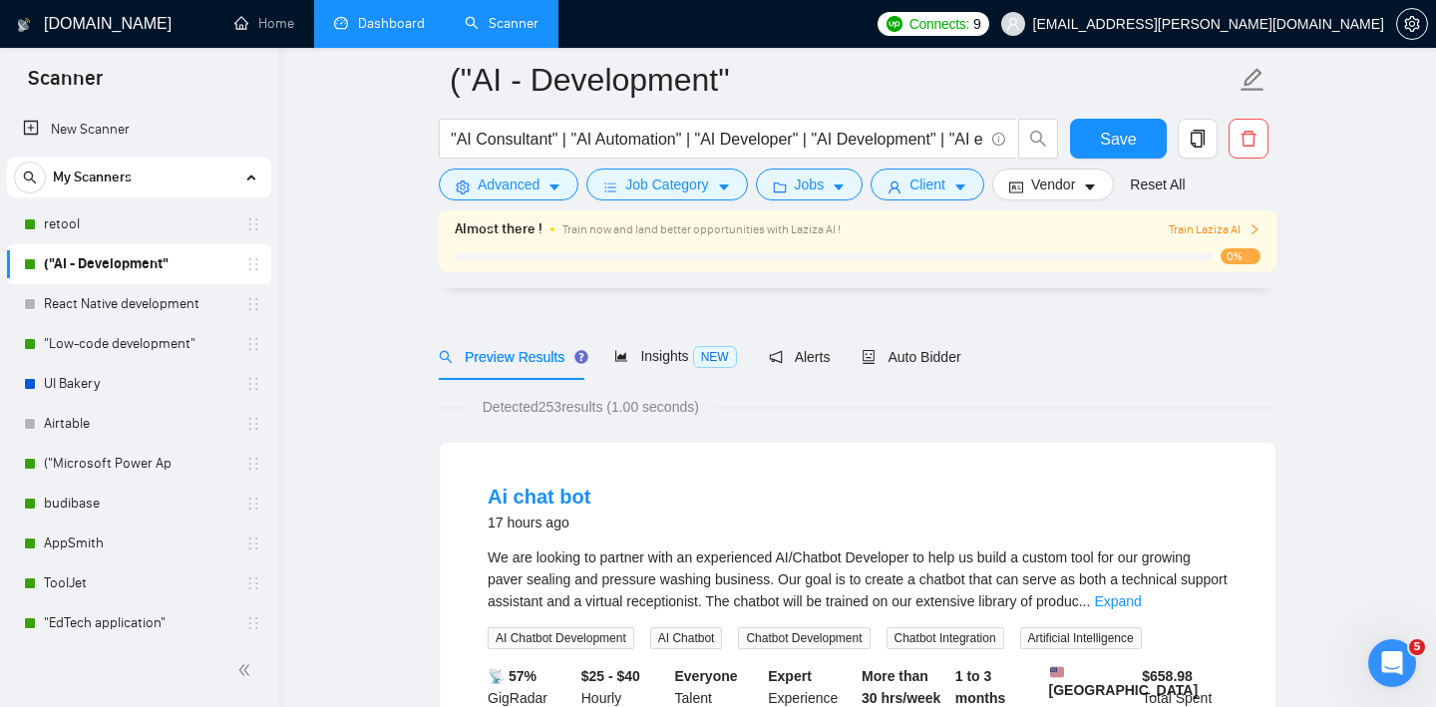
scroll to position [189, 0]
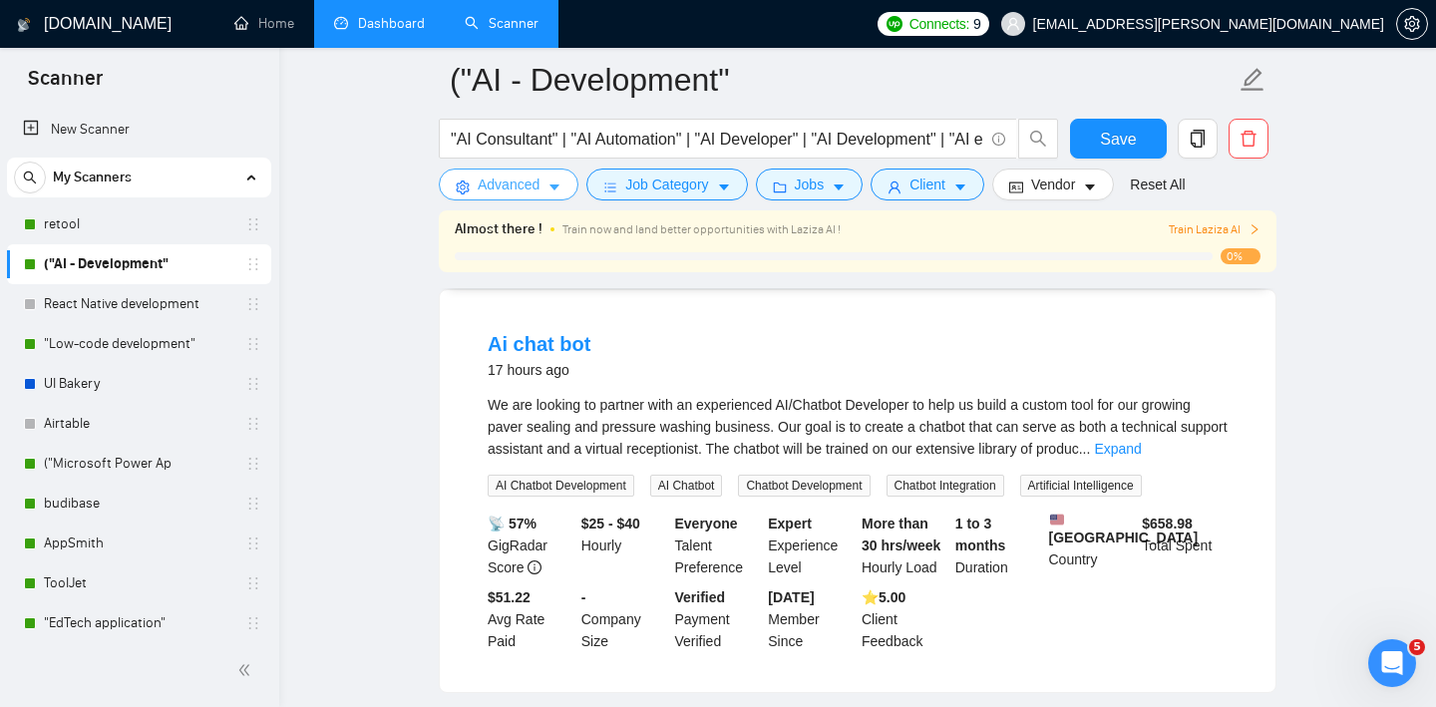
click at [520, 183] on span "Advanced" at bounding box center [509, 185] width 62 height 22
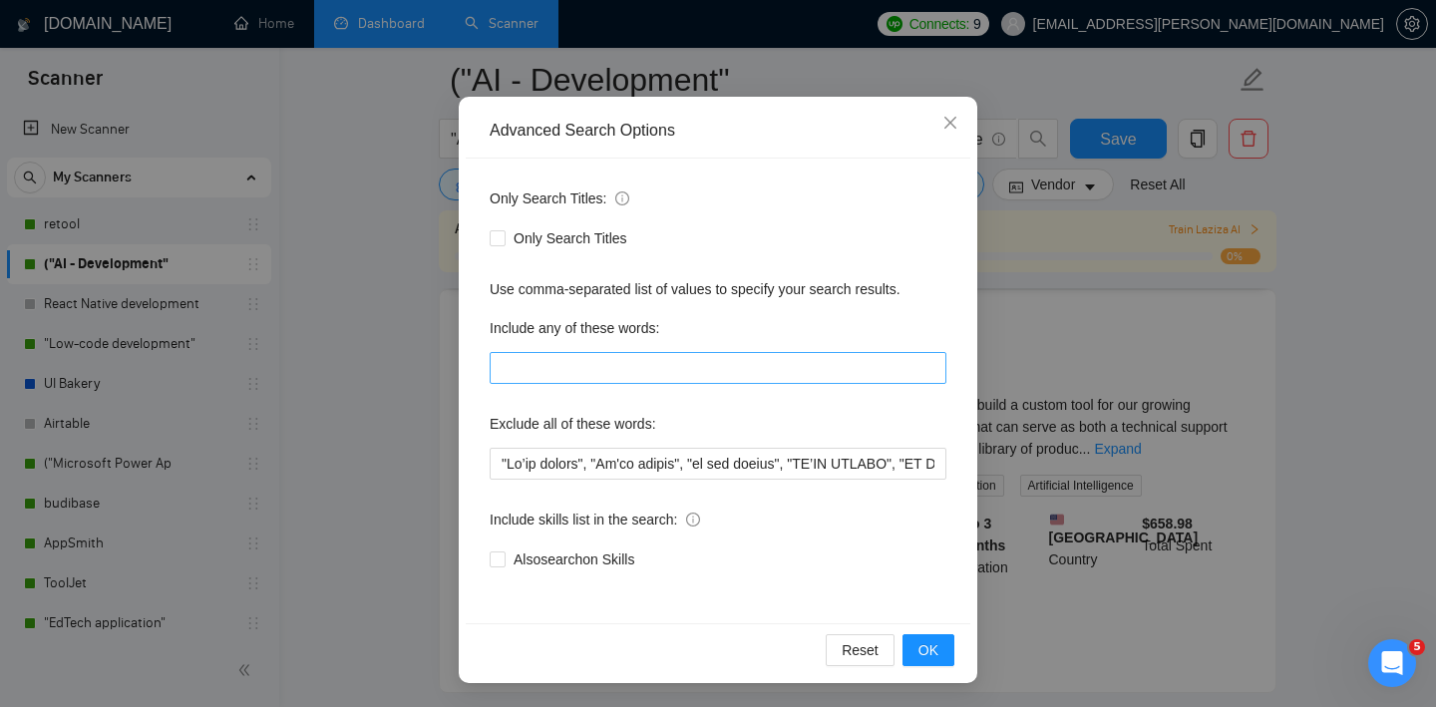
scroll to position [0, 0]
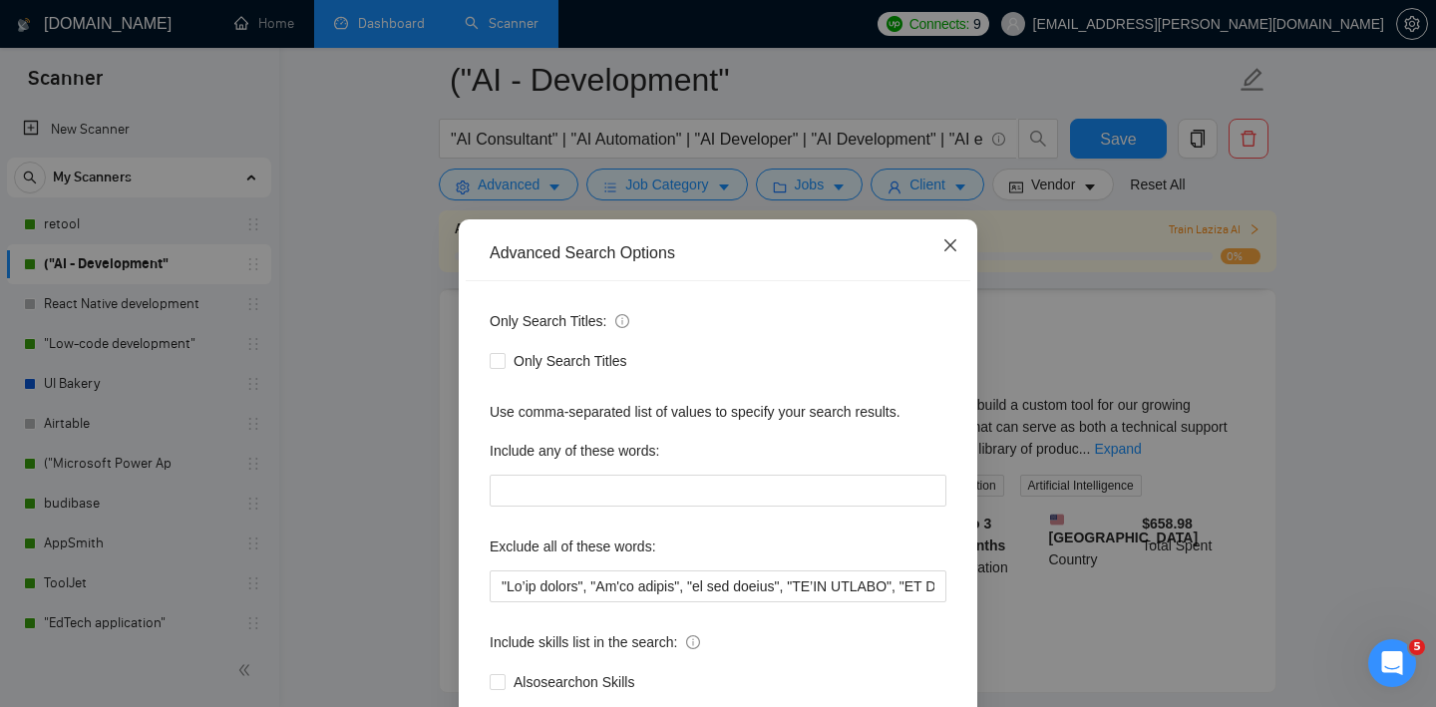
click at [948, 251] on icon "close" at bounding box center [950, 245] width 16 height 16
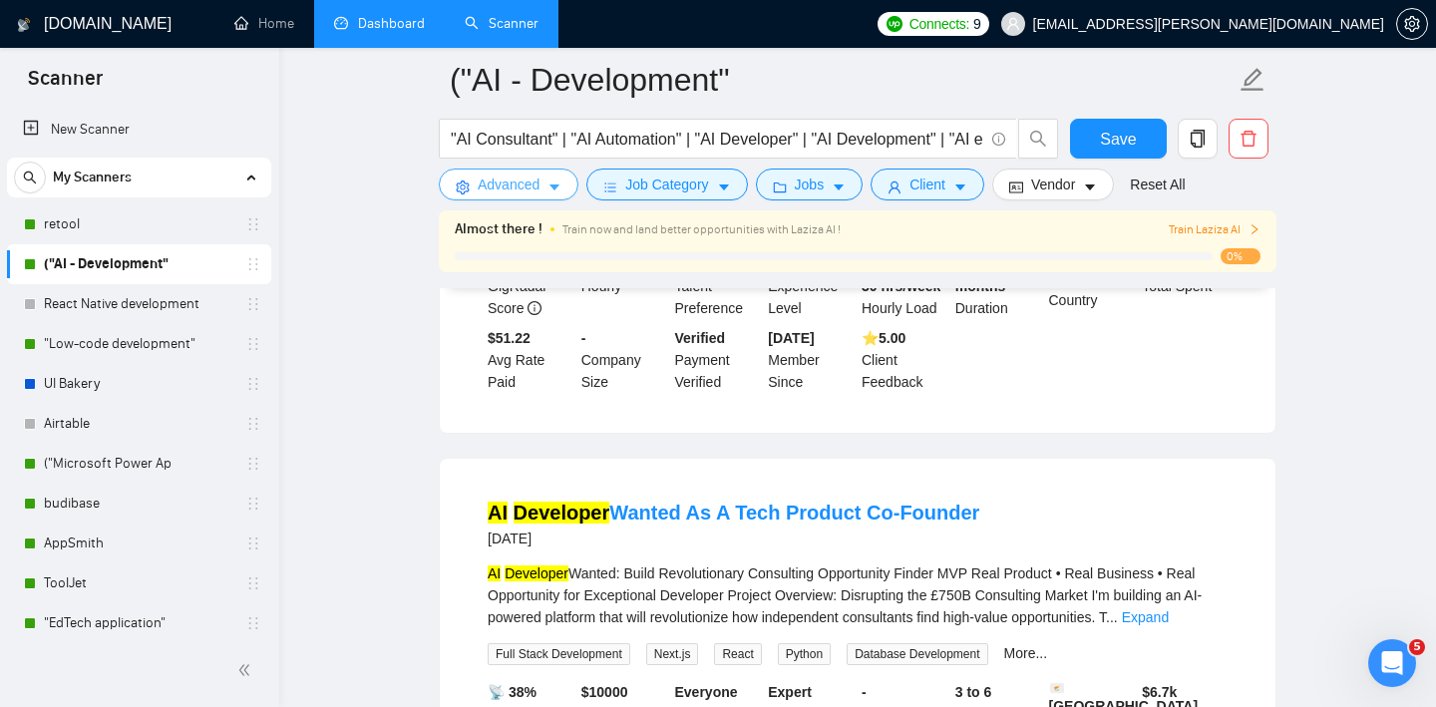
scroll to position [371, 0]
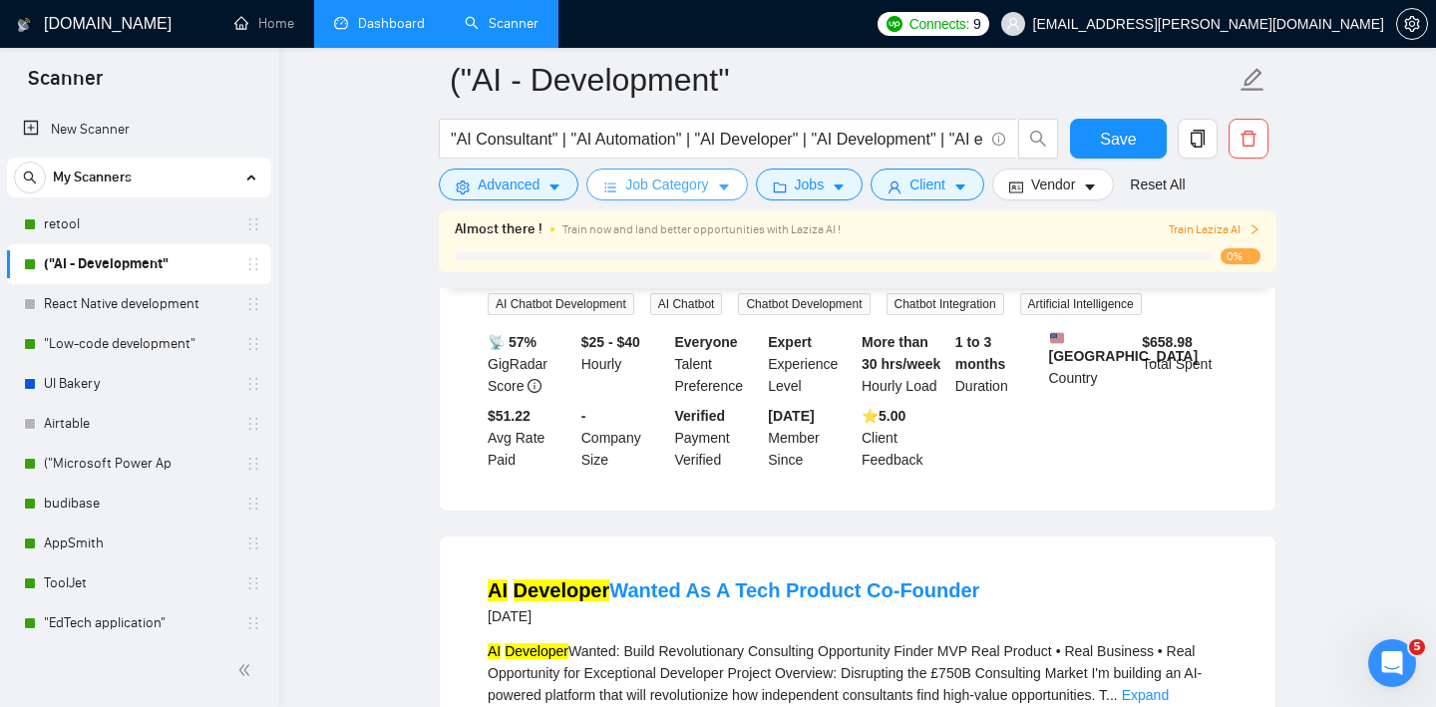
click at [723, 187] on icon "caret-down" at bounding box center [724, 188] width 14 height 14
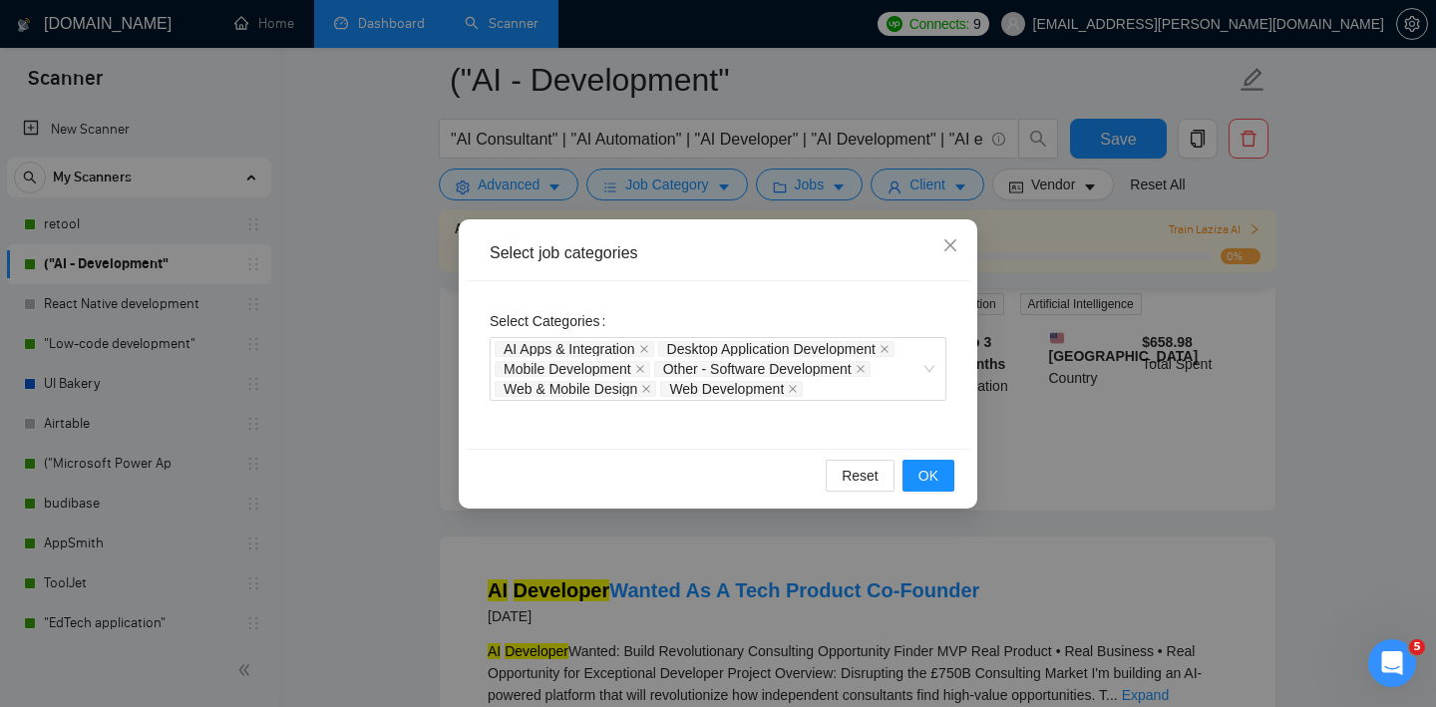
click at [658, 193] on div "Select job categories Select Categories AI Apps & Integration Desktop Applicati…" at bounding box center [718, 353] width 1436 height 707
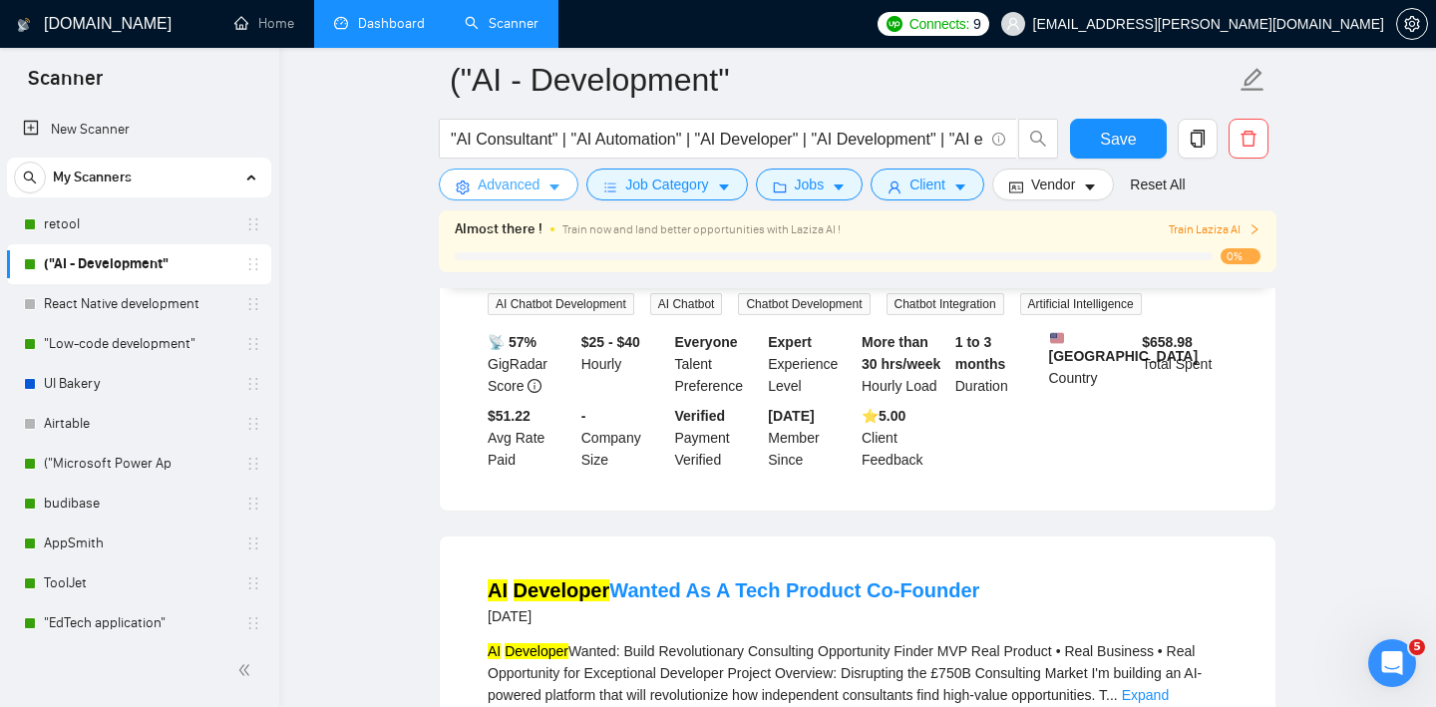
click at [537, 191] on span "Advanced" at bounding box center [509, 185] width 62 height 22
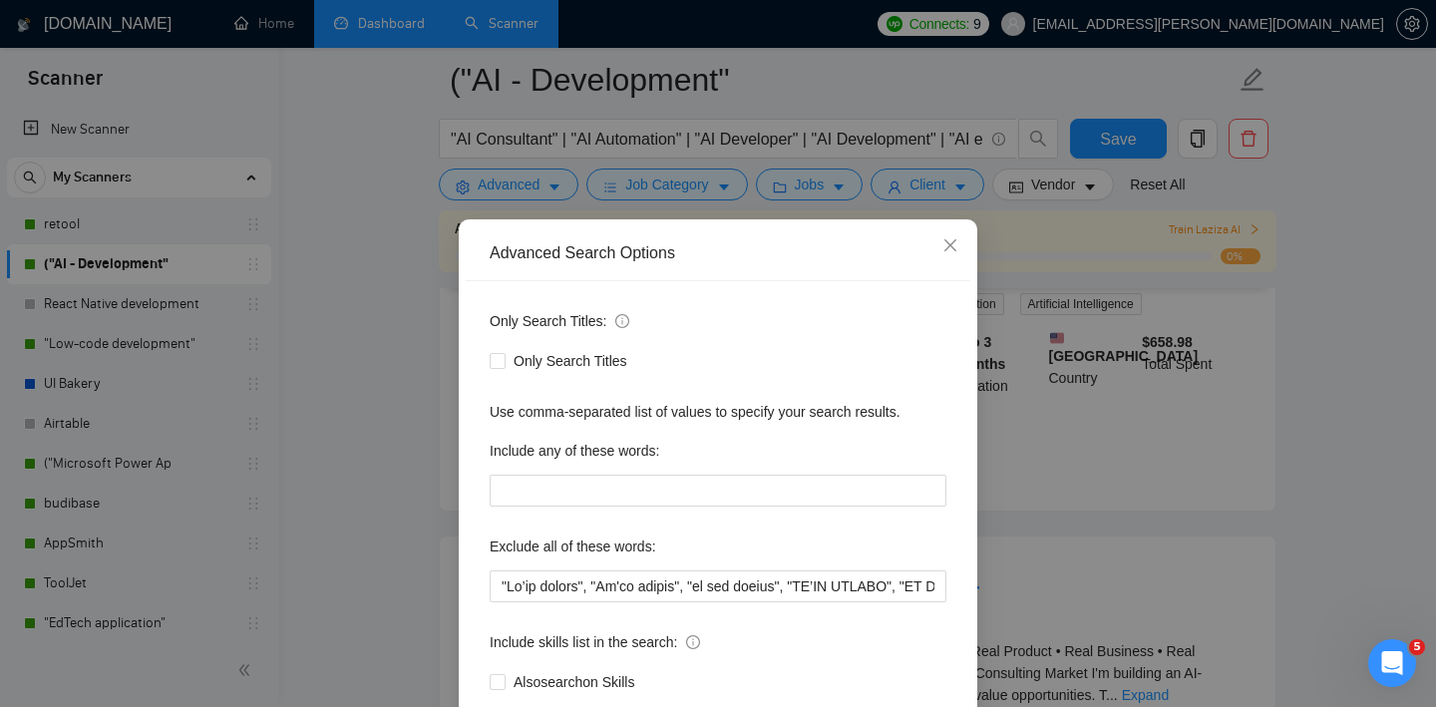
scroll to position [123, 0]
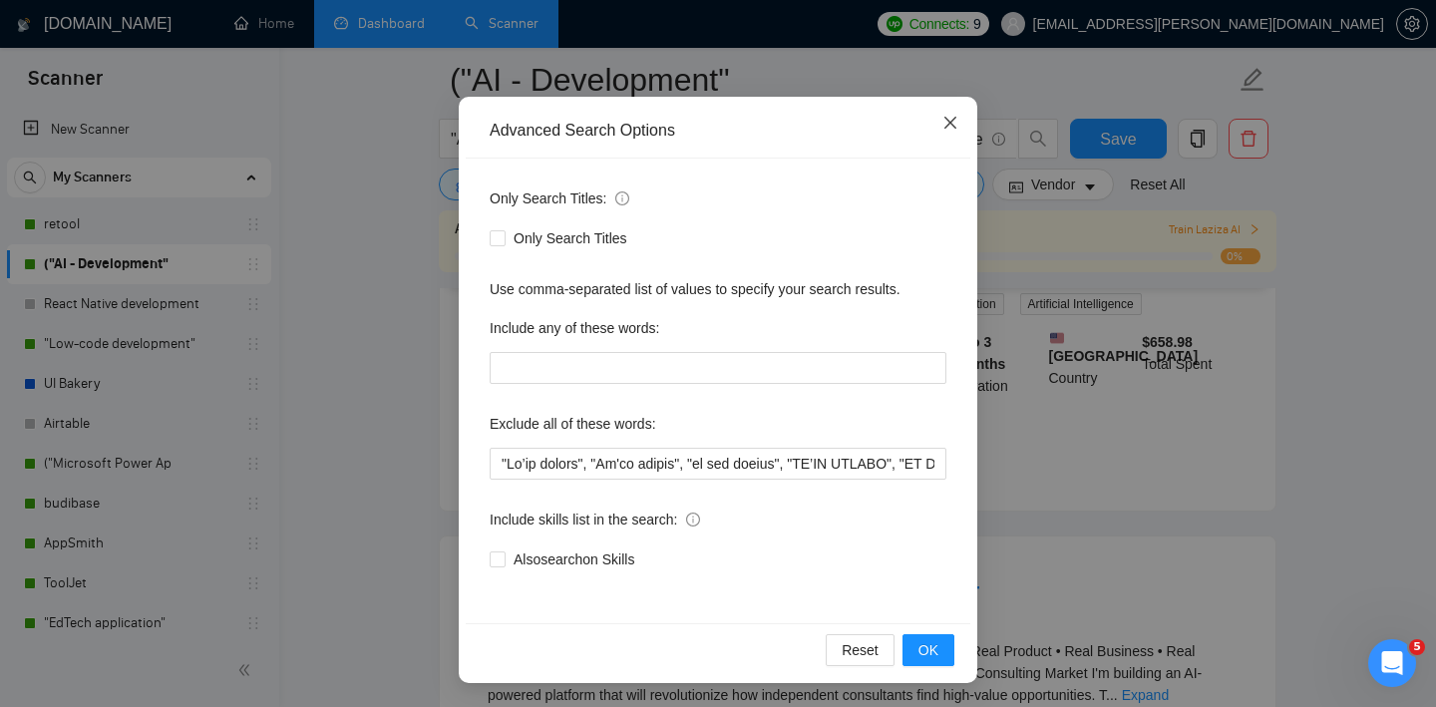
click at [958, 136] on span "Close" at bounding box center [950, 124] width 54 height 54
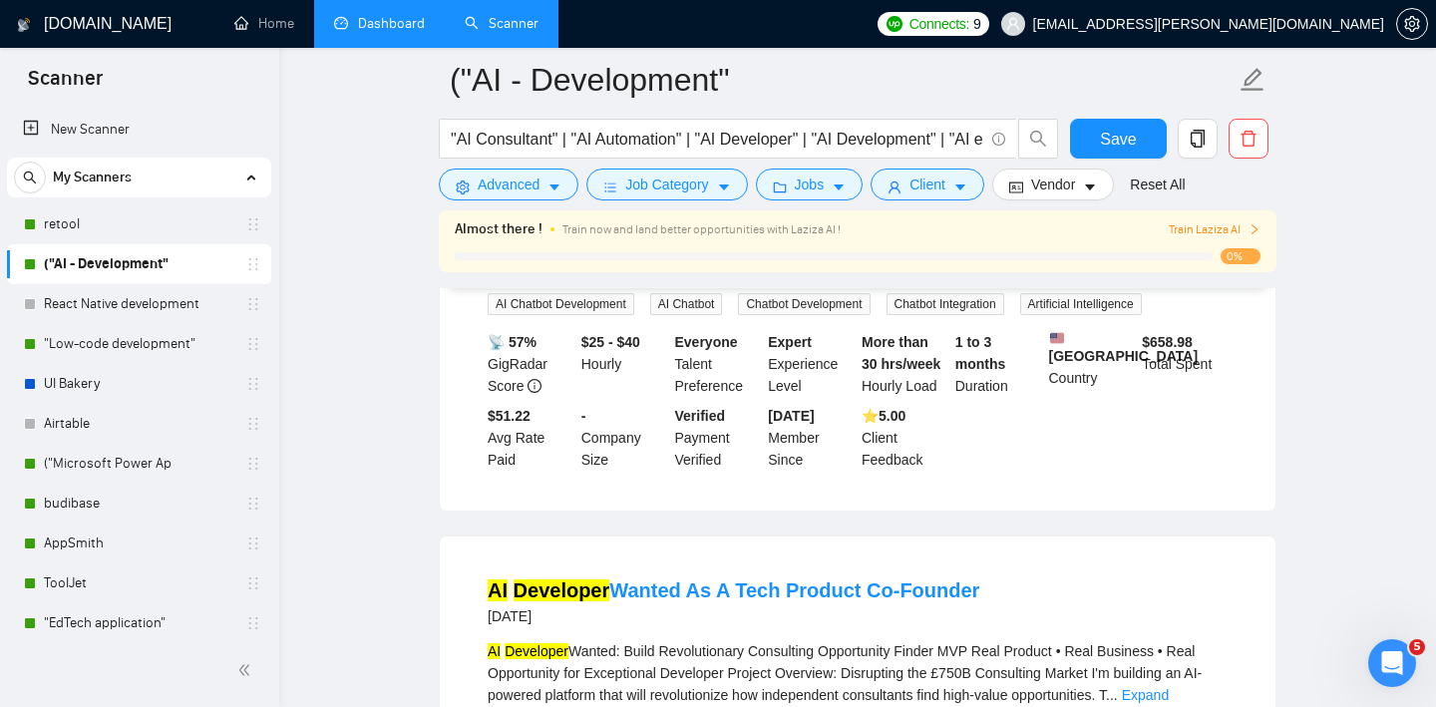
scroll to position [23, 0]
click at [1052, 180] on span "Vendor" at bounding box center [1053, 185] width 44 height 22
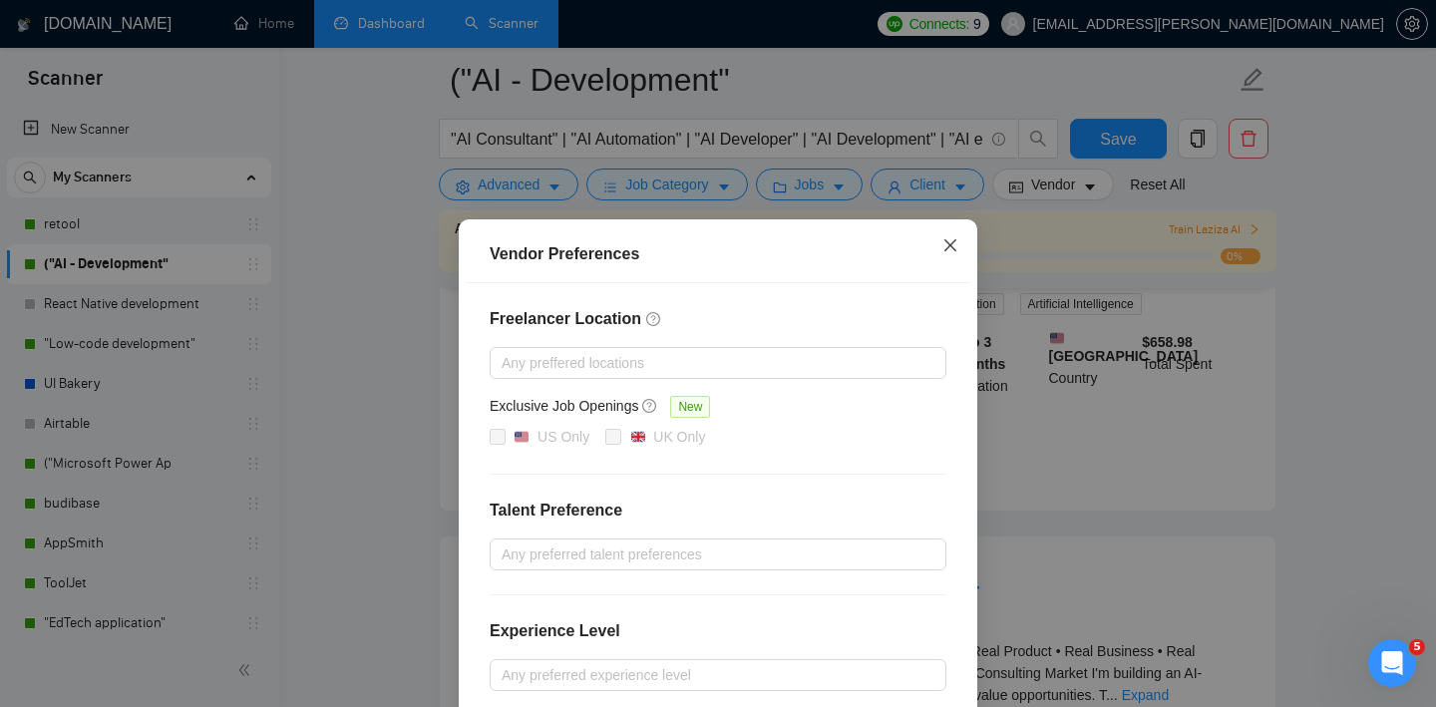
click at [954, 238] on icon "close" at bounding box center [950, 245] width 16 height 16
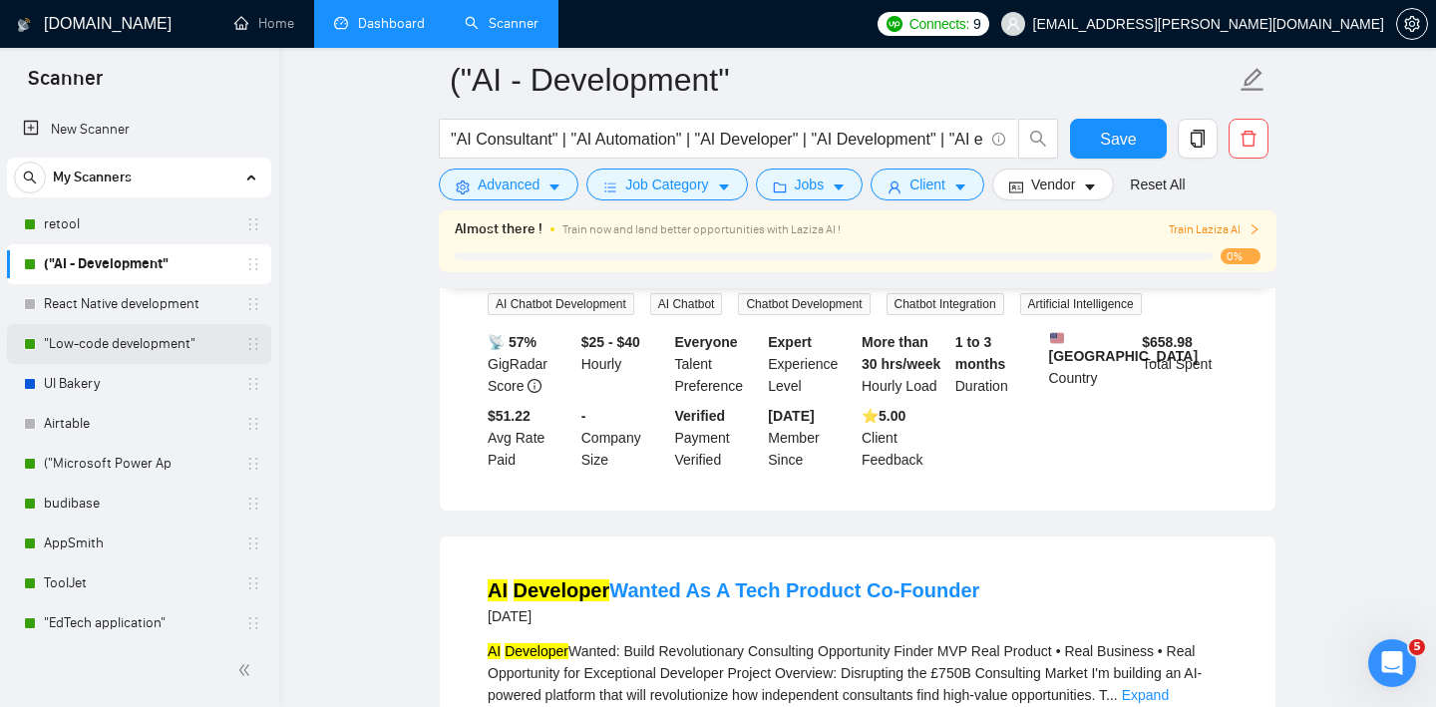
click at [89, 357] on link ""Low-code development"" at bounding box center [138, 344] width 189 height 40
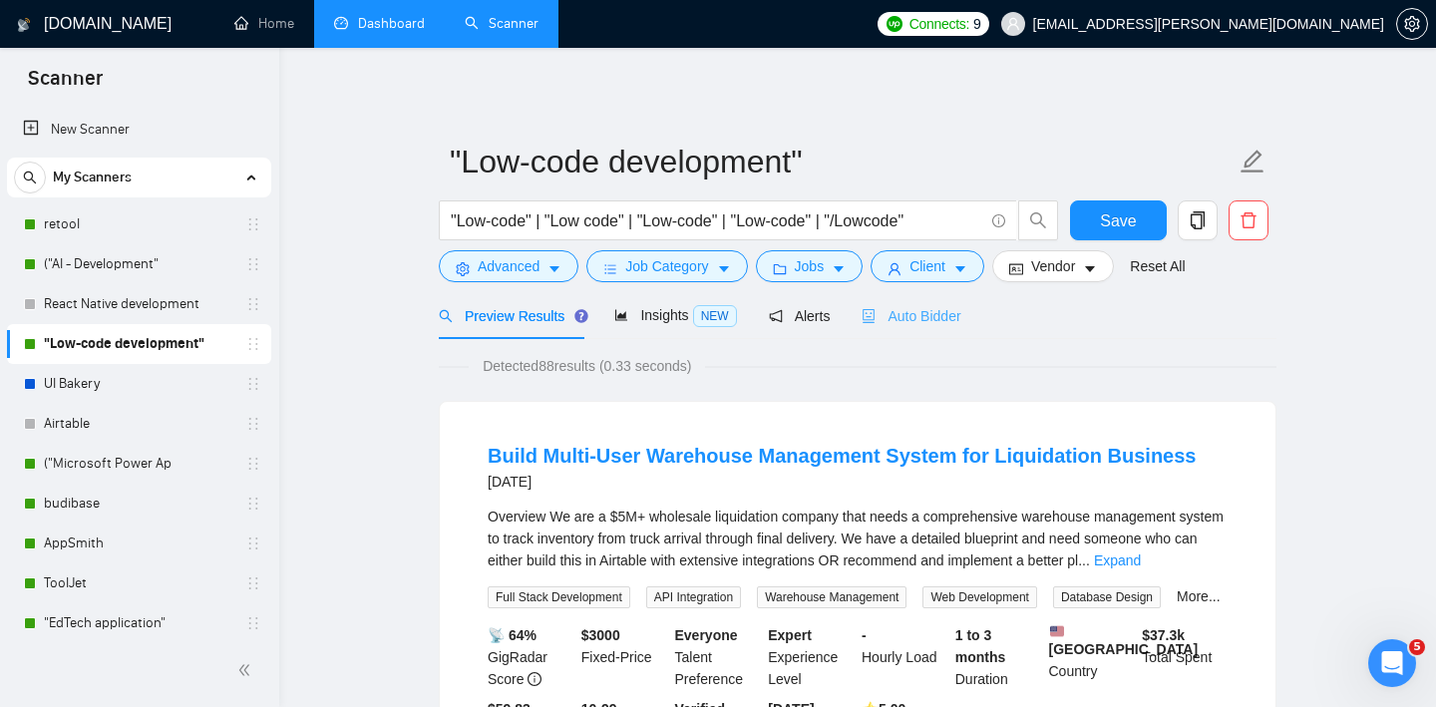
click at [950, 327] on div "Auto Bidder" at bounding box center [911, 315] width 99 height 47
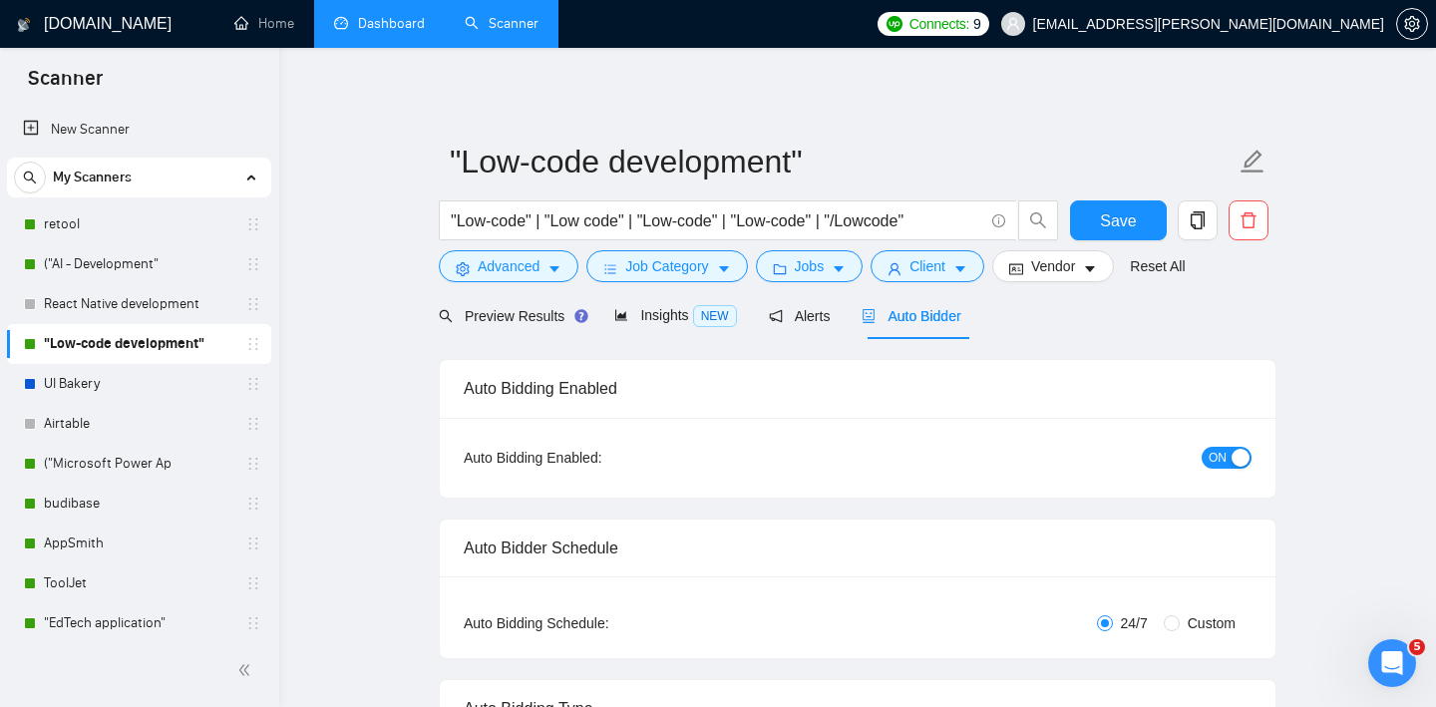
radio input "false"
radio input "true"
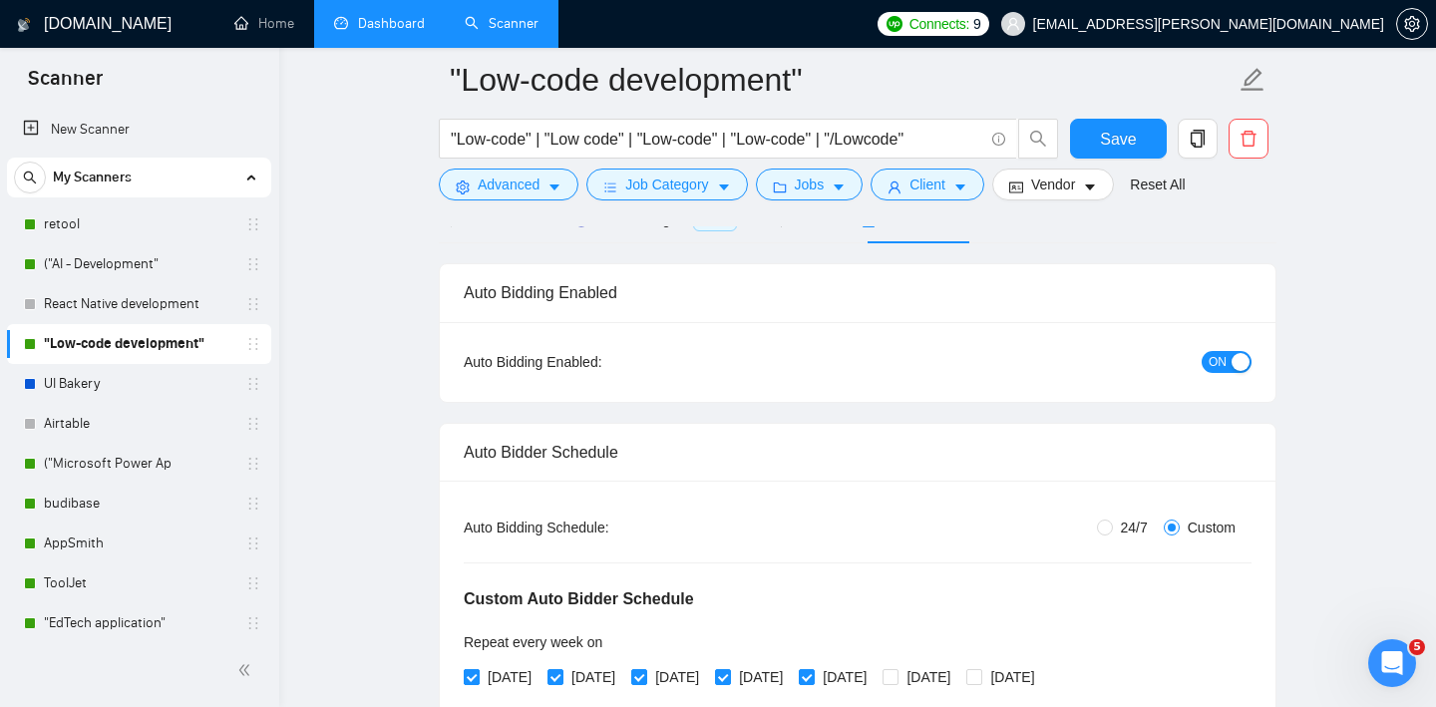
scroll to position [463, 0]
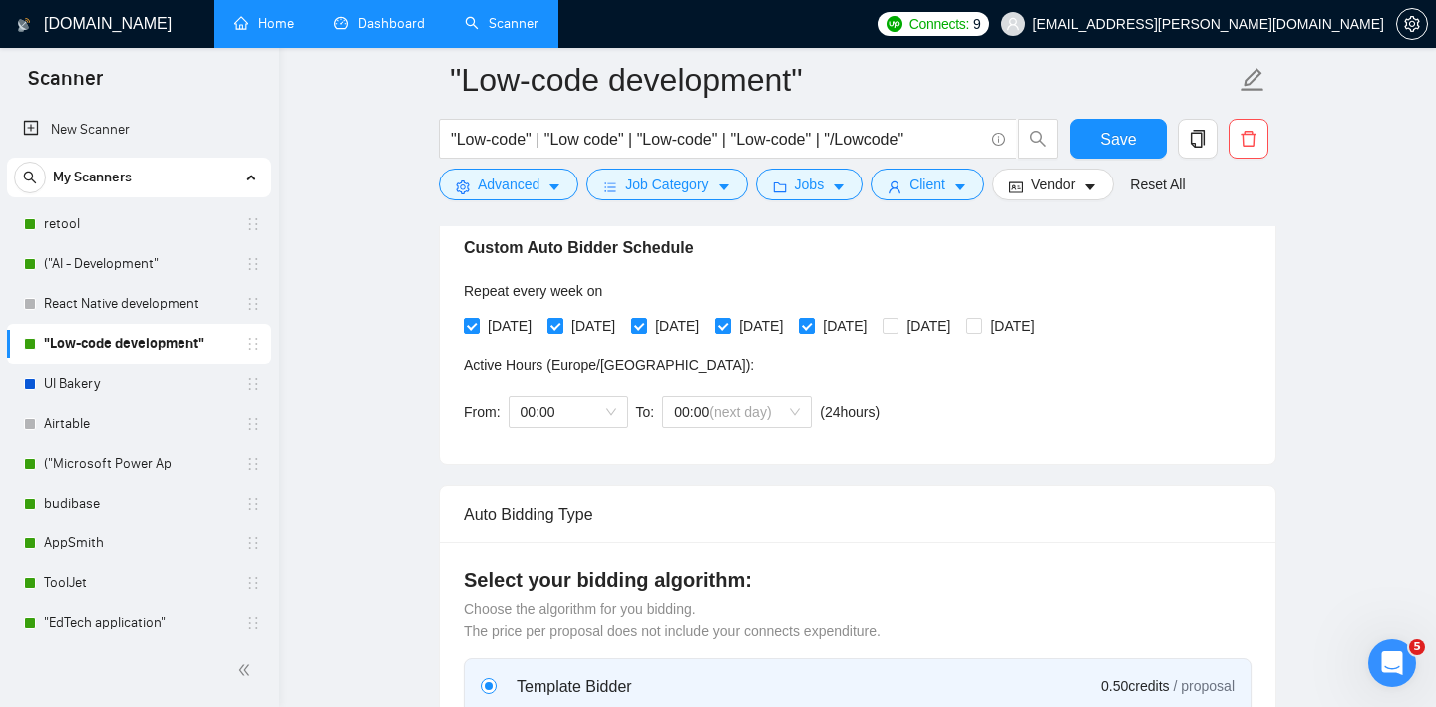
click at [264, 46] on li "Home" at bounding box center [264, 24] width 100 height 48
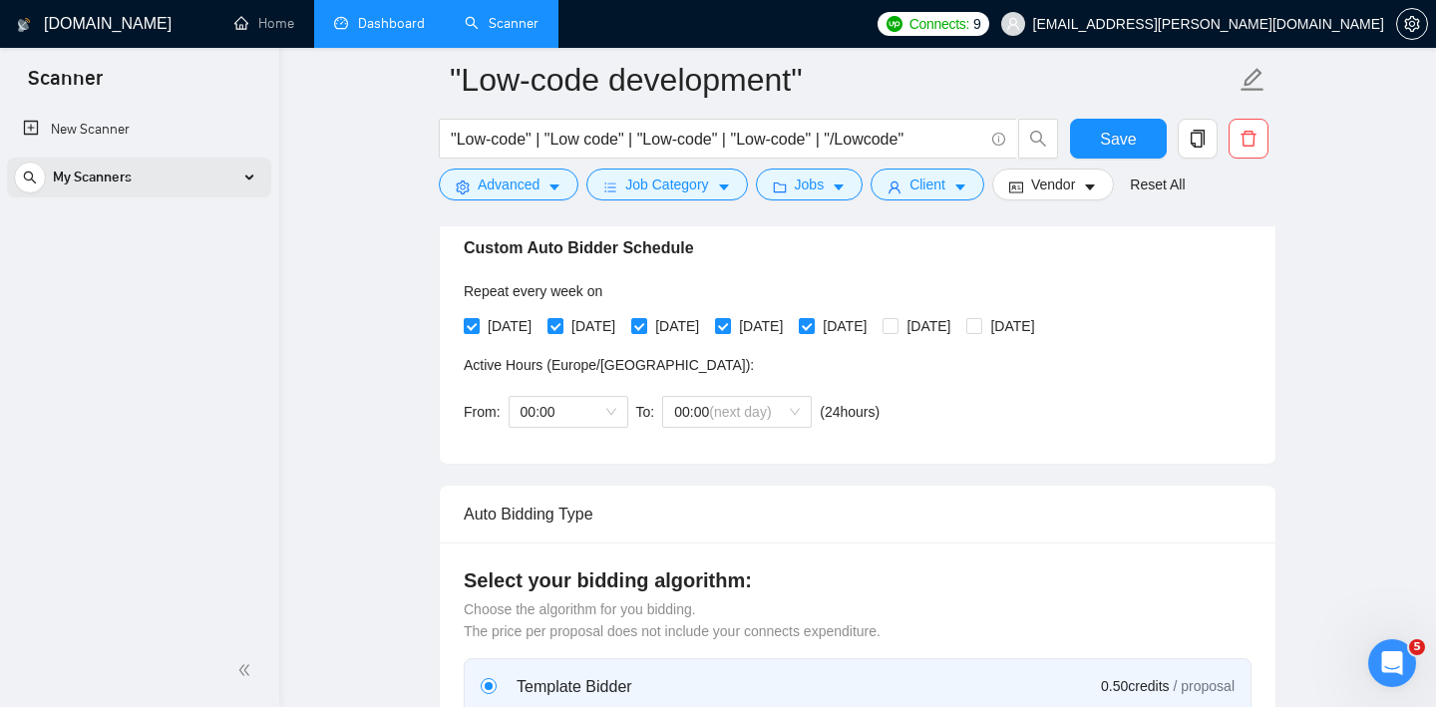
click at [122, 187] on span "My Scanners" at bounding box center [92, 178] width 79 height 40
